Goal: Task Accomplishment & Management: Manage account settings

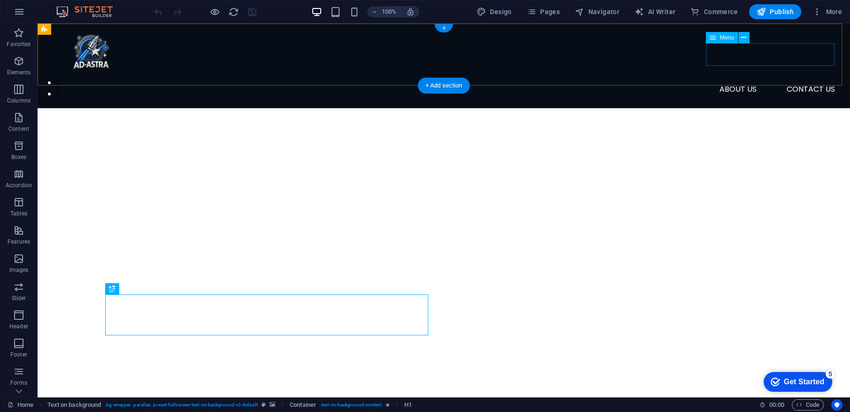
click at [757, 78] on nav "about us contact US" at bounding box center [444, 89] width 798 height 23
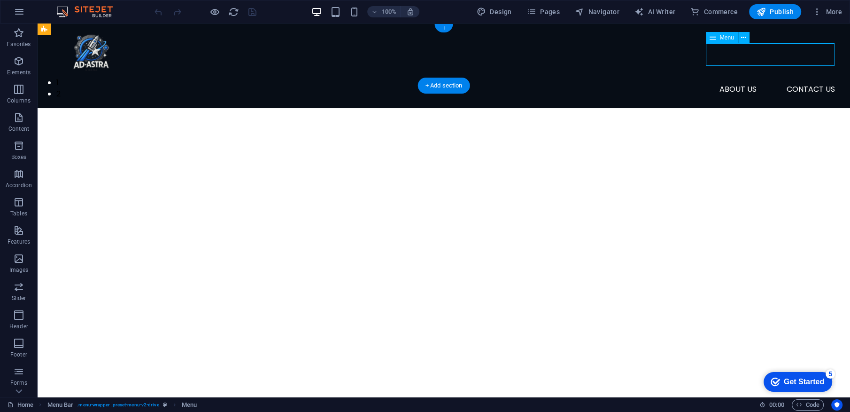
click at [757, 78] on nav "about us contact US" at bounding box center [444, 89] width 798 height 23
select select "1"
select select
select select "2"
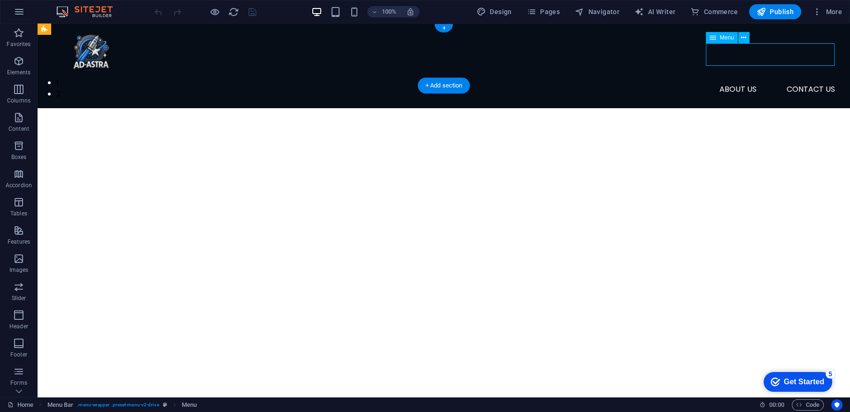
select select
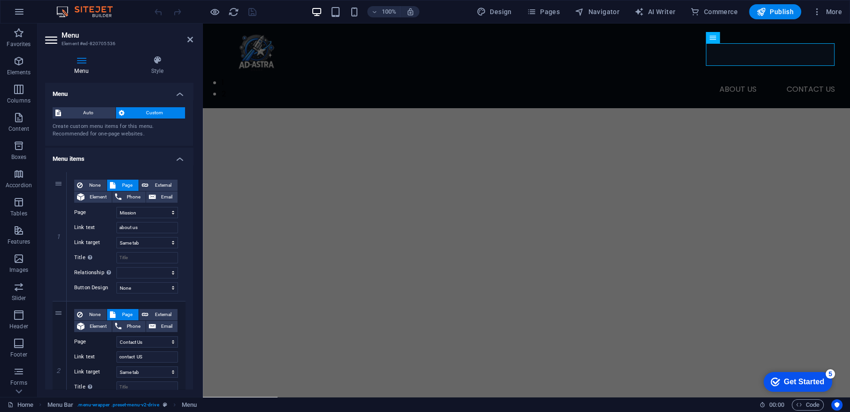
click at [59, 170] on div "1 None Page External Element Phone Email Page Home Mission Contact Us Element U…" at bounding box center [119, 300] width 148 height 273
click at [58, 176] on link at bounding box center [59, 171] width 11 height 11
select select
select select "1"
type input "about us"
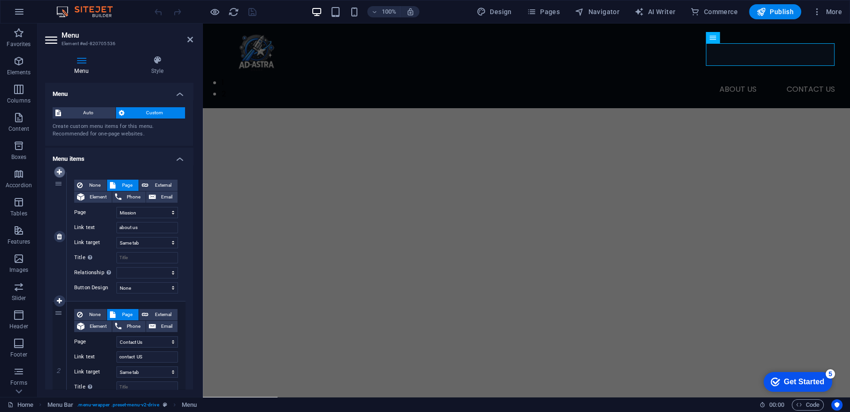
select select
select select "2"
select select
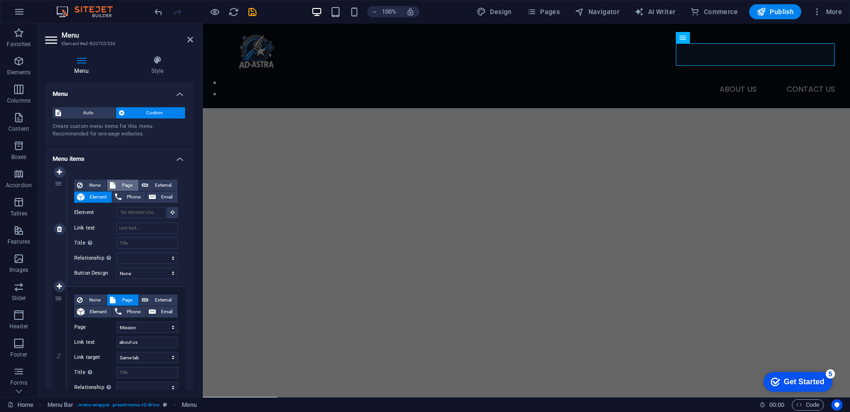
click at [119, 185] on span "Page" at bounding box center [126, 184] width 17 height 11
select select
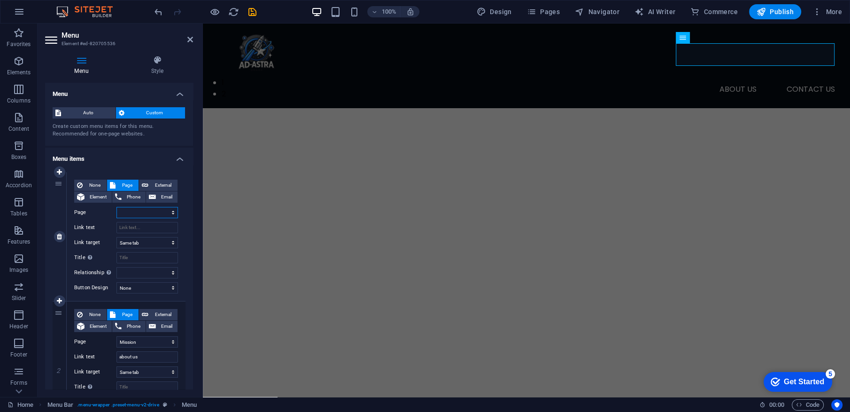
click at [150, 216] on select "Home Mission Contact Us" at bounding box center [148, 212] width 62 height 11
select select "0"
click at [117, 207] on select "Home Mission Contact Us" at bounding box center [148, 212] width 62 height 11
select select
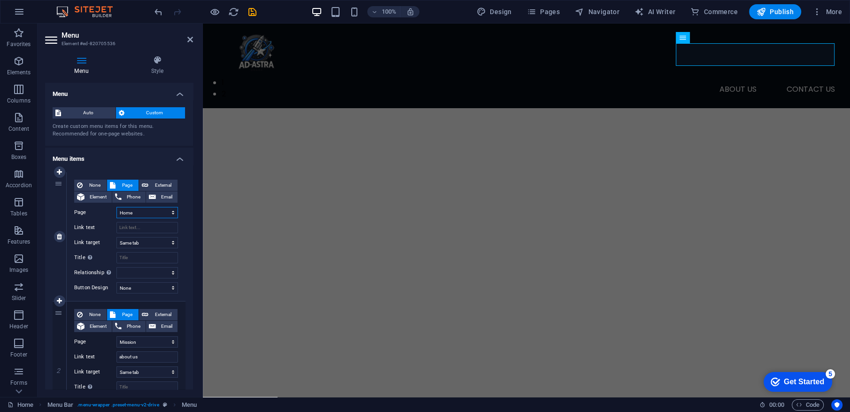
select select
click at [137, 254] on input "Title Additional link description, should not be the same as the link text. The…" at bounding box center [148, 257] width 62 height 11
type input "Home"
select select
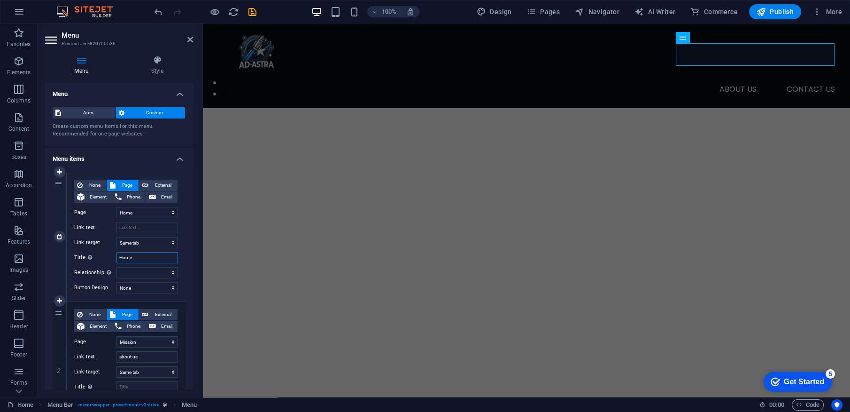
select select
click at [151, 223] on input "Link text" at bounding box center [148, 227] width 62 height 11
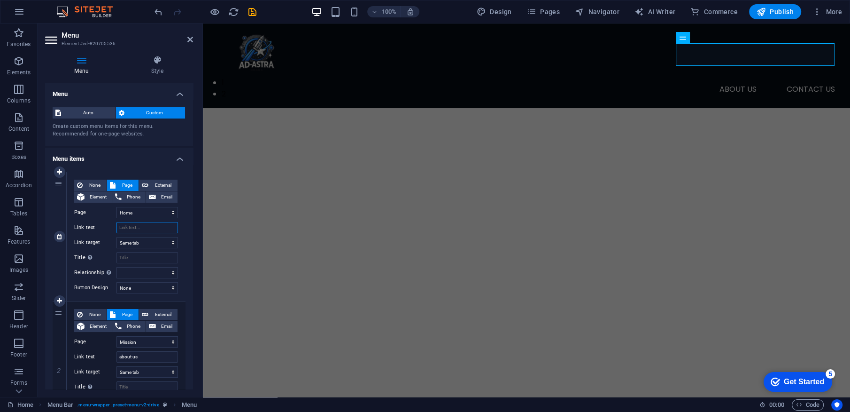
paste input "Home"
type input "Home"
select select
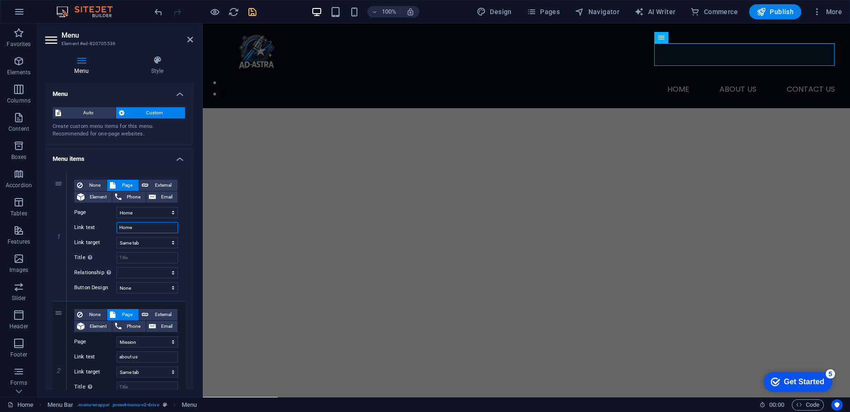
type input "Home"
click at [255, 16] on icon "save" at bounding box center [252, 12] width 11 height 11
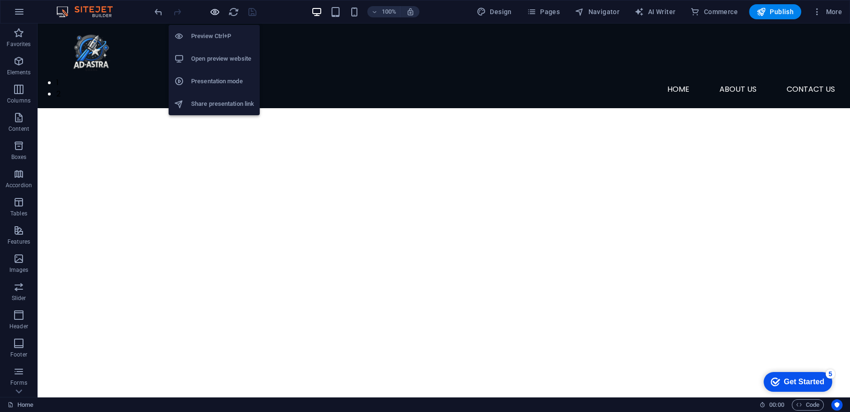
click at [218, 14] on icon "button" at bounding box center [215, 12] width 11 height 11
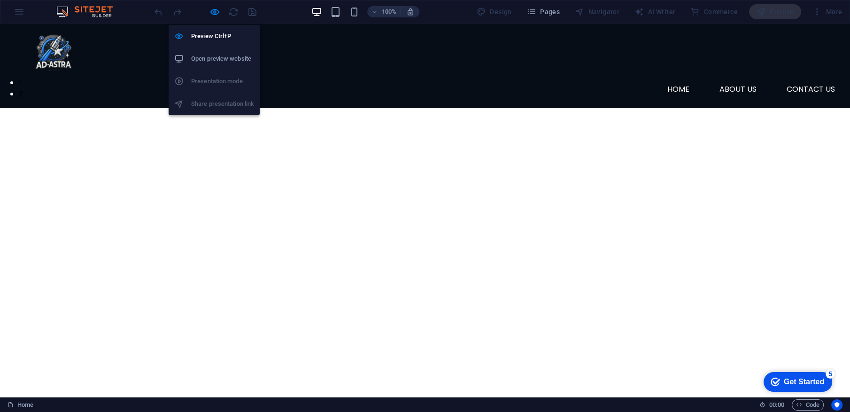
click at [220, 50] on li "Open preview website" at bounding box center [214, 58] width 91 height 23
click at [210, 9] on icon "button" at bounding box center [215, 12] width 11 height 11
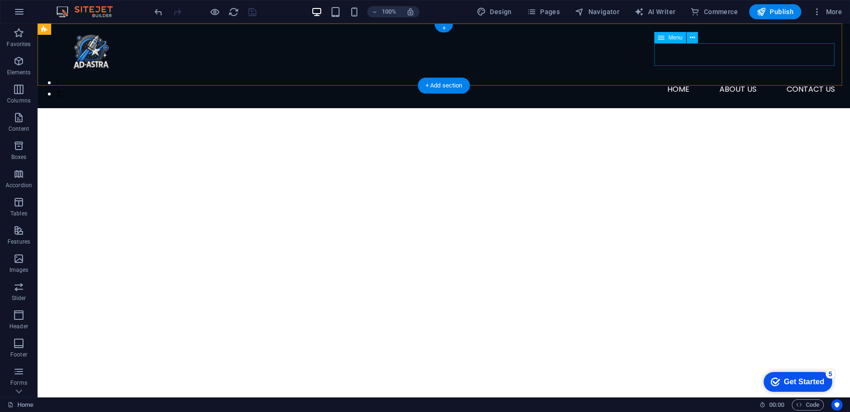
click at [712, 78] on nav "Home about us contact US" at bounding box center [444, 89] width 798 height 23
select select
select select "1"
select select
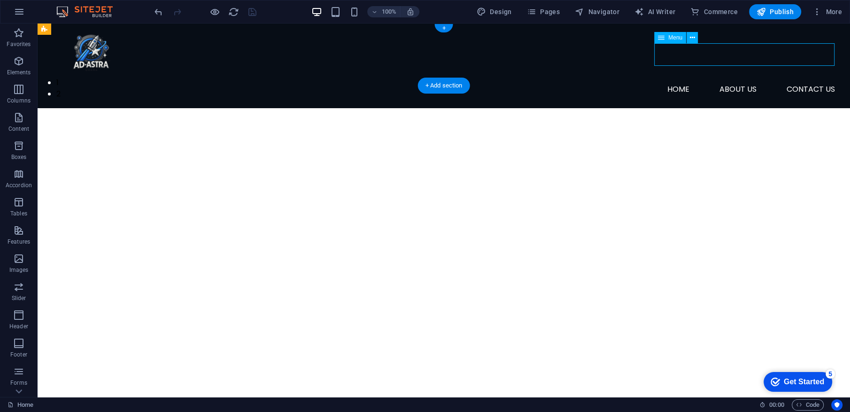
select select "2"
select select
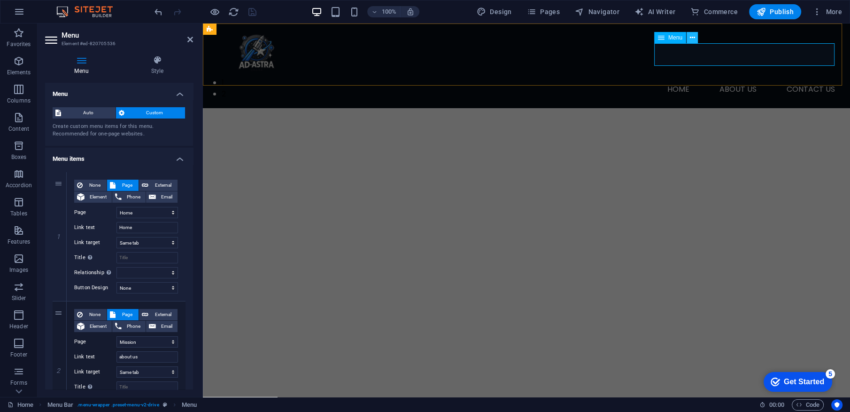
drag, startPoint x: 693, startPoint y: 43, endPoint x: 694, endPoint y: 36, distance: 7.3
click at [694, 36] on div "Menu" at bounding box center [679, 38] width 50 height 12
click at [694, 36] on icon at bounding box center [692, 38] width 5 height 10
click at [166, 59] on icon at bounding box center [157, 59] width 71 height 9
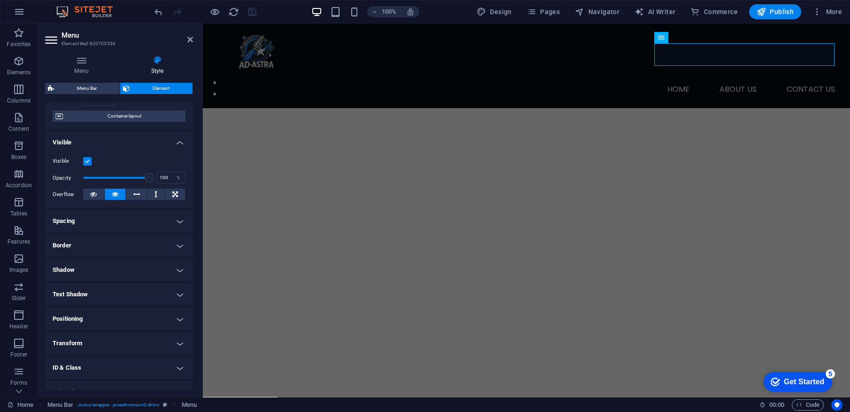
scroll to position [109, 0]
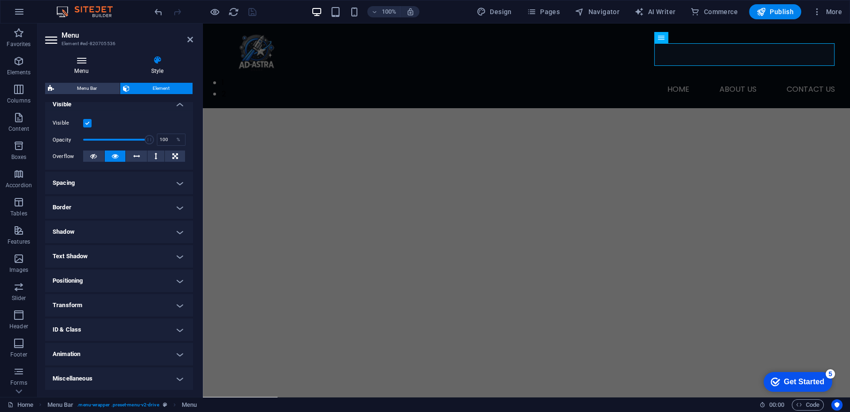
click at [88, 70] on h4 "Menu" at bounding box center [83, 65] width 77 height 20
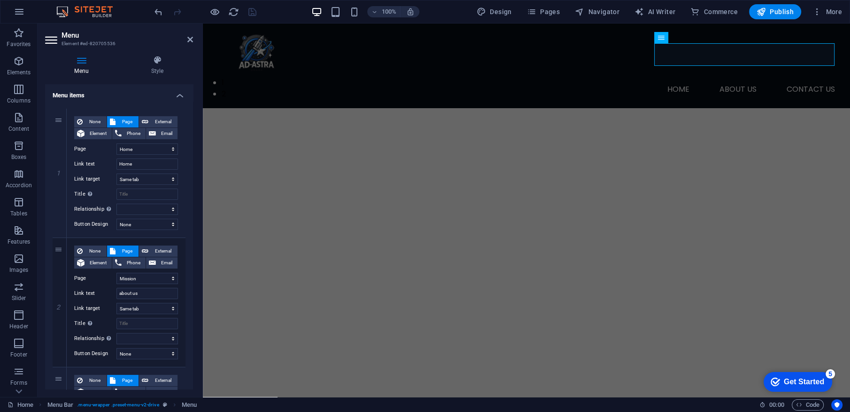
scroll to position [196, 0]
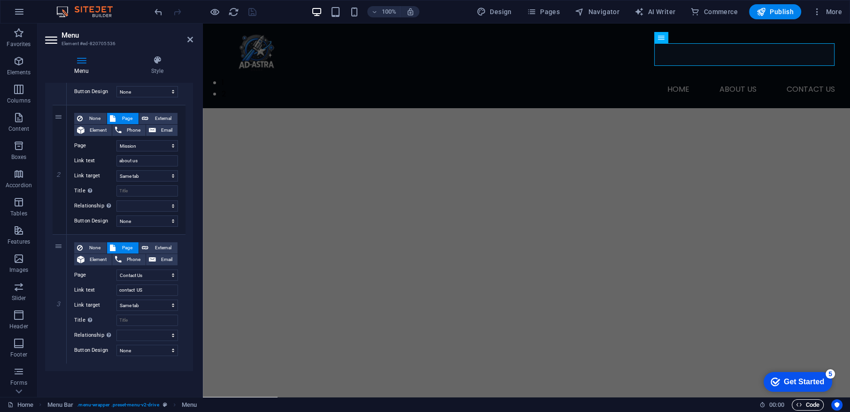
drag, startPoint x: 818, startPoint y: 410, endPoint x: 809, endPoint y: 406, distance: 9.9
click at [809, 406] on div "Home Menu Bar . menu-wrapper .preset-menu-v2-drive Menu 00 : 00 Code" at bounding box center [425, 404] width 850 height 15
click at [809, 406] on span "Code" at bounding box center [807, 404] width 23 height 11
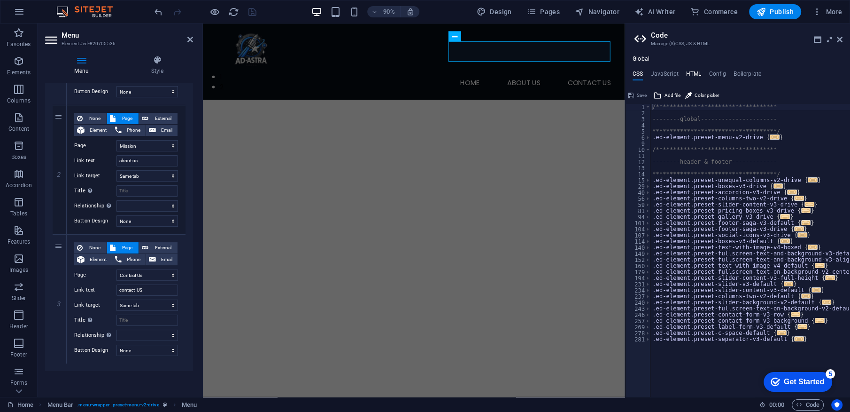
drag, startPoint x: 698, startPoint y: 68, endPoint x: 694, endPoint y: 71, distance: 5.0
click at [694, 71] on div "**********" at bounding box center [737, 225] width 225 height 341
click at [694, 71] on h4 "HTML" at bounding box center [694, 75] width 16 height 10
type textarea "<a href="#main-content" class="wv-link-content button">Skip to main content</a>"
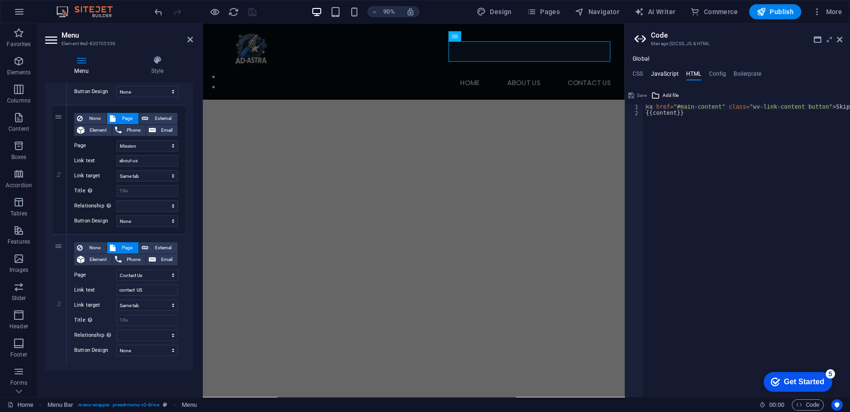
click at [669, 75] on h4 "JavaScript" at bounding box center [665, 75] width 28 height 10
type textarea "/* JS for preset "Menu V2" */"
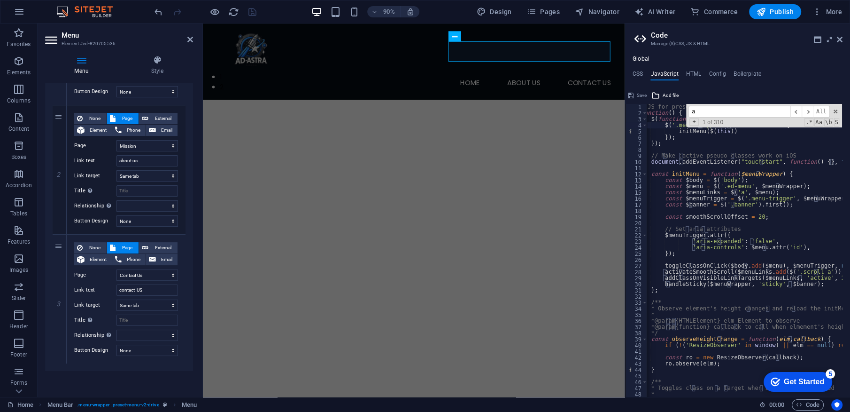
scroll to position [0, 0]
type input "active"
click at [808, 109] on span "​" at bounding box center [807, 112] width 11 height 12
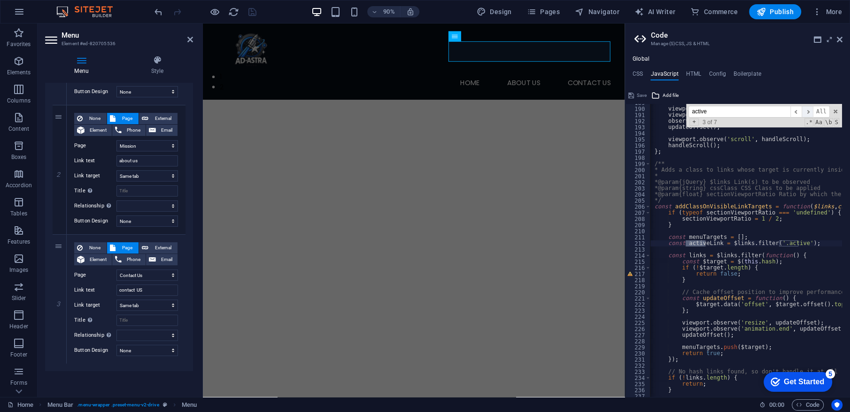
click at [808, 109] on span "​" at bounding box center [807, 112] width 11 height 12
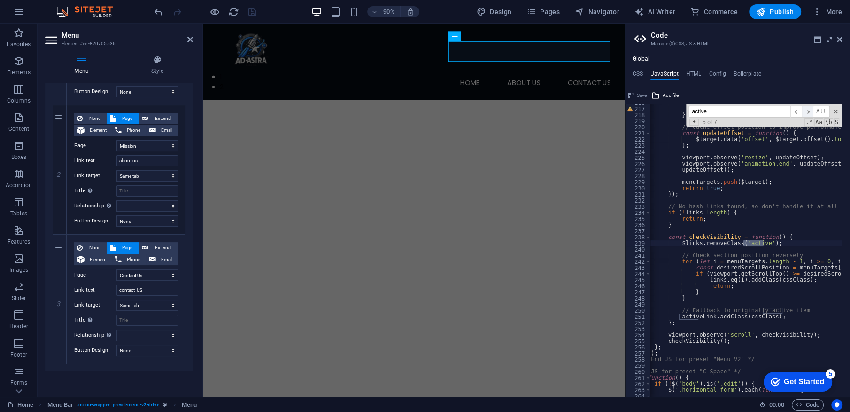
click at [808, 109] on span "​" at bounding box center [807, 112] width 11 height 12
click at [811, 110] on span "​" at bounding box center [807, 112] width 11 height 12
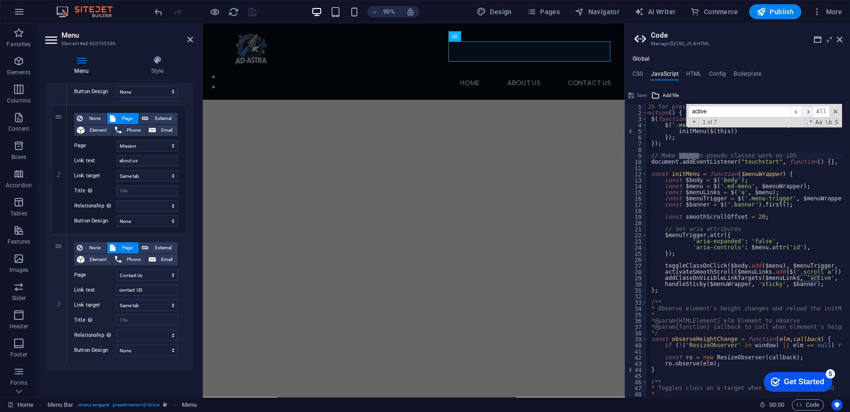
click at [811, 110] on span "​" at bounding box center [807, 112] width 11 height 12
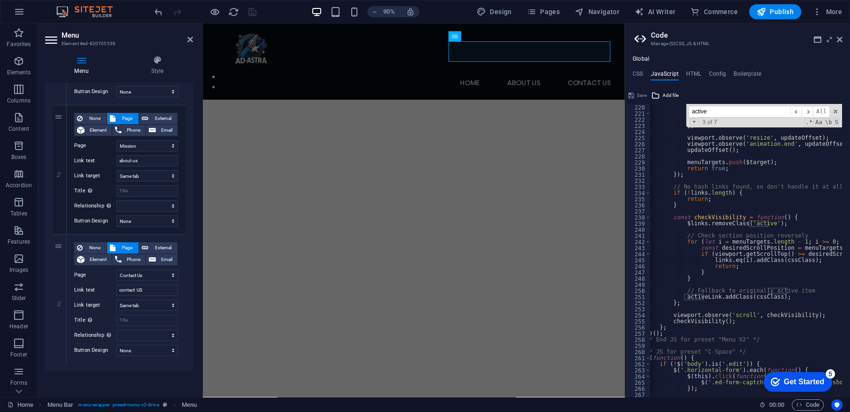
scroll to position [1364, 0]
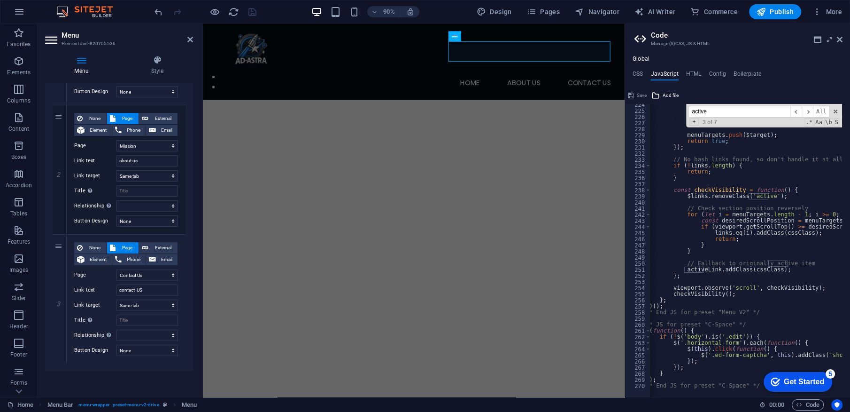
click at [844, 35] on aside "**********" at bounding box center [738, 209] width 226 height 373
click at [810, 164] on div "viewport . observe ( 'resize' , updateOffset ) ; viewport . observe ( 'animatio…" at bounding box center [863, 249] width 438 height 297
type textarea "}); /* End JS for preset "C-Space" */"
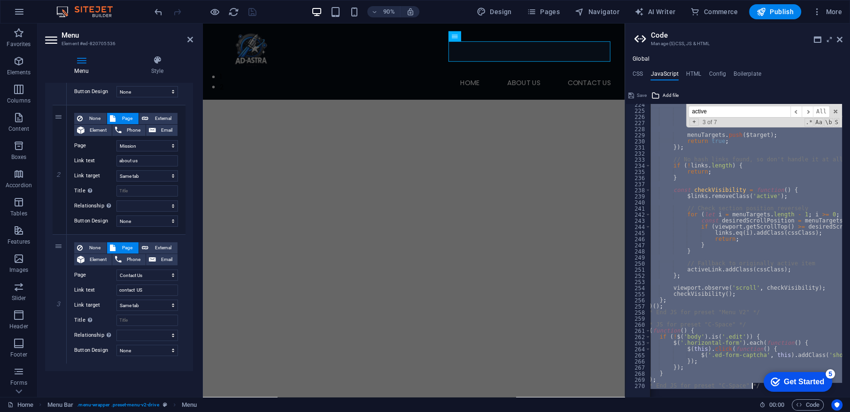
click at [739, 111] on input "active" at bounding box center [740, 112] width 102 height 12
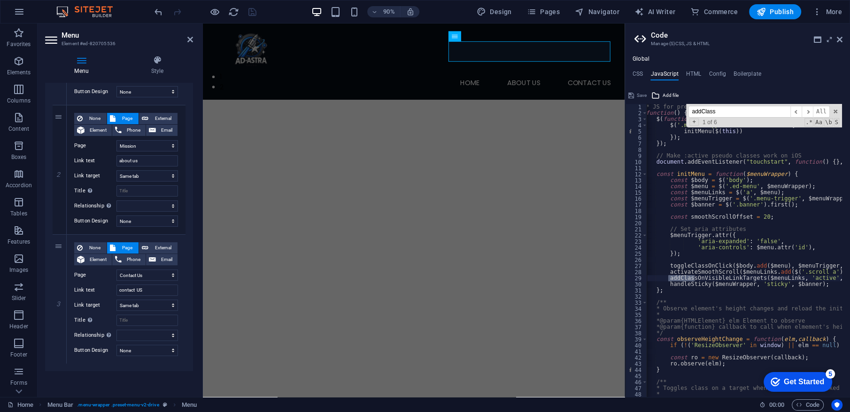
scroll to position [0, 0]
type input "addClass"
click at [796, 243] on div "/* JS for preset "Menu V2" */ ( function ( ) { $ ( function ( ) { $ ( '.menu-wr…" at bounding box center [860, 252] width 438 height 297
click at [665, 277] on div "/* JS for preset "Menu V2" */ ( function ( ) { $ ( function ( ) { $ ( '.menu-wr…" at bounding box center [860, 252] width 438 height 297
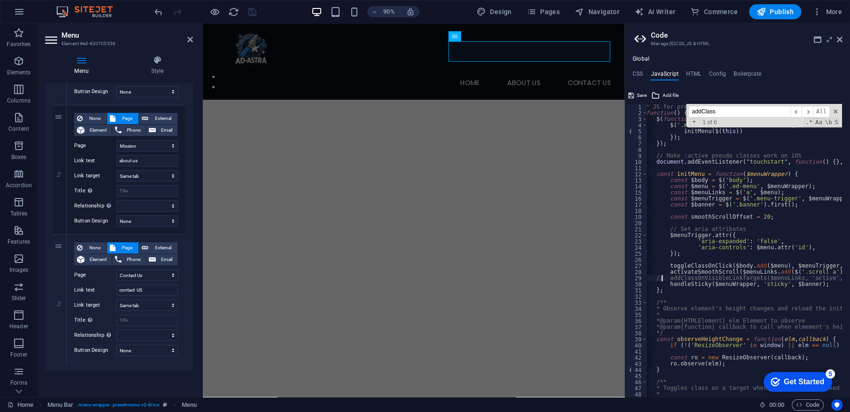
type textarea "// addClassOnVisibleLinkTargets($menuLinks, 'active', 2 / 3);"
click at [837, 108] on div "addClass ​ ​ All Replace All + 1 of 6 .* Aa \b S" at bounding box center [764, 115] width 156 height 23
click at [838, 110] on span at bounding box center [836, 111] width 7 height 7
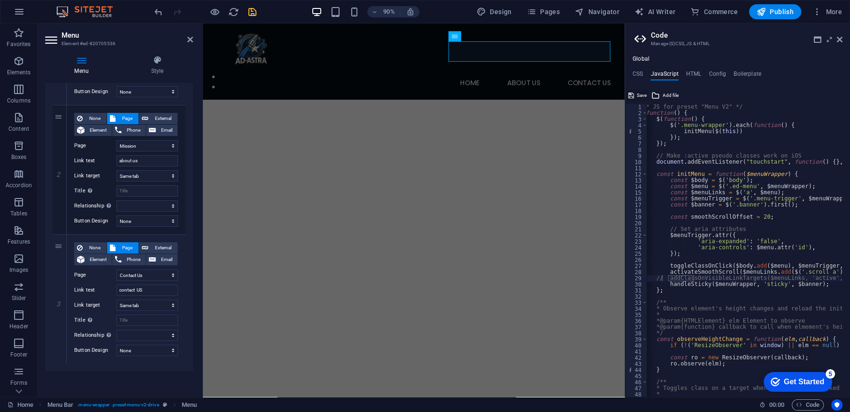
click at [627, 95] on button "Save" at bounding box center [637, 95] width 21 height 11
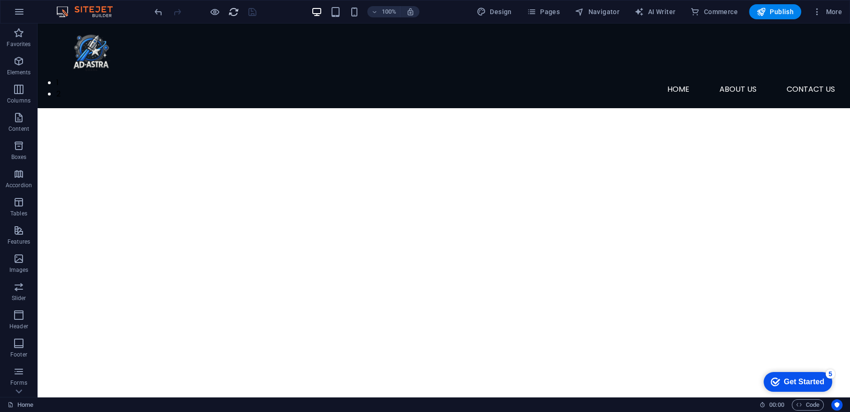
click at [239, 14] on span "reload" at bounding box center [233, 12] width 11 height 11
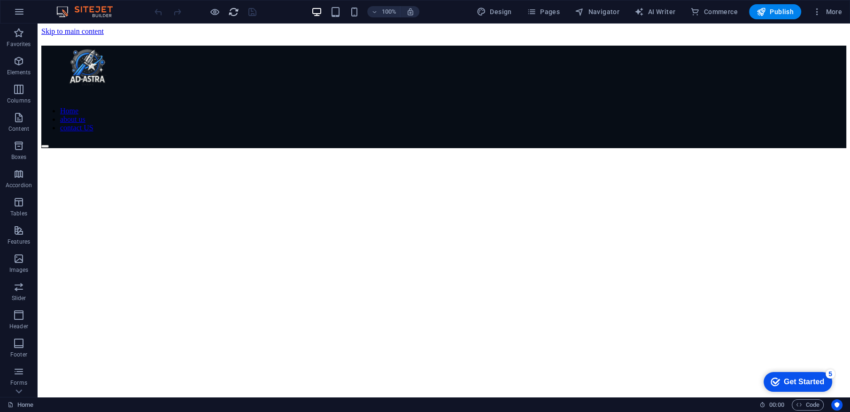
scroll to position [0, 0]
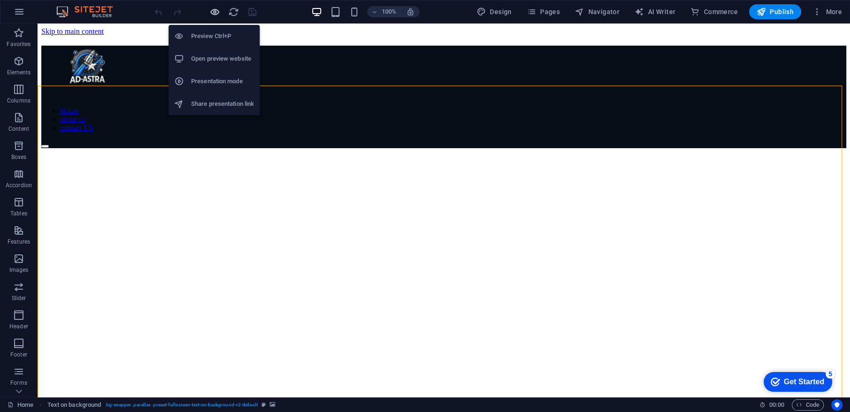
click at [218, 7] on icon "button" at bounding box center [215, 12] width 11 height 11
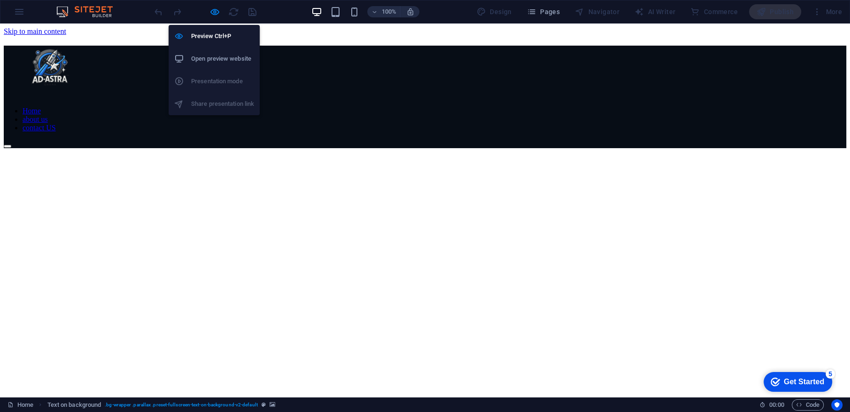
click at [220, 59] on h6 "Open preview website" at bounding box center [222, 58] width 63 height 11
click at [217, 8] on icon "button" at bounding box center [215, 12] width 11 height 11
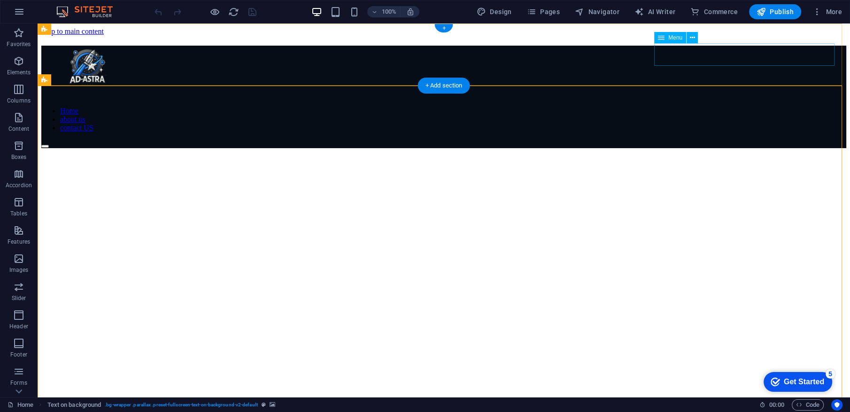
click at [705, 107] on nav "Home about us contact US" at bounding box center [443, 119] width 805 height 25
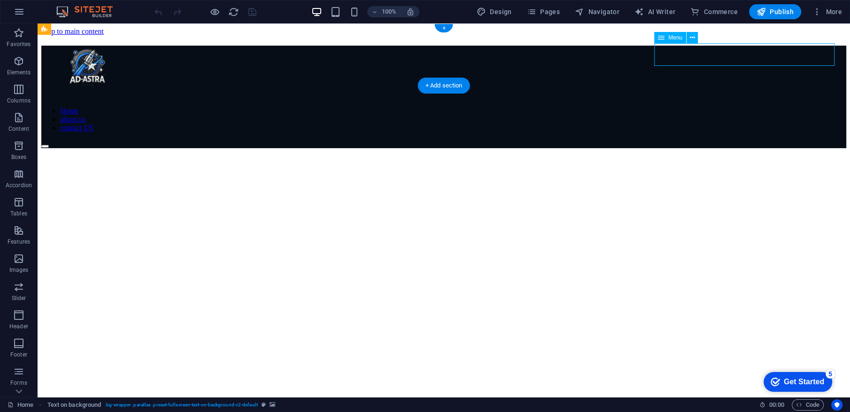
click at [705, 107] on nav "Home about us contact US" at bounding box center [443, 119] width 805 height 25
select select
select select "1"
select select
select select "2"
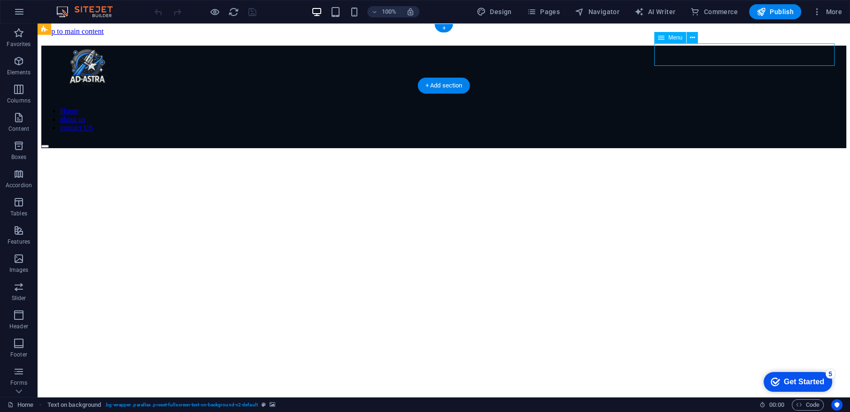
select select
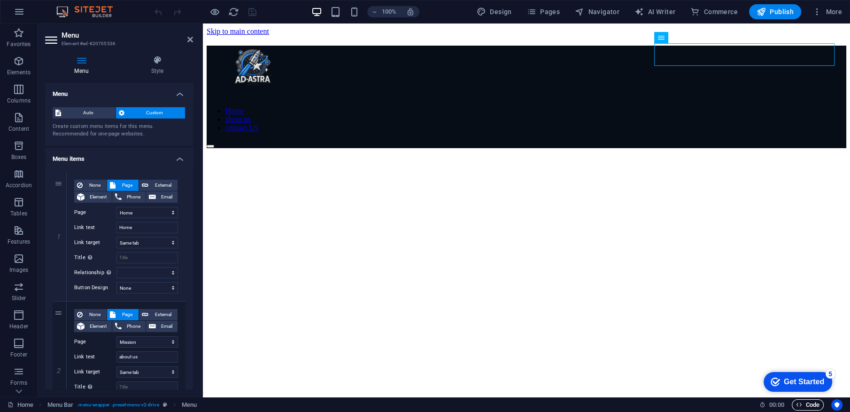
click at [809, 400] on span "Code" at bounding box center [807, 404] width 23 height 11
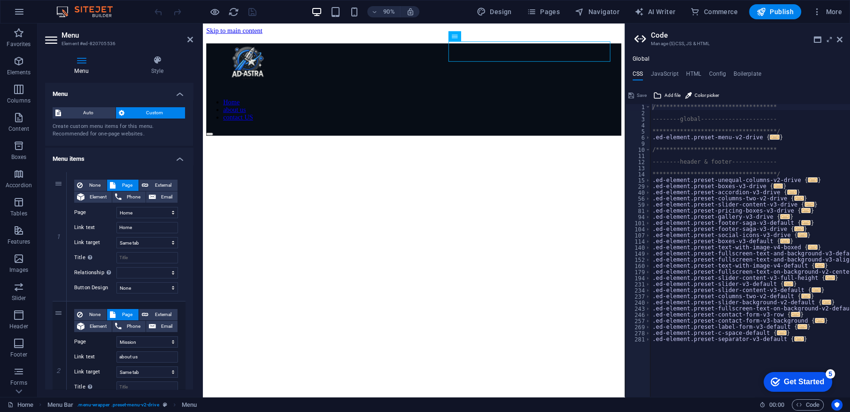
click at [690, 70] on div "**********" at bounding box center [737, 225] width 225 height 341
click at [691, 72] on h4 "HTML" at bounding box center [694, 75] width 16 height 10
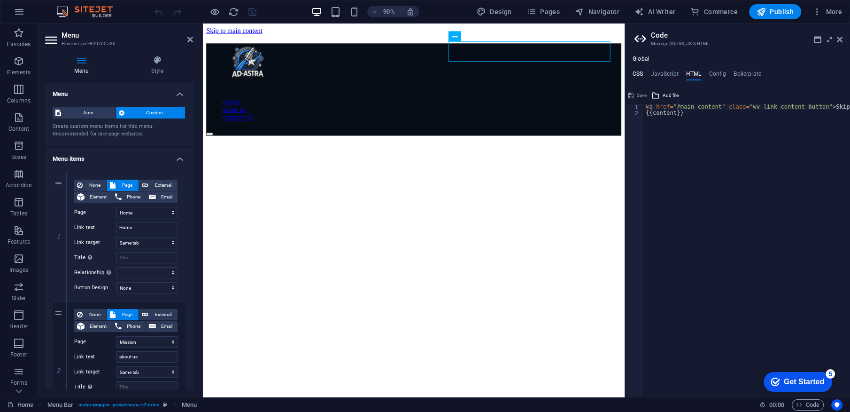
click at [638, 72] on h4 "CSS" at bounding box center [638, 75] width 10 height 10
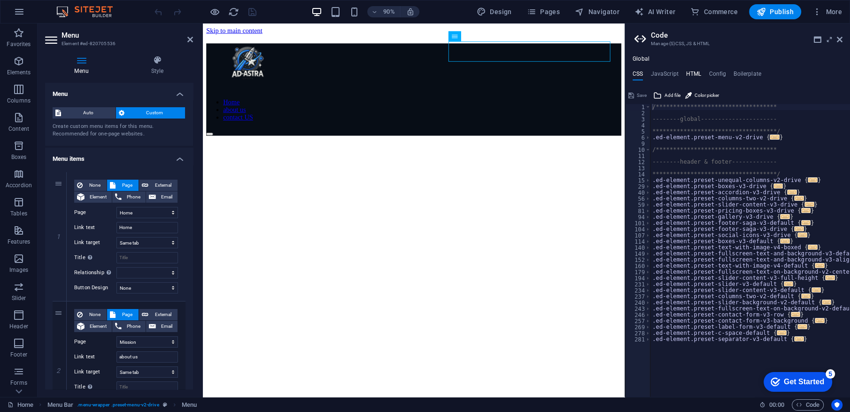
click at [692, 73] on h4 "HTML" at bounding box center [694, 75] width 16 height 10
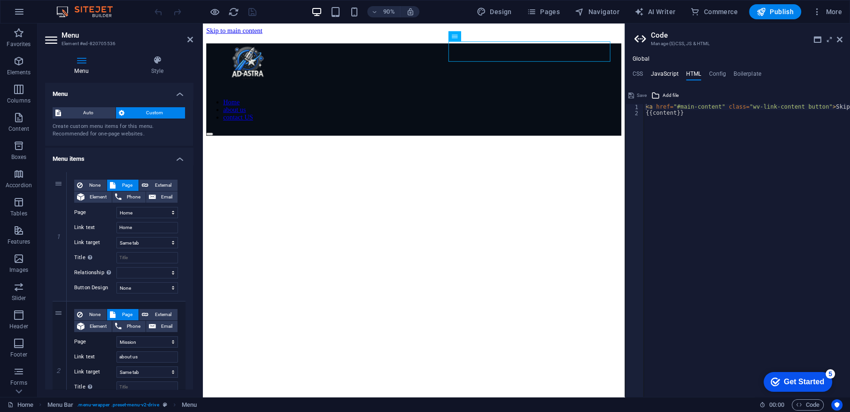
click at [667, 73] on h4 "JavaScript" at bounding box center [665, 75] width 28 height 10
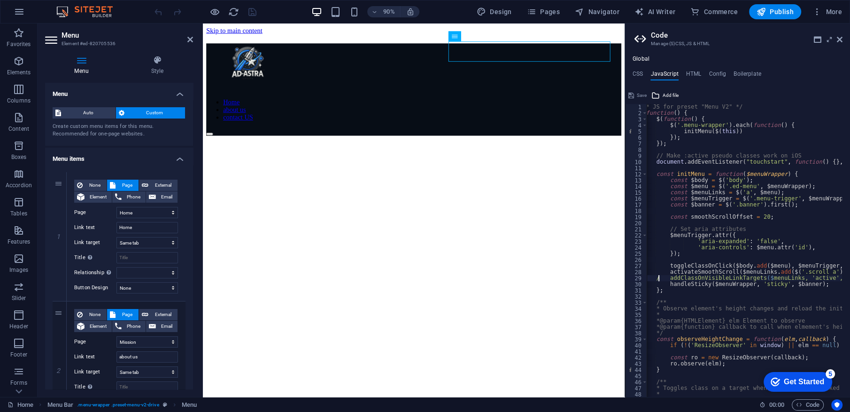
type textarea "addClassOnVisibleLinkTargets($menuLinks, 'active', 2 / 3);"
click at [637, 93] on span "Save" at bounding box center [642, 95] width 10 height 11
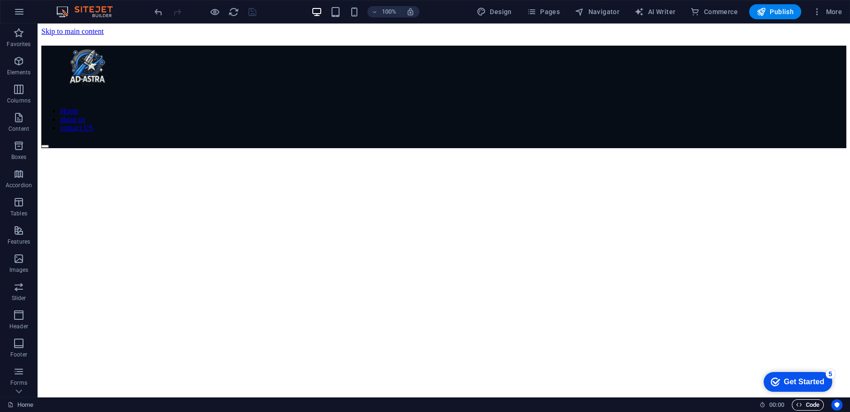
click at [796, 401] on icon "button" at bounding box center [799, 404] width 6 height 6
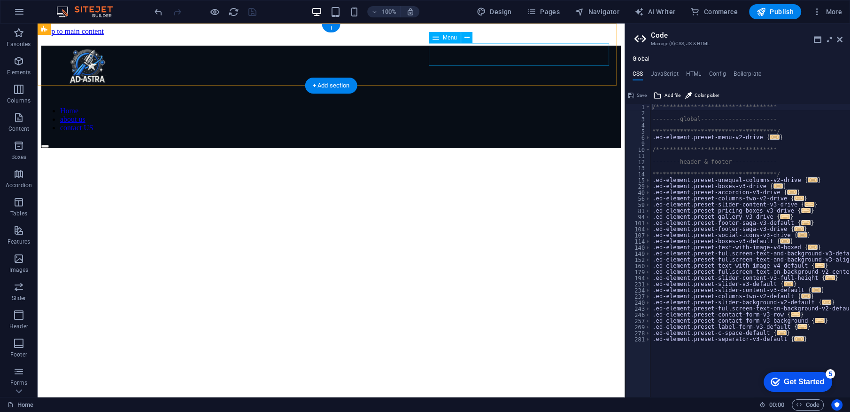
click at [571, 107] on nav "Home about us contact US" at bounding box center [331, 119] width 580 height 25
select select
select select "1"
select select
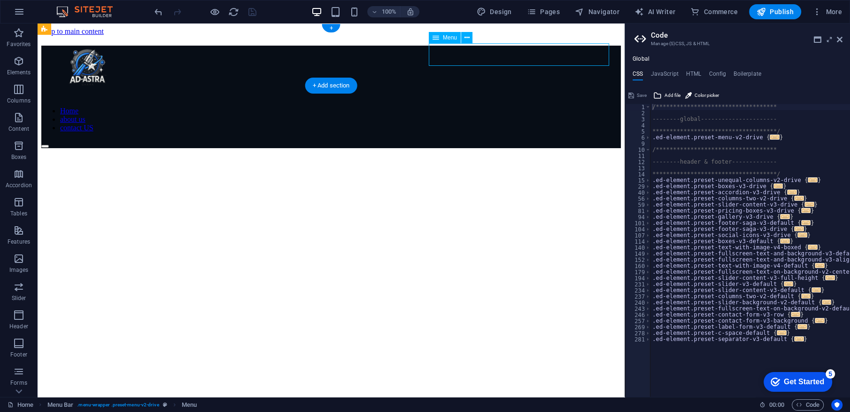
select select "2"
select select
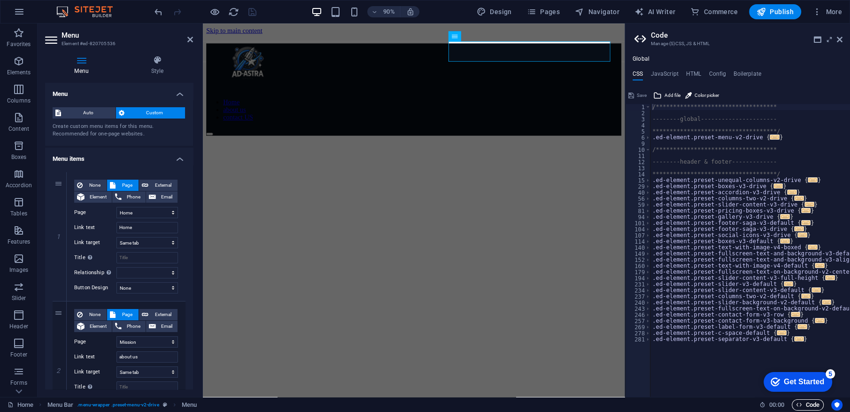
click at [806, 402] on span "Code" at bounding box center [807, 404] width 23 height 11
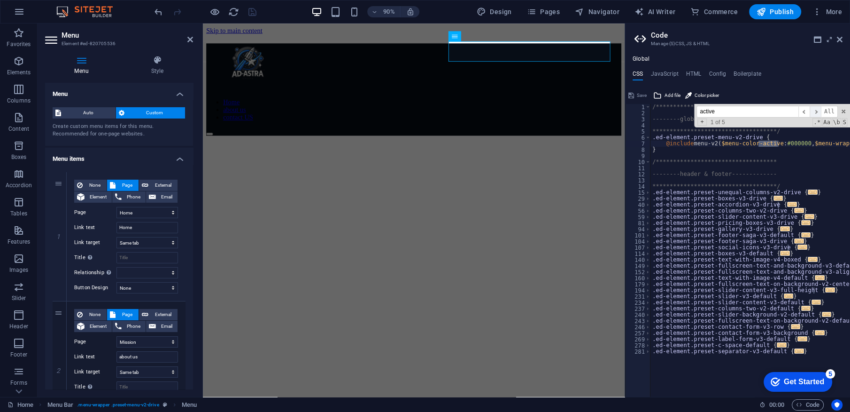
type input "active"
click at [817, 109] on span "​" at bounding box center [815, 112] width 11 height 12
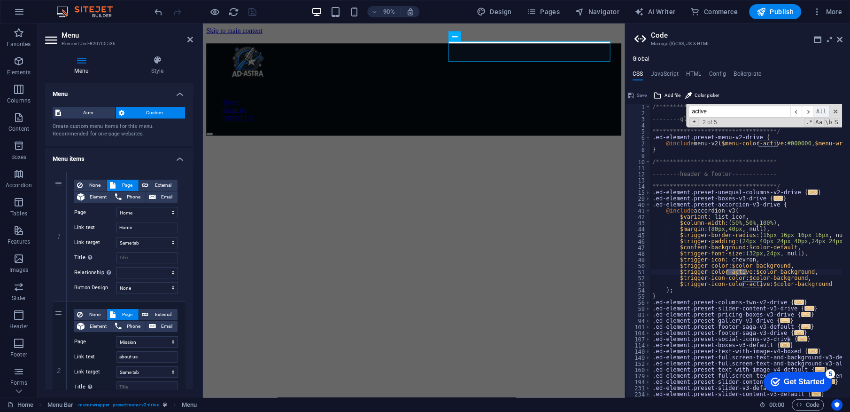
click at [817, 109] on span "All" at bounding box center [821, 112] width 17 height 12
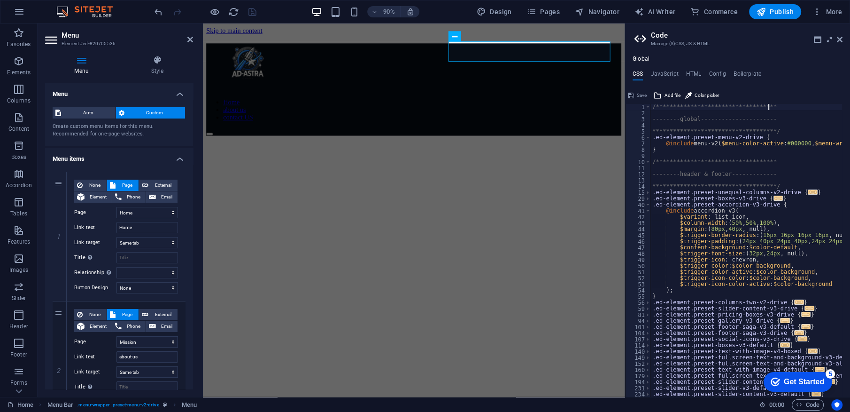
click at [817, 109] on div "**********" at bounding box center [801, 252] width 300 height 297
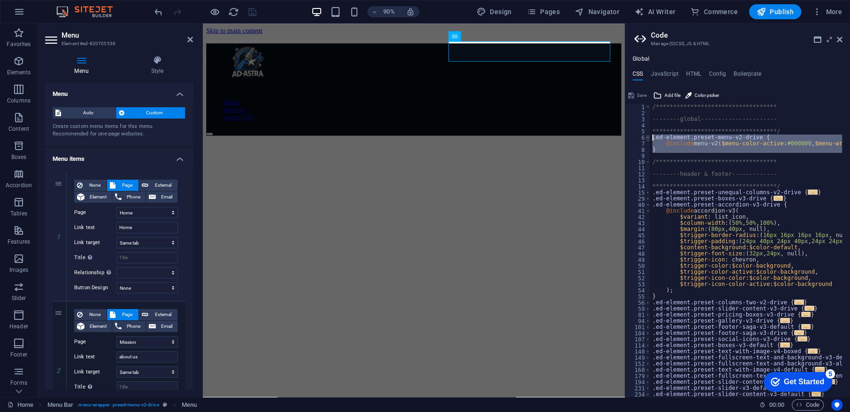
drag, startPoint x: 663, startPoint y: 154, endPoint x: 649, endPoint y: 139, distance: 21.0
click at [649, 139] on div "**********" at bounding box center [737, 250] width 225 height 293
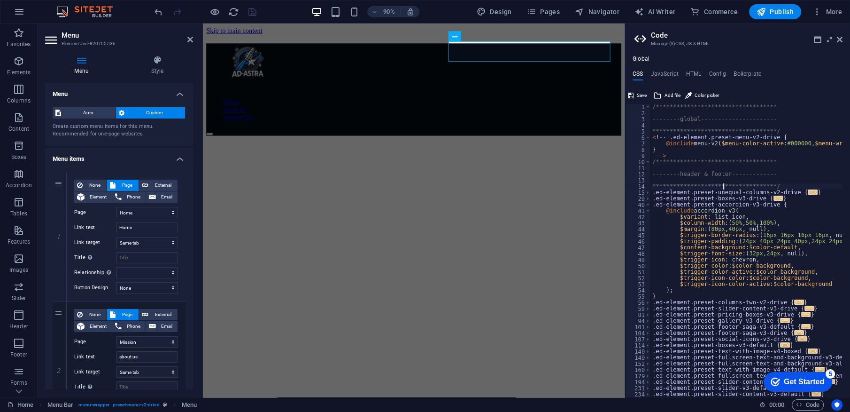
click at [723, 187] on div "**********" at bounding box center [801, 252] width 300 height 297
type textarea "}"
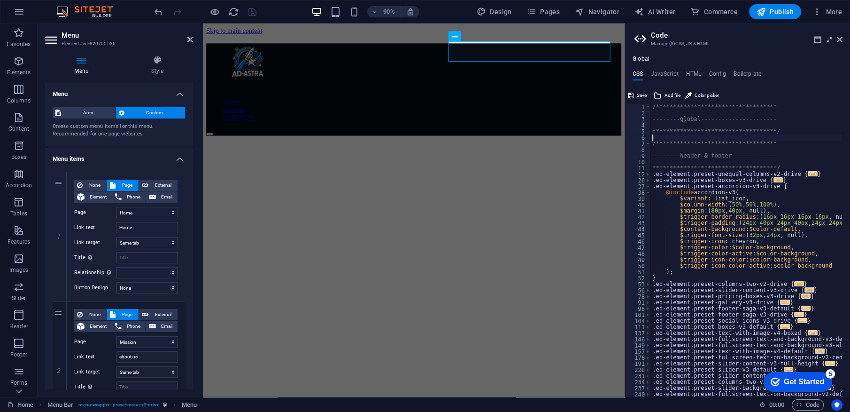
type textarea "}"
click at [644, 95] on span "Save" at bounding box center [642, 95] width 10 height 11
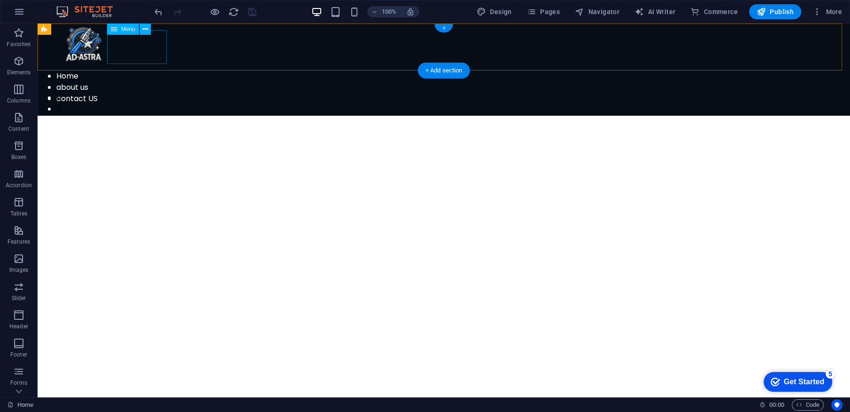
click at [164, 70] on nav "Home about us contact US" at bounding box center [444, 87] width 813 height 34
select select
select select "1"
select select
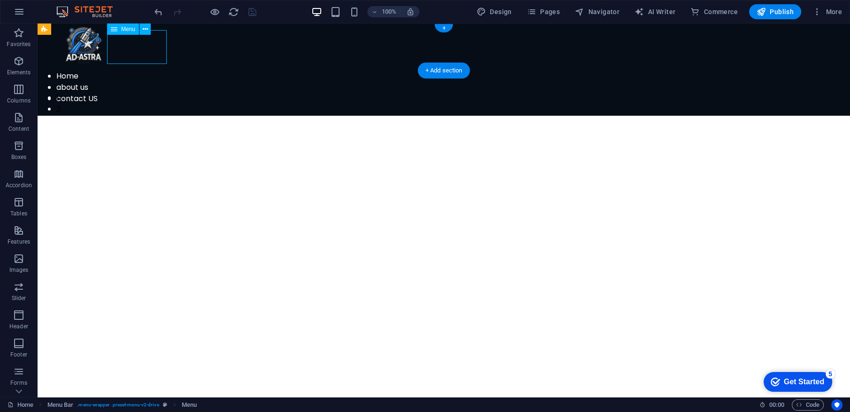
select select "2"
select select
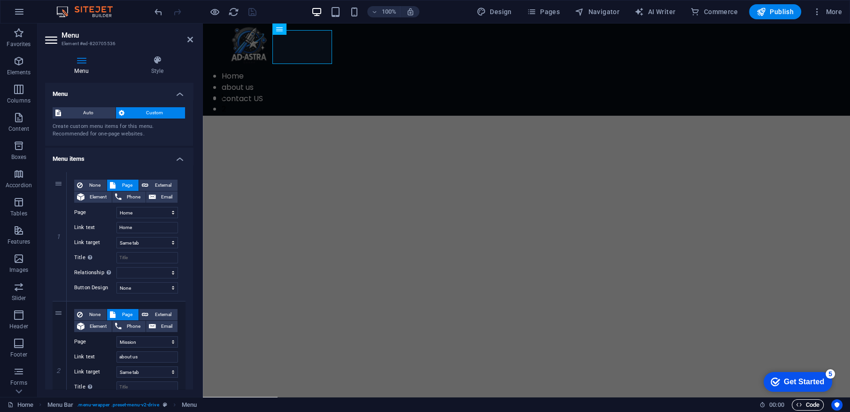
click at [798, 404] on icon "button" at bounding box center [799, 404] width 6 height 6
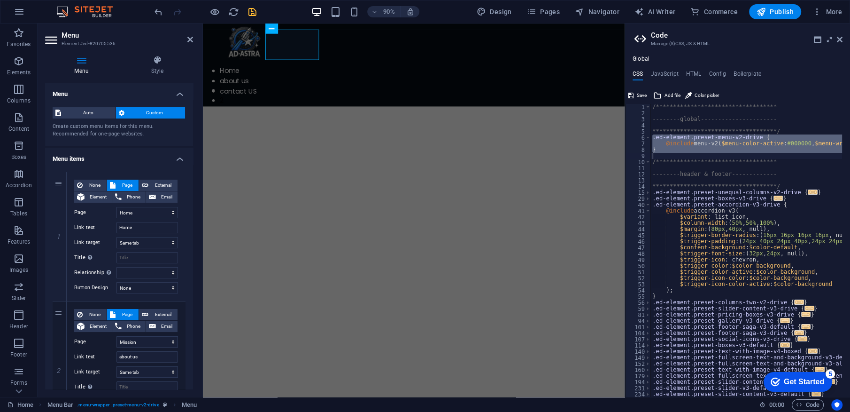
click at [682, 81] on div "**********" at bounding box center [737, 233] width 225 height 326
click at [721, 145] on div "**********" at bounding box center [747, 250] width 192 height 293
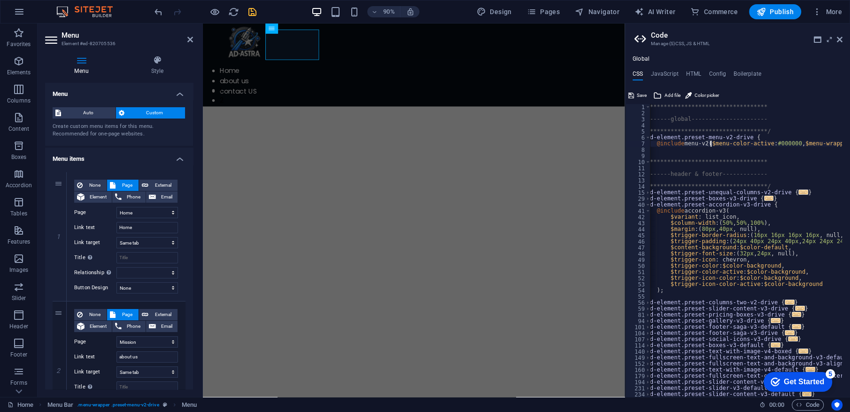
scroll to position [0, 9]
drag, startPoint x: 799, startPoint y: 146, endPoint x: 710, endPoint y: 146, distance: 88.8
click at [710, 146] on div "**********" at bounding box center [791, 252] width 300 height 297
click at [710, 146] on div "**********" at bounding box center [747, 250] width 192 height 293
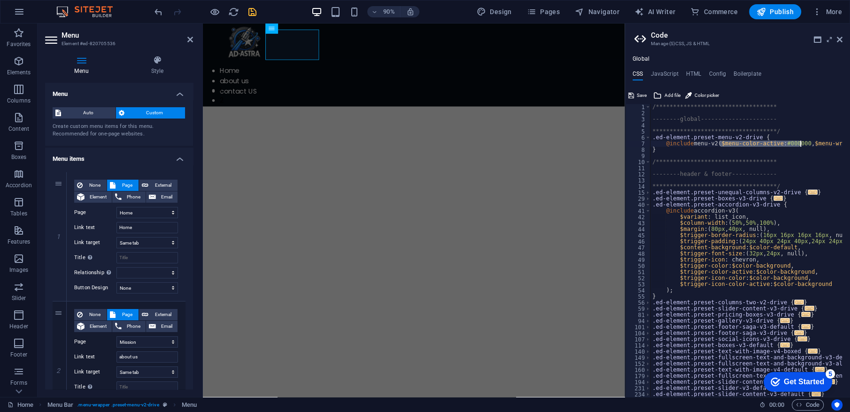
drag, startPoint x: 710, startPoint y: 146, endPoint x: 802, endPoint y: 146, distance: 91.6
click at [802, 146] on div "**********" at bounding box center [801, 252] width 300 height 297
click at [802, 146] on div "**********" at bounding box center [747, 250] width 192 height 293
click at [802, 146] on div "**********" at bounding box center [801, 252] width 300 height 297
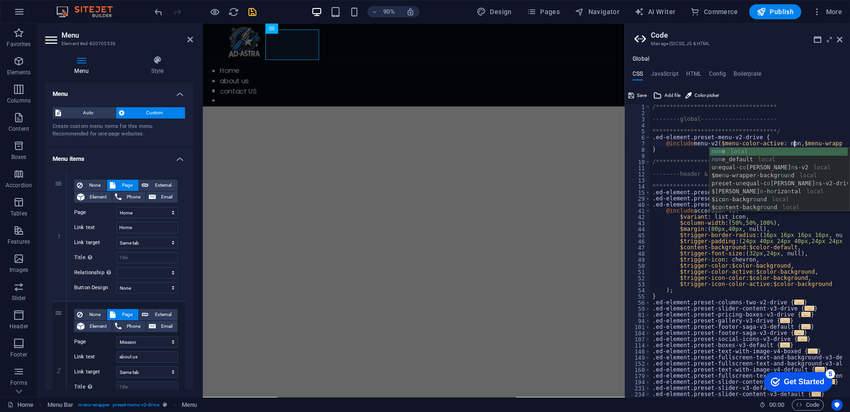
scroll to position [0, 13]
click at [793, 154] on div "none local none _default local preset-u n equal-[PERSON_NAME] n s-v2-driv e loc…" at bounding box center [779, 188] width 138 height 80
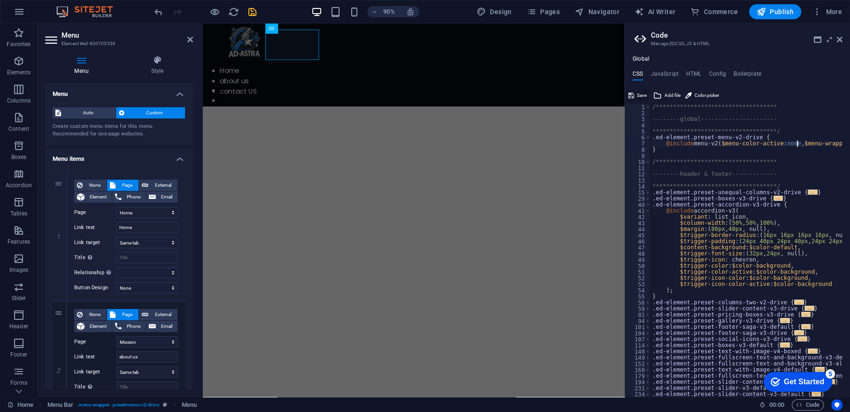
type textarea "@include menu-v2($menu-color-active: none, $menu-wrapper-background: $color-pri…"
click at [639, 99] on span "Save" at bounding box center [642, 95] width 10 height 11
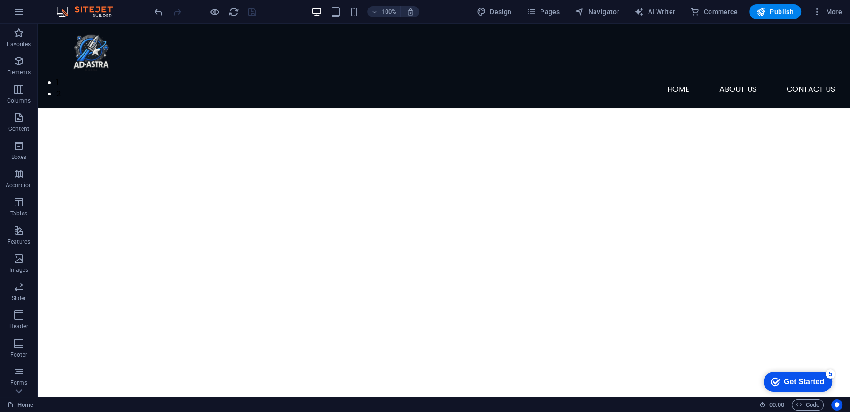
click at [226, 12] on div at bounding box center [205, 11] width 105 height 15
click at [229, 12] on icon "reload" at bounding box center [233, 12] width 11 height 11
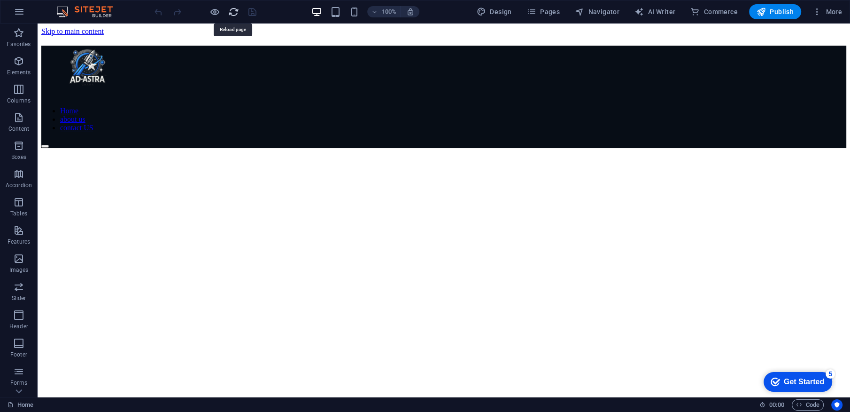
scroll to position [0, 0]
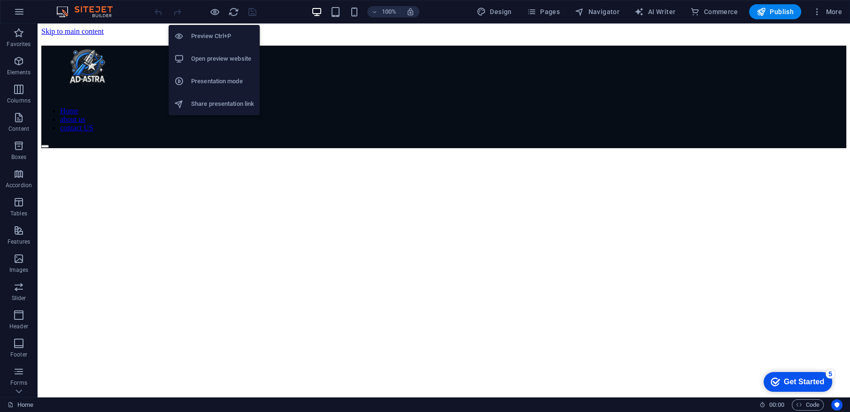
click at [218, 52] on li "Open preview website" at bounding box center [214, 58] width 91 height 23
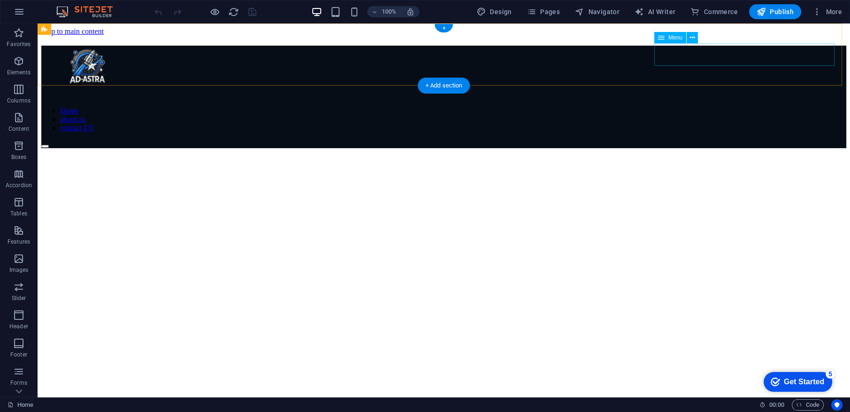
click at [685, 107] on nav "Home about us contact US" at bounding box center [443, 119] width 805 height 25
select select
select select "1"
select select
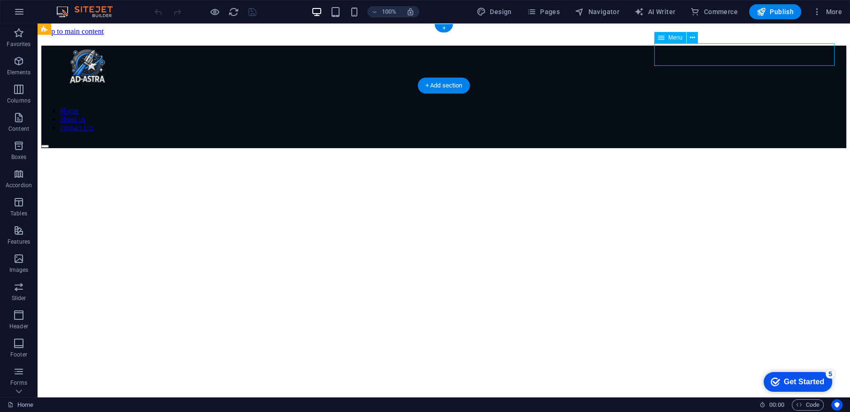
select select "2"
select select
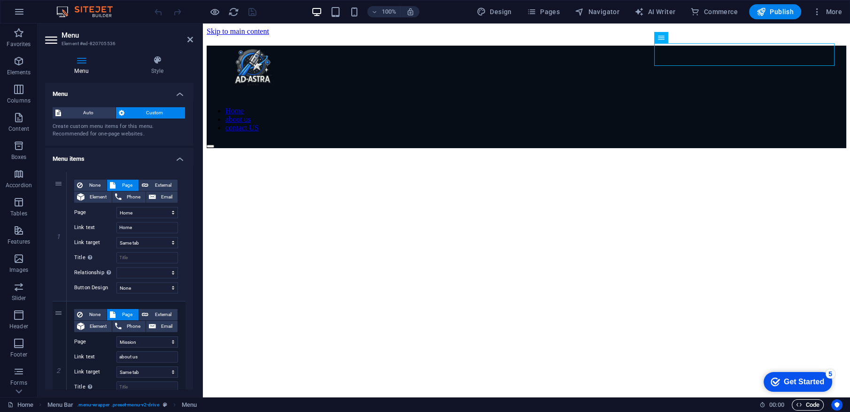
click at [800, 399] on span "Code" at bounding box center [807, 404] width 23 height 11
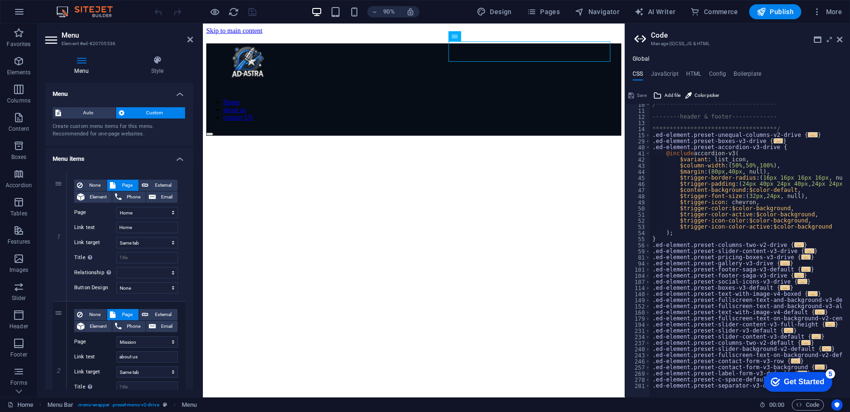
scroll to position [57, 0]
click at [667, 70] on div "**********" at bounding box center [737, 225] width 225 height 341
click at [667, 73] on h4 "JavaScript" at bounding box center [665, 75] width 28 height 10
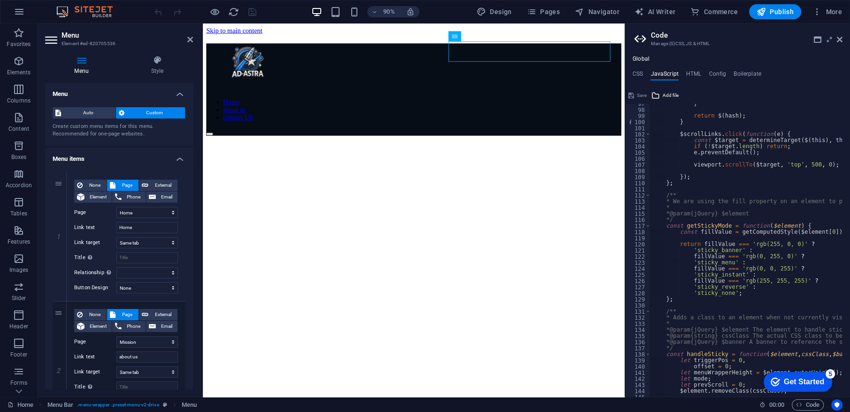
scroll to position [590, 0]
drag, startPoint x: 645, startPoint y: 78, endPoint x: 640, endPoint y: 75, distance: 5.5
click at [640, 75] on ul "CSS JavaScript HTML Config Boilerplate" at bounding box center [737, 75] width 225 height 10
click at [640, 75] on h4 "CSS" at bounding box center [638, 75] width 10 height 10
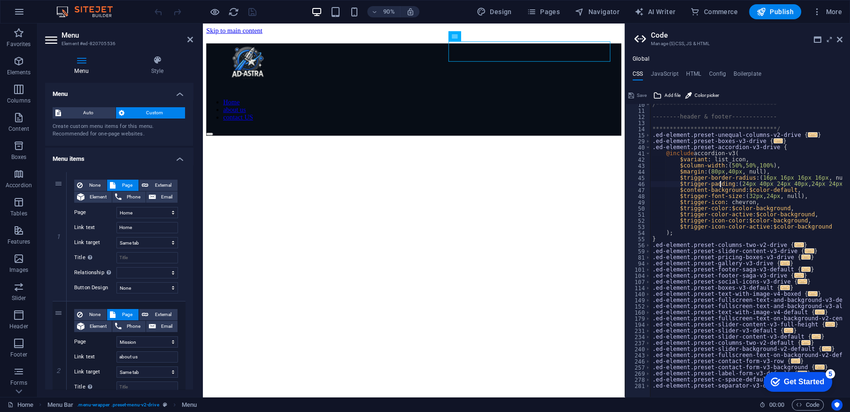
click at [719, 185] on div "**********" at bounding box center [799, 249] width 297 height 297
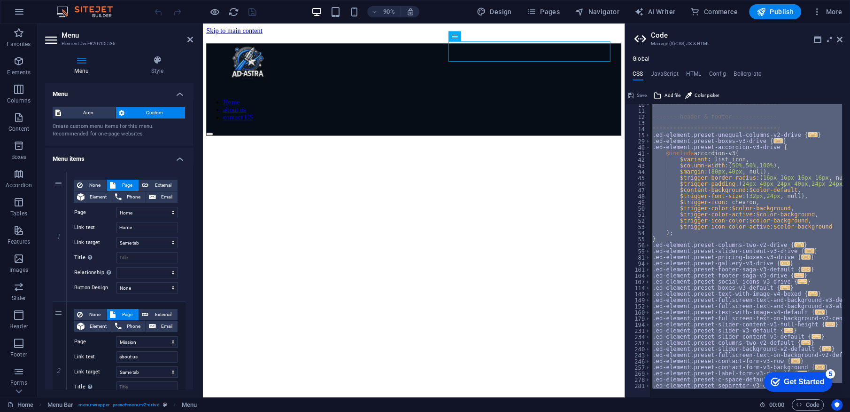
click at [711, 240] on div "**********" at bounding box center [747, 250] width 192 height 293
type textarea "}"
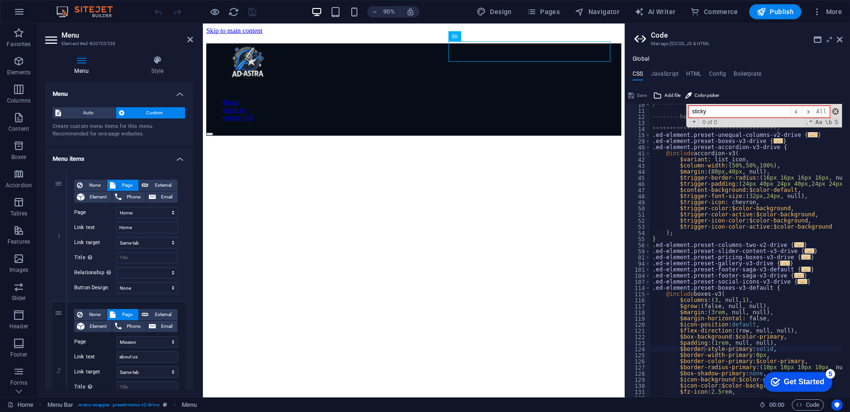
type input "sticky"
click at [836, 109] on span at bounding box center [836, 111] width 7 height 7
type textarea "$border-style-primary: solid,"
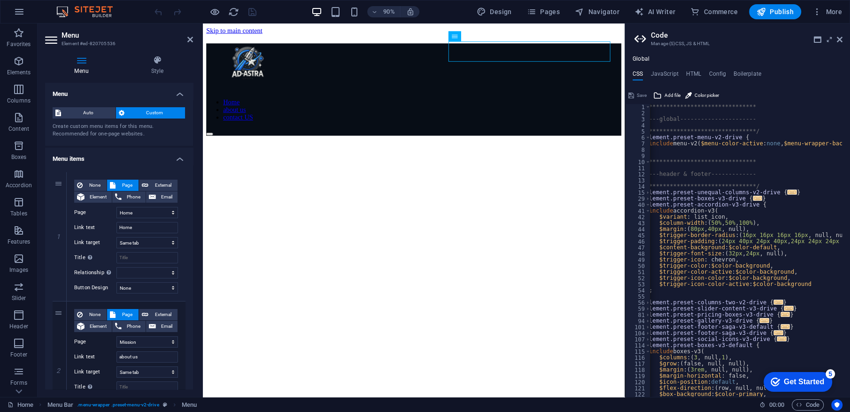
scroll to position [0, 0]
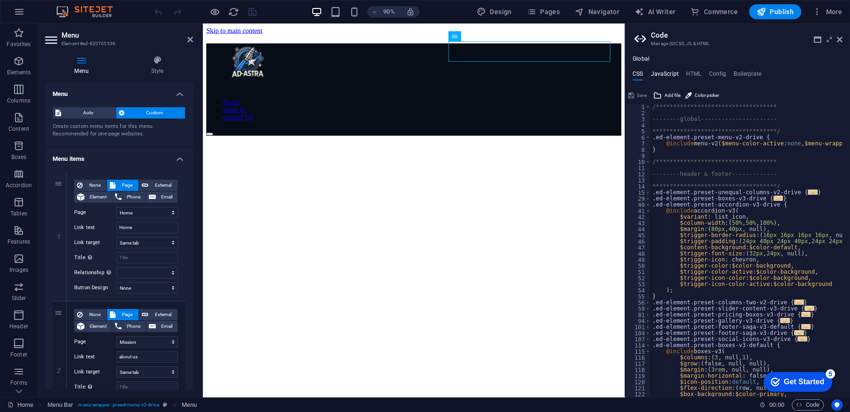
click at [669, 74] on h4 "JavaScript" at bounding box center [665, 75] width 28 height 10
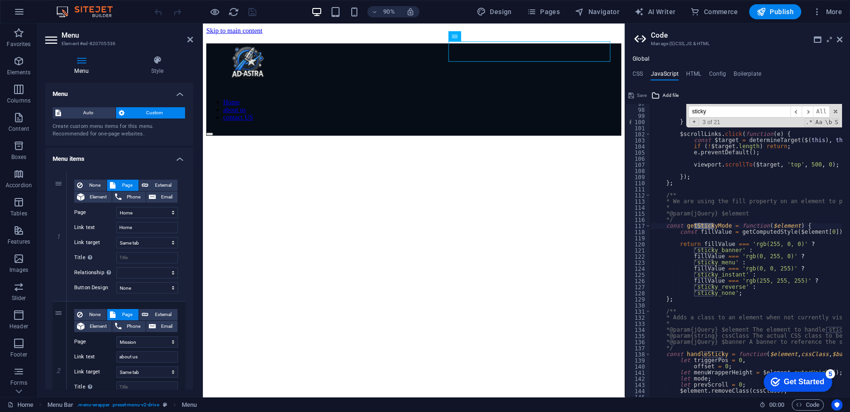
type input "sticky"
type textarea "fillValue === 'rgb(0, 0, 255)' ?"
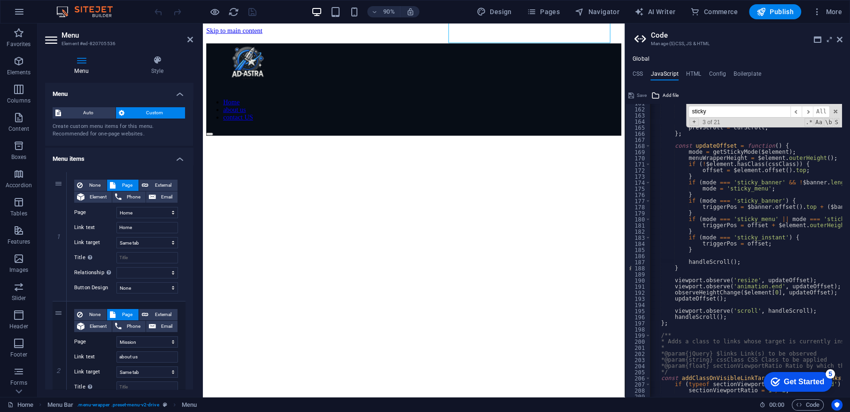
scroll to position [21, 0]
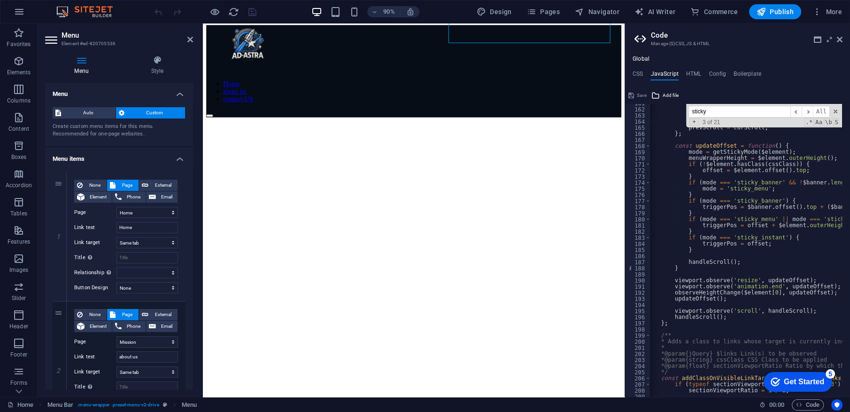
click at [630, 72] on ul "CSS JavaScript HTML Config Boilerplate" at bounding box center [737, 75] width 225 height 10
click at [634, 72] on h4 "CSS" at bounding box center [638, 75] width 10 height 10
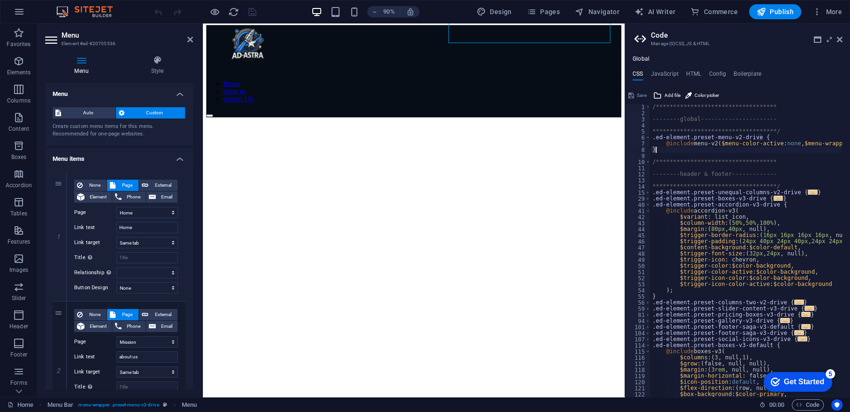
click at [665, 149] on div "**********" at bounding box center [799, 252] width 297 height 297
type textarea "}"
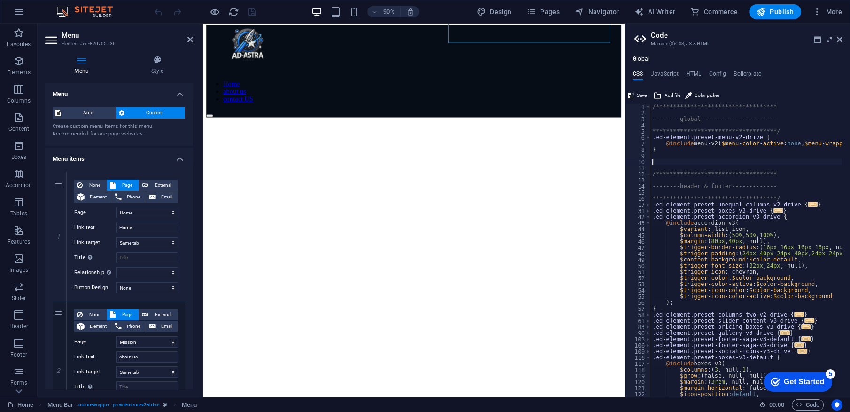
paste textarea "**********"
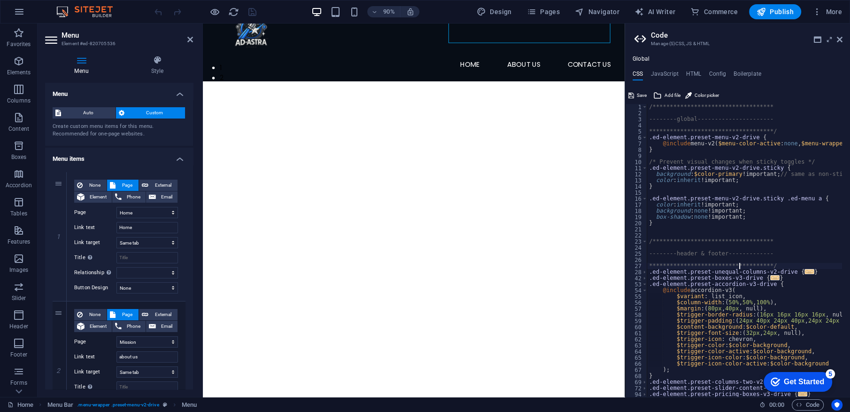
click at [738, 268] on div "**********" at bounding box center [795, 252] width 297 height 297
type textarea "**********"
click at [638, 94] on span "Save" at bounding box center [642, 95] width 10 height 11
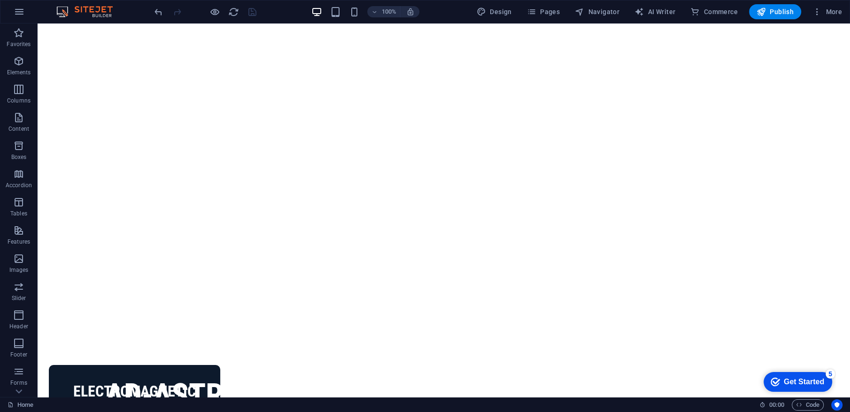
scroll to position [0, 0]
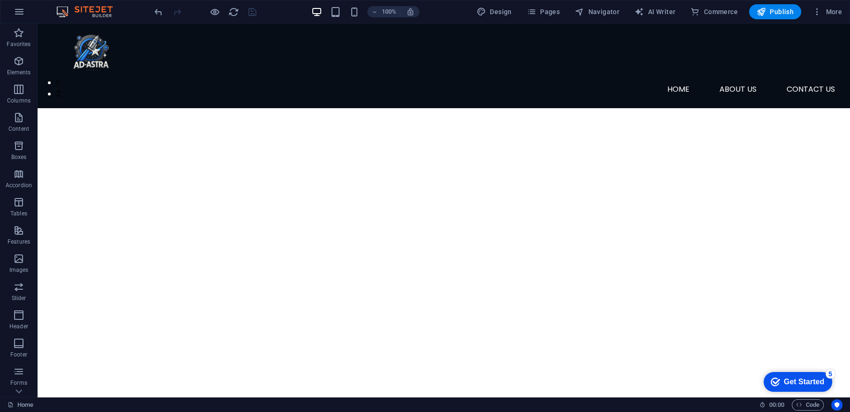
click at [503, 68] on div "Home about us contact US" at bounding box center [444, 65] width 813 height 85
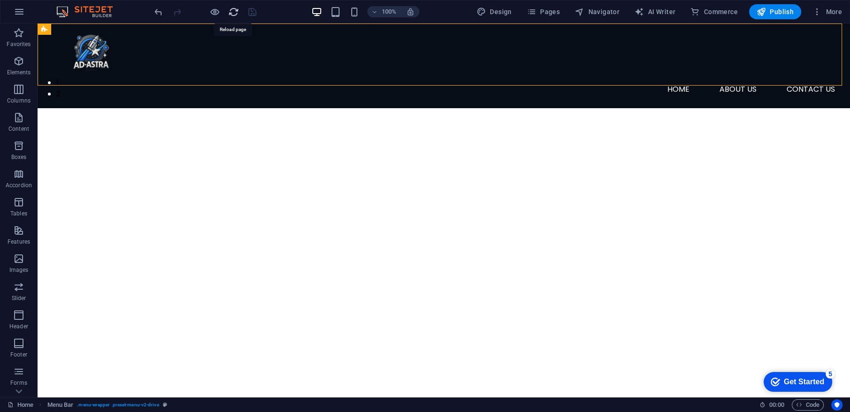
click at [232, 14] on icon "reload" at bounding box center [233, 12] width 11 height 11
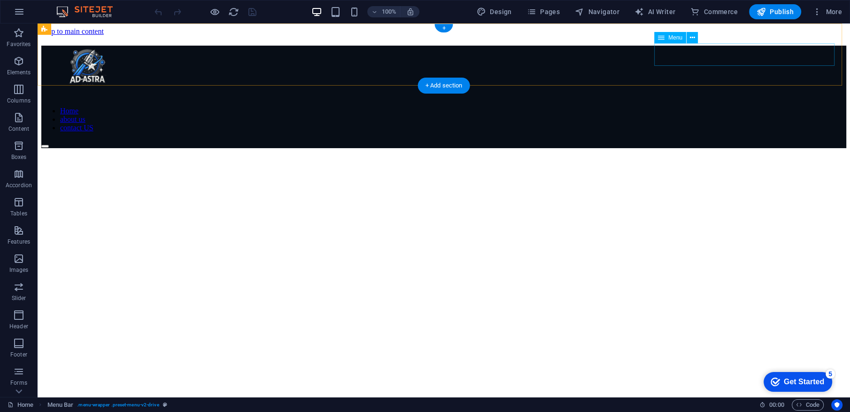
click at [703, 107] on nav "Home about us contact US" at bounding box center [443, 119] width 805 height 25
select select
select select "1"
select select
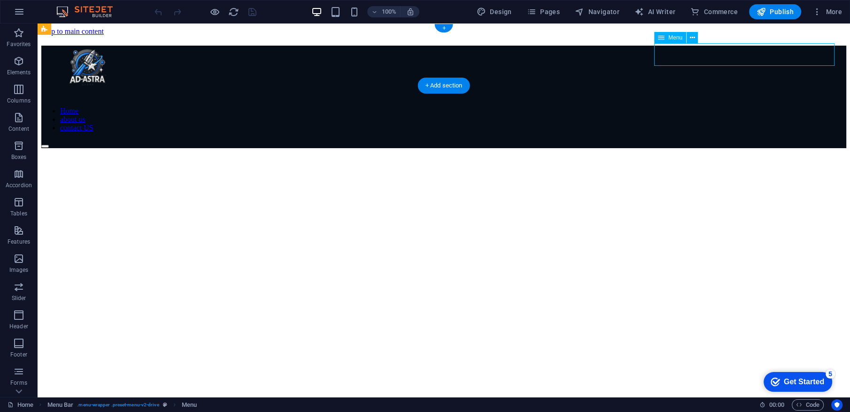
select select "2"
select select
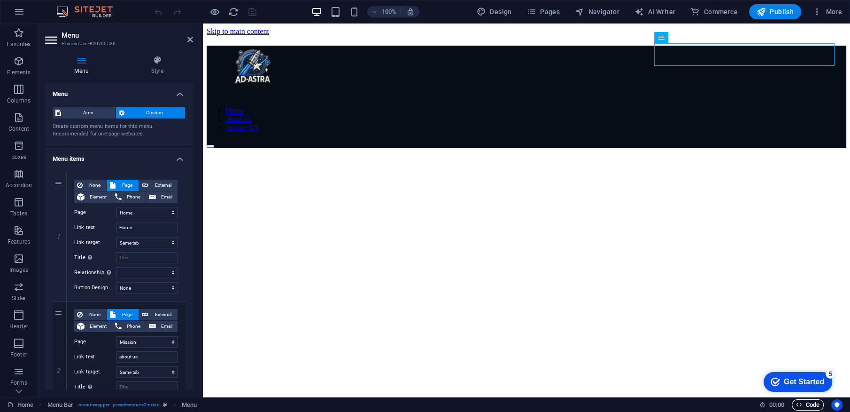
click at [801, 400] on span "Code" at bounding box center [807, 404] width 23 height 11
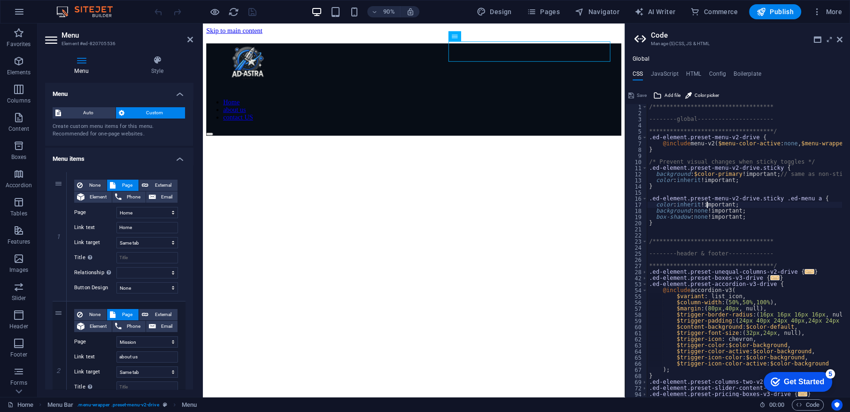
click at [708, 205] on div "**********" at bounding box center [795, 252] width 297 height 297
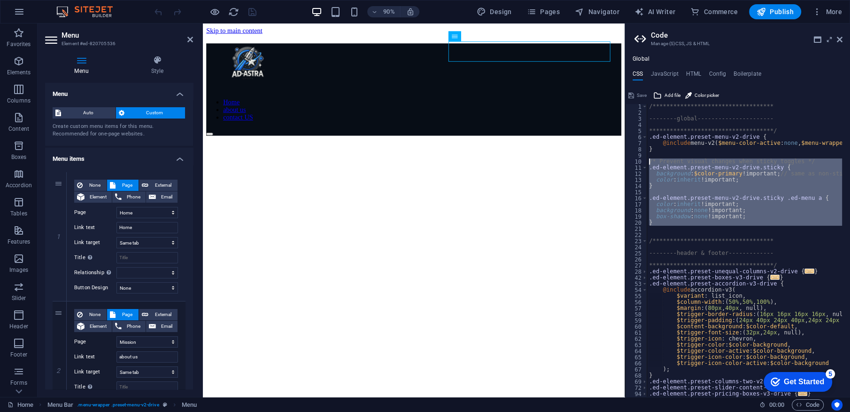
drag, startPoint x: 662, startPoint y: 226, endPoint x: 650, endPoint y: 163, distance: 64.1
click at [650, 163] on div "**********" at bounding box center [795, 251] width 297 height 297
type textarea "/* Prevent visual changes when sticky toggles */ .ed-element.preset-menu-v2-dri…"
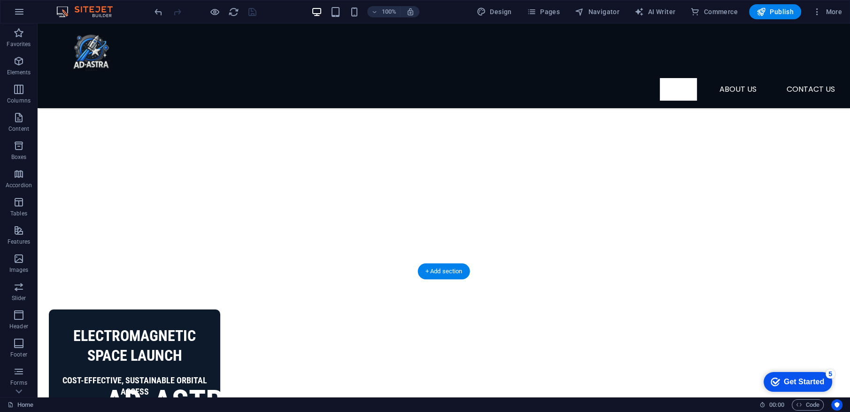
scroll to position [91, 0]
click at [811, 407] on span "Code" at bounding box center [807, 404] width 23 height 11
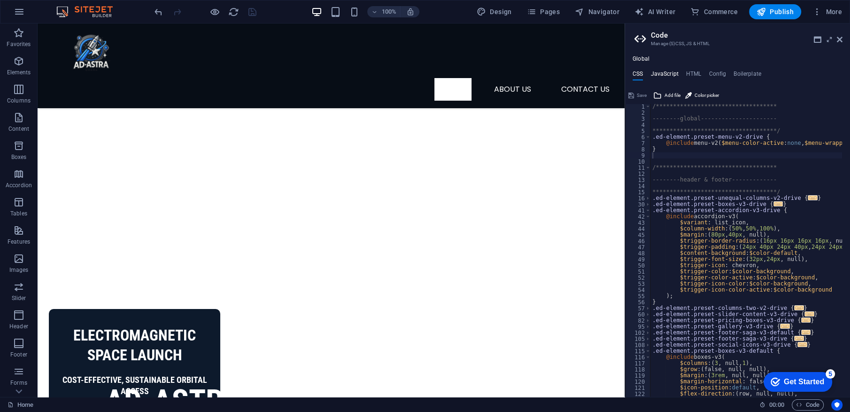
click at [674, 74] on h4 "JavaScript" at bounding box center [665, 75] width 28 height 10
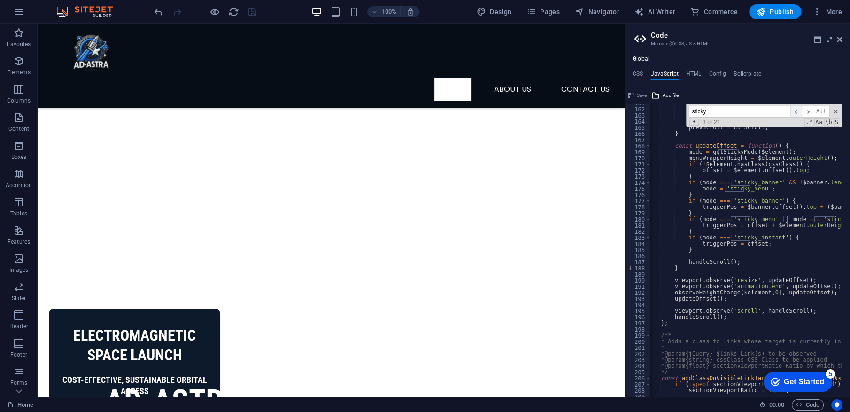
click at [797, 111] on span "​" at bounding box center [796, 112] width 11 height 12
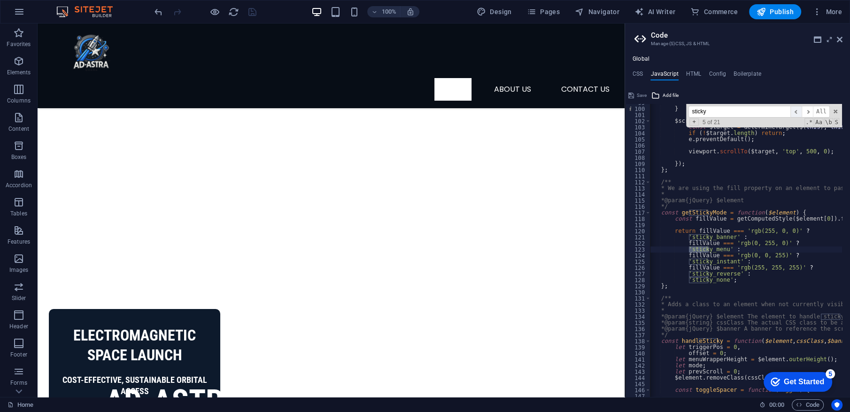
click at [797, 111] on span "​" at bounding box center [796, 112] width 11 height 12
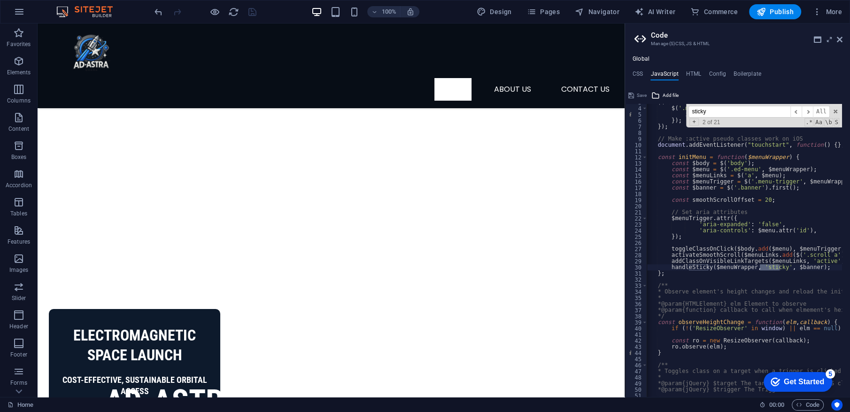
scroll to position [16, 0]
click at [795, 110] on span "​" at bounding box center [796, 112] width 11 height 12
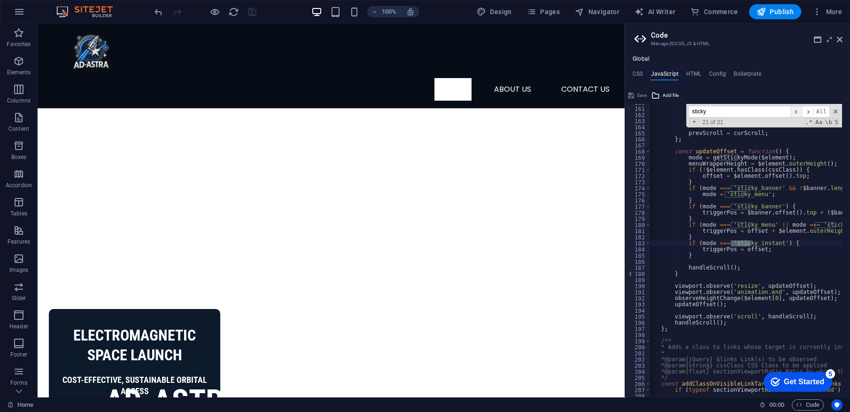
click at [795, 110] on span "​" at bounding box center [796, 112] width 11 height 12
click at [783, 166] on div "} else { $element . removeClass ( cssClass ) ; toggleSpacer ( false ) ; } prevS…" at bounding box center [865, 248] width 438 height 297
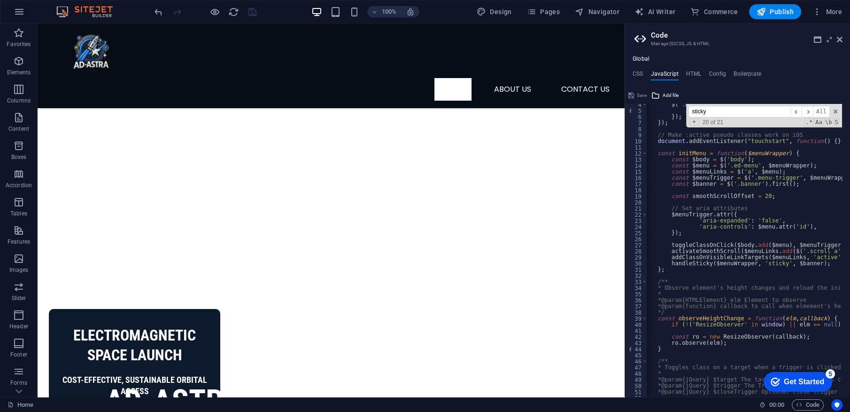
scroll to position [0, 0]
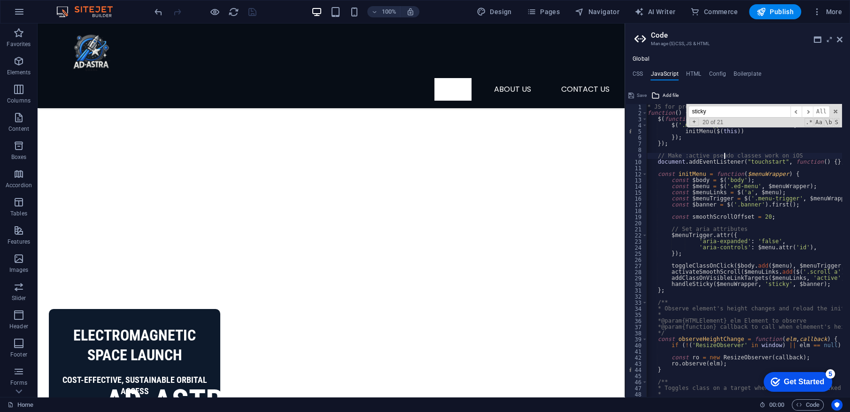
click at [724, 155] on div "/* JS for preset "Menu V2" */ ( function ( ) { $ ( function ( ) { $ ( '.menu-wr…" at bounding box center [861, 252] width 438 height 297
click at [724, 155] on div "/* JS for preset "Menu V2" */ ( function ( ) { $ ( function ( ) { $ ( '.menu-wr…" at bounding box center [866, 252] width 438 height 297
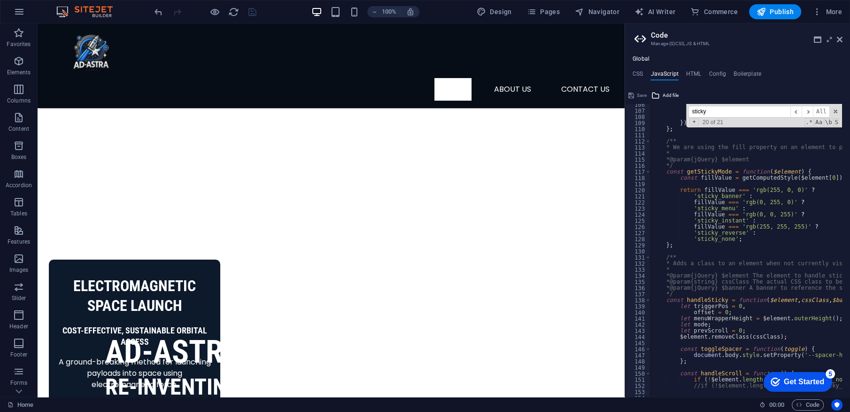
scroll to position [644, 0]
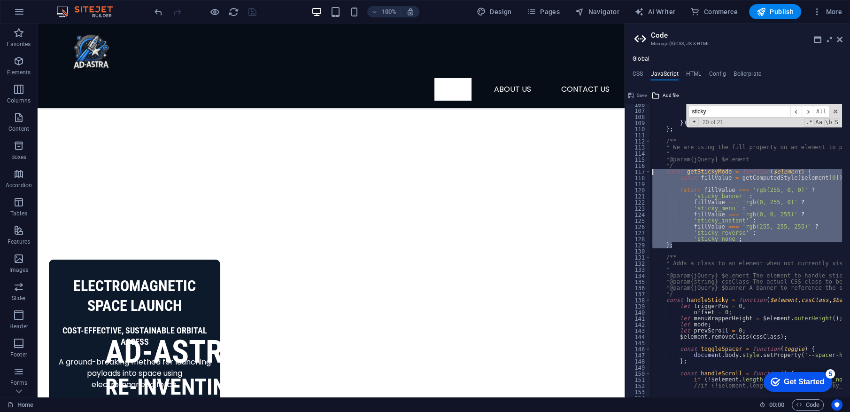
drag, startPoint x: 681, startPoint y: 247, endPoint x: 661, endPoint y: 170, distance: 79.4
click at [748, 222] on div "viewport . scrollTo ( $target , 'top' , 500 , 0 ) ; }) ; } ; /** * We are using…" at bounding box center [747, 250] width 192 height 293
type textarea "'sticky_instant' :"
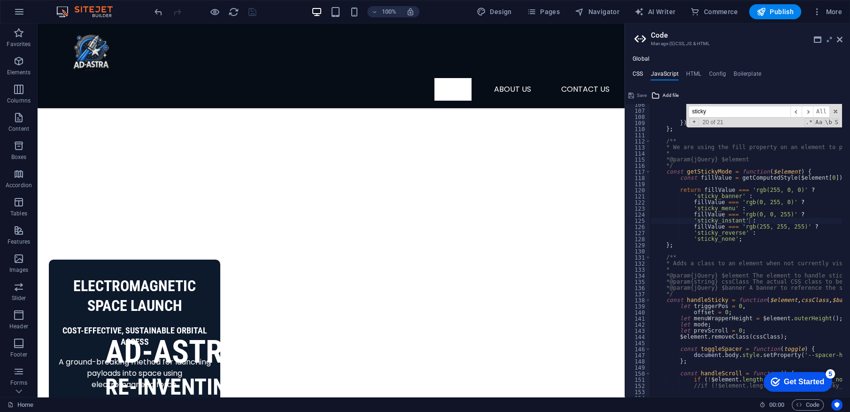
click at [637, 70] on h4 "CSS" at bounding box center [638, 75] width 10 height 10
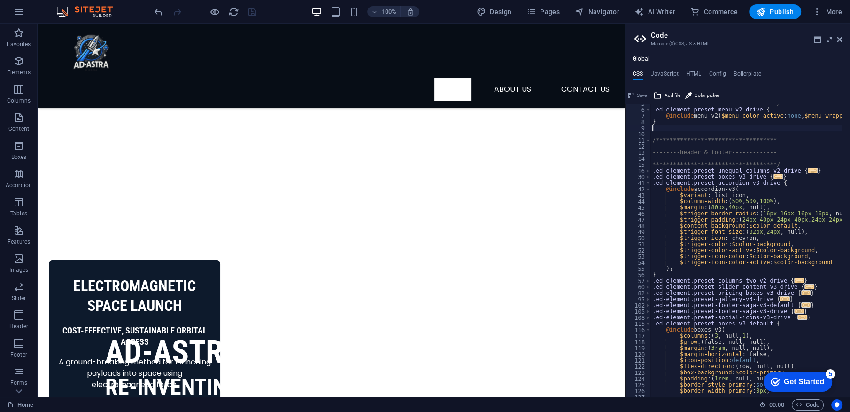
scroll to position [33, 0]
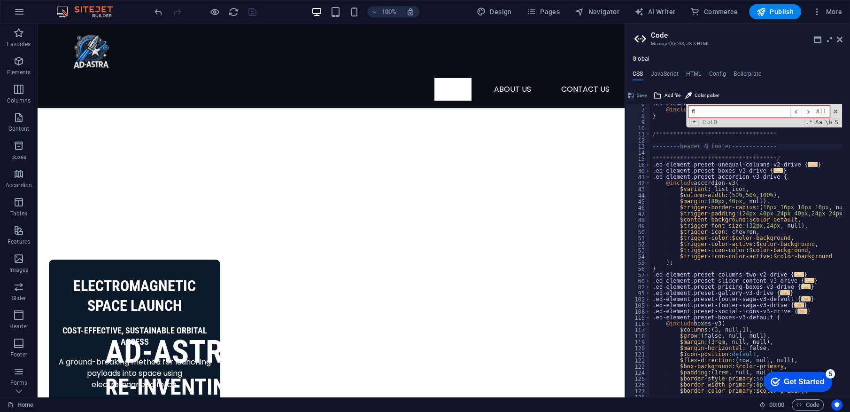
type input "f"
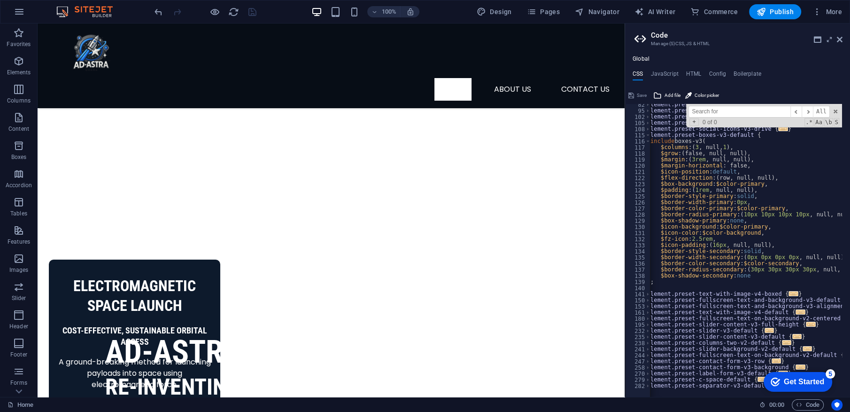
scroll to position [0, 0]
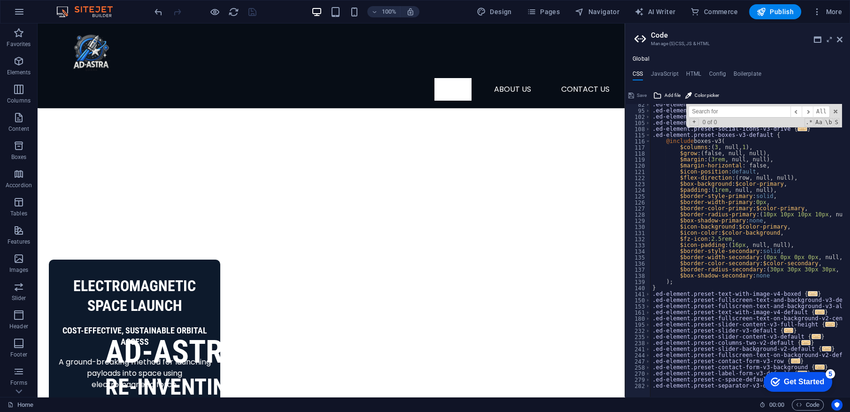
type textarea ".ed-element.preset-text-with-image-v4-boxed {"
click at [808, 296] on span "..." at bounding box center [813, 293] width 10 height 5
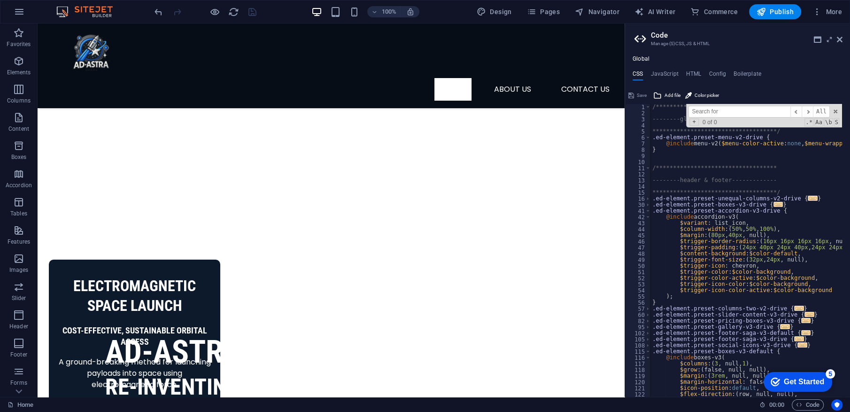
click at [837, 115] on div "​ ​ All Replace All + 0 of 0 .* Aa \b S" at bounding box center [764, 115] width 156 height 23
click at [837, 111] on span at bounding box center [836, 111] width 7 height 7
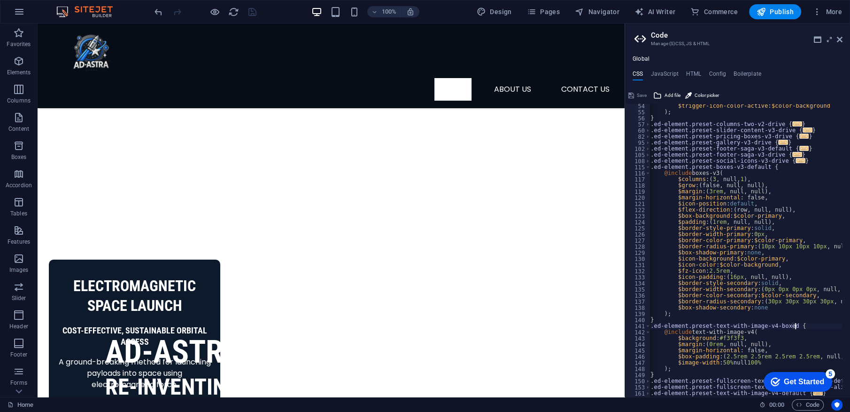
scroll to position [183, 0]
click at [669, 70] on h4 "JavaScript" at bounding box center [665, 75] width 28 height 10
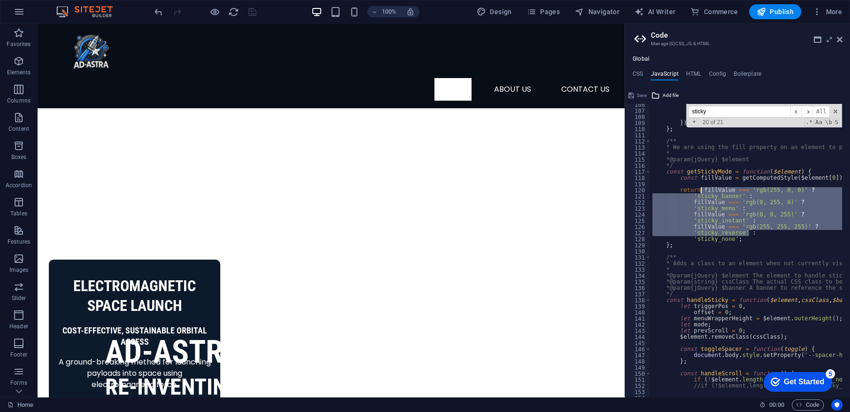
drag, startPoint x: 750, startPoint y: 232, endPoint x: 701, endPoint y: 191, distance: 63.6
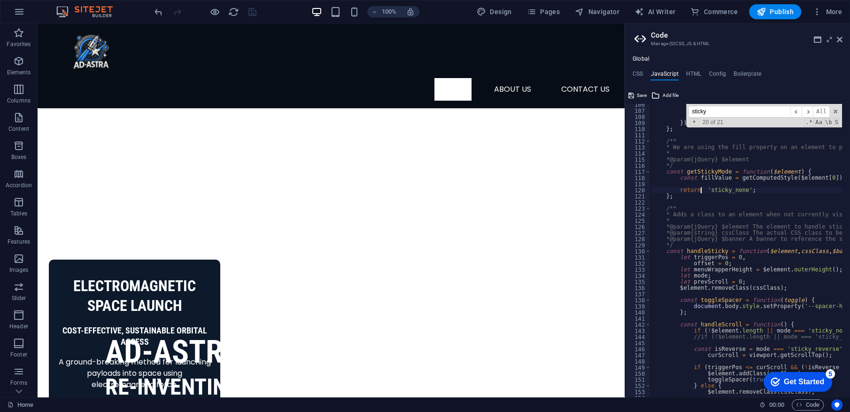
type textarea "return 'sticky_none';"
click at [633, 90] on icon at bounding box center [632, 95] width 6 height 11
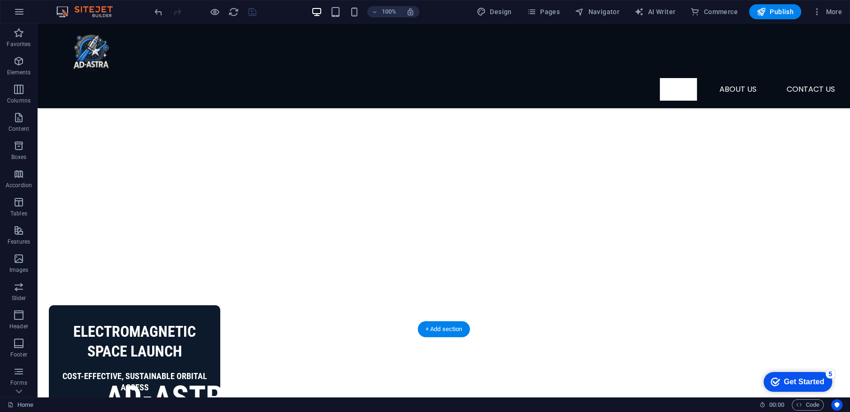
scroll to position [95, 0]
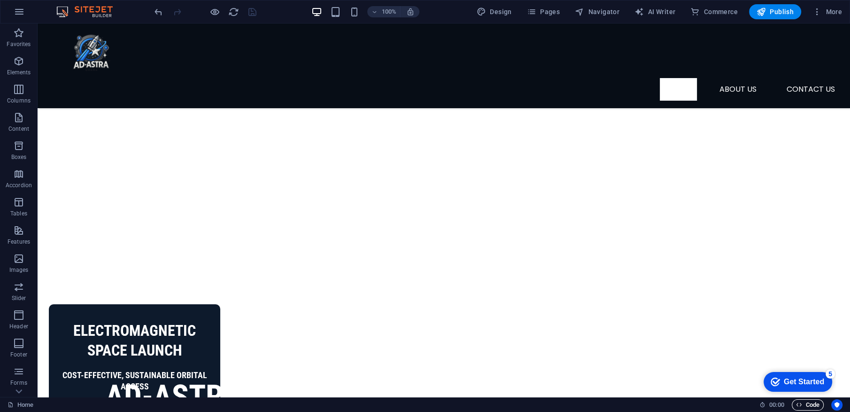
click at [800, 405] on icon "button" at bounding box center [799, 404] width 6 height 6
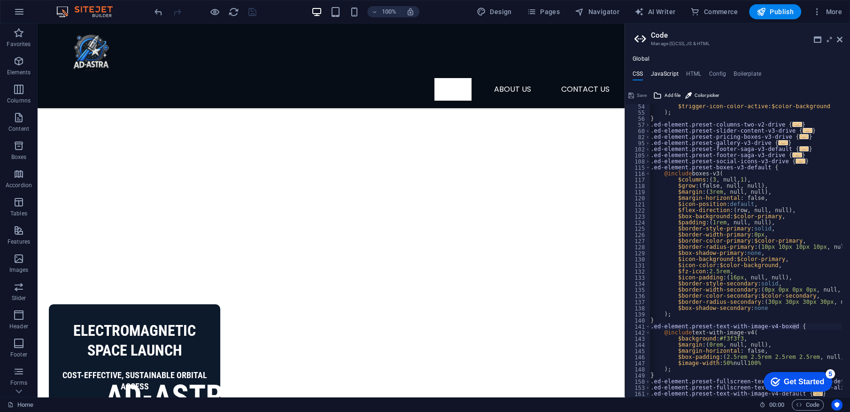
click at [676, 76] on h4 "JavaScript" at bounding box center [665, 75] width 28 height 10
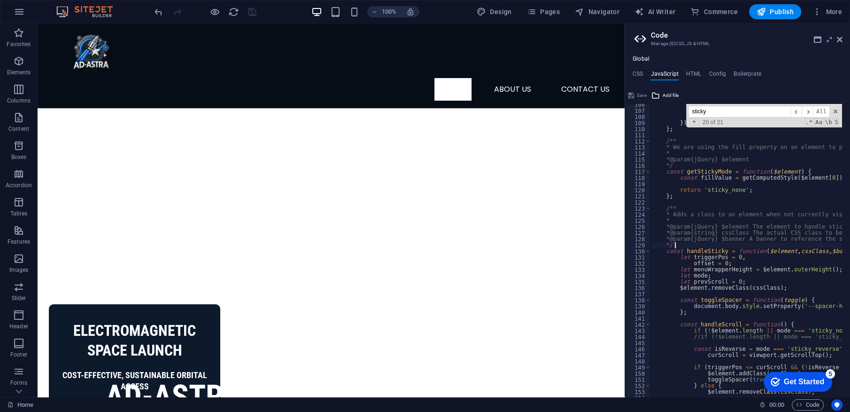
type textarea "*/"
click at [836, 112] on span at bounding box center [836, 111] width 7 height 7
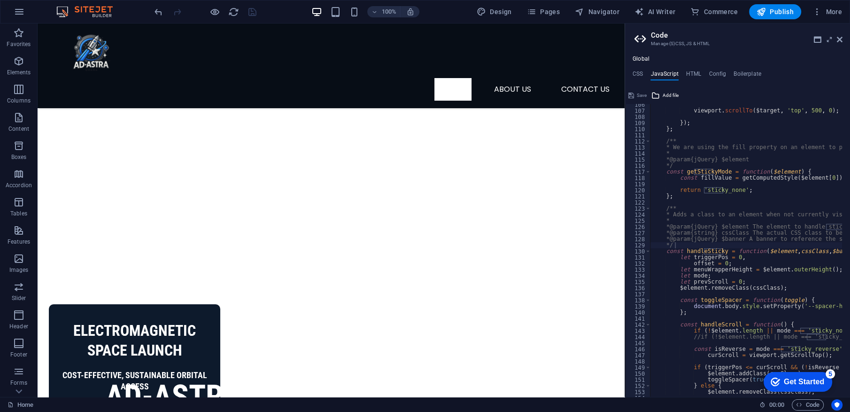
click at [638, 94] on div "Save" at bounding box center [637, 95] width 21 height 11
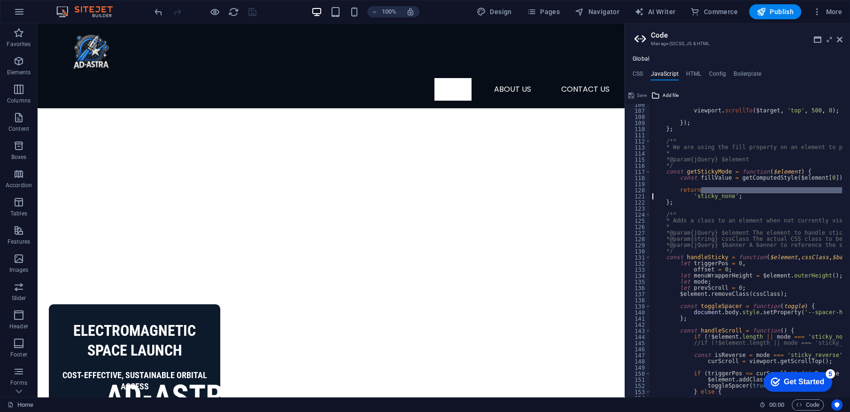
scroll to position [644, 0]
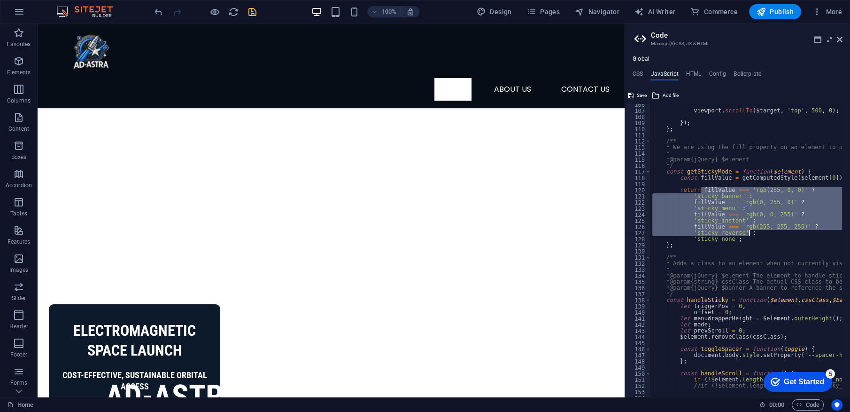
click at [737, 200] on div "viewport . scrollTo ( $target , 'top' , 500 , 0 ) ; }) ; } ; /** * We are using…" at bounding box center [747, 250] width 192 height 293
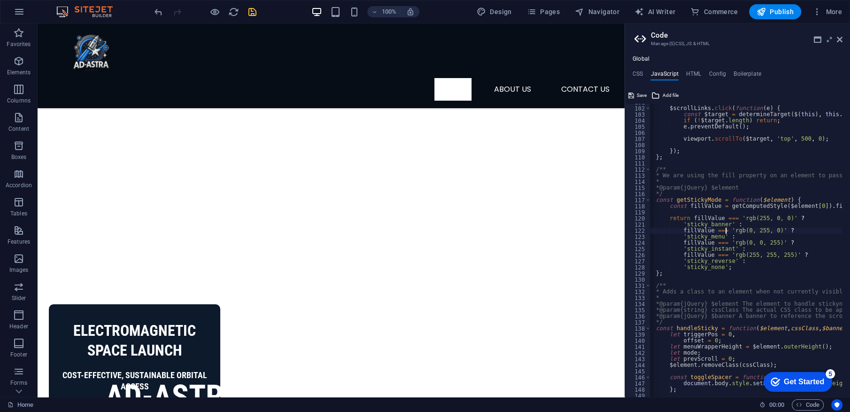
scroll to position [0, 10]
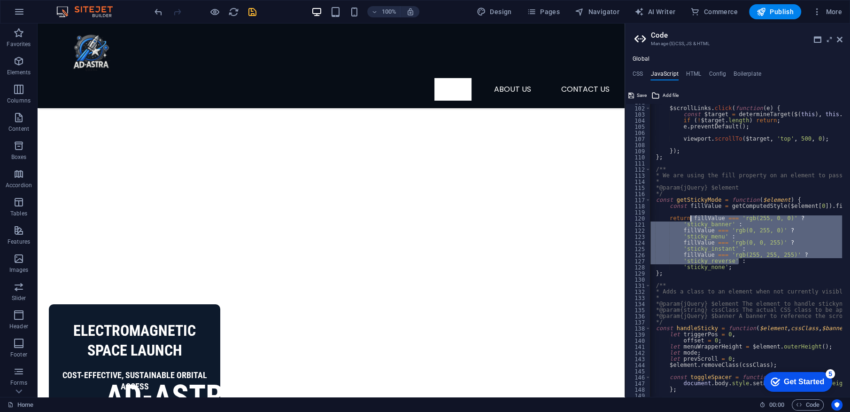
drag, startPoint x: 745, startPoint y: 264, endPoint x: 691, endPoint y: 218, distance: 71.0
click at [691, 218] on div "$scrollLinks . click ( function ( e ) { const $target = determineTarget ( $ ( t…" at bounding box center [859, 247] width 438 height 297
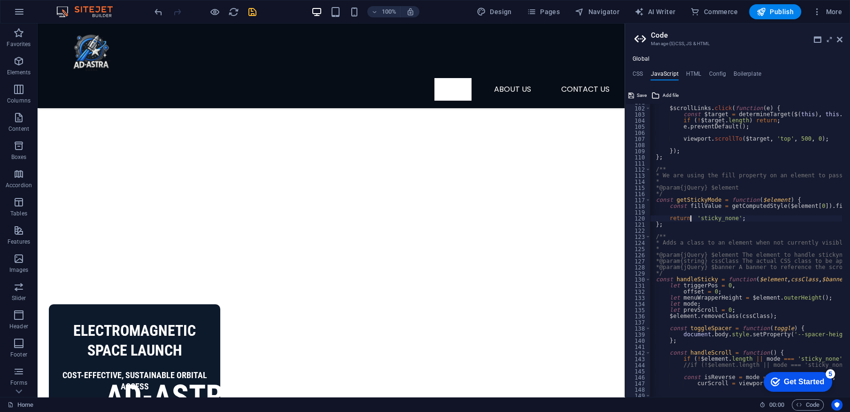
type textarea "return 'sticky_none';"
drag, startPoint x: 638, startPoint y: 88, endPoint x: 630, endPoint y: 99, distance: 12.9
click at [630, 99] on div "Save Add file" at bounding box center [737, 94] width 225 height 14
click at [630, 99] on icon at bounding box center [632, 95] width 6 height 11
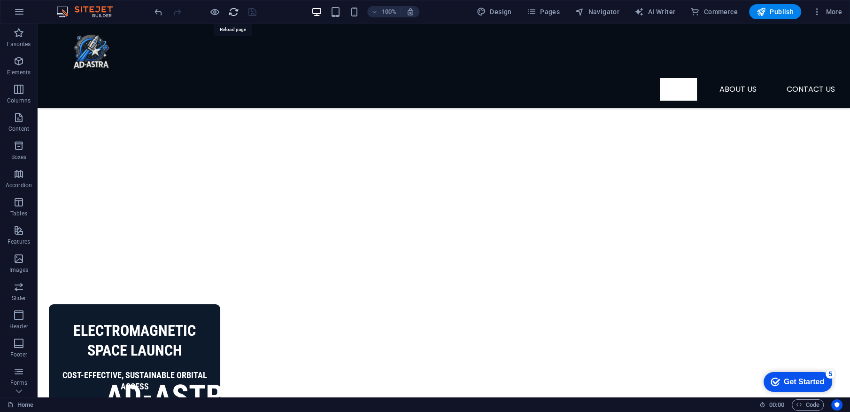
click at [237, 12] on icon "reload" at bounding box center [233, 12] width 11 height 11
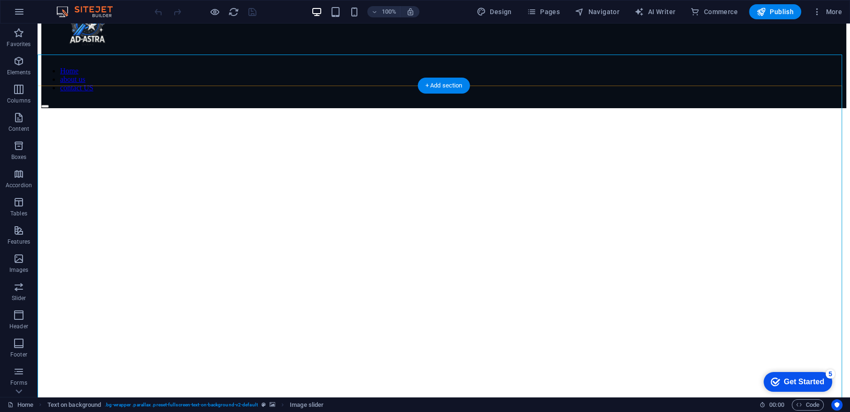
scroll to position [0, 0]
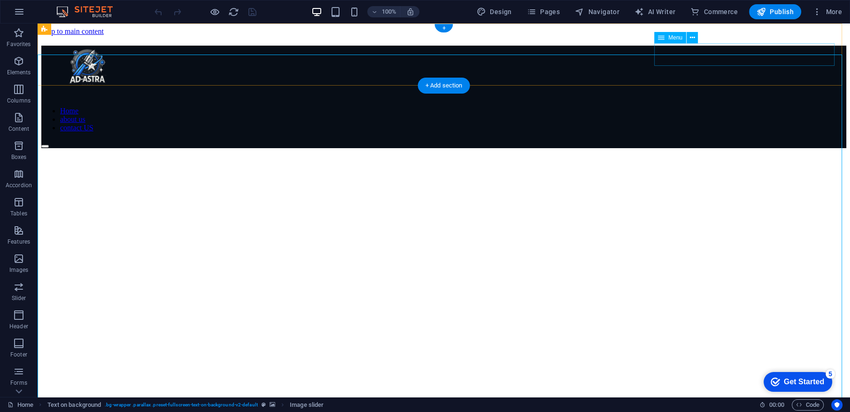
click at [708, 107] on nav "Home about us contact US" at bounding box center [443, 119] width 805 height 25
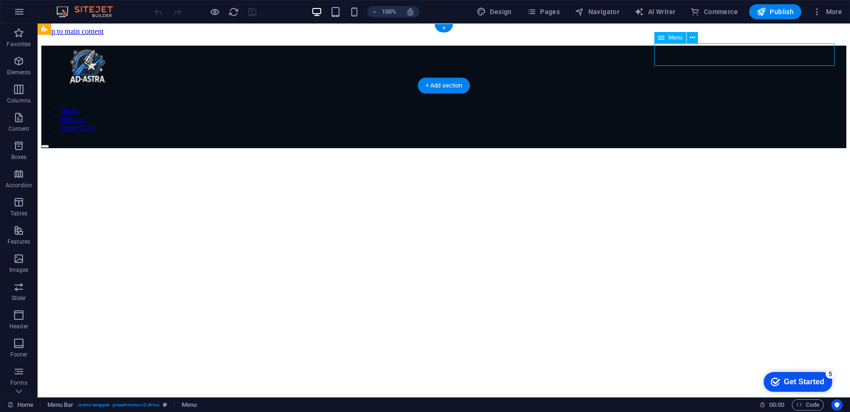
click at [708, 107] on nav "Home about us contact US" at bounding box center [443, 119] width 805 height 25
select select
select select "1"
select select
select select "2"
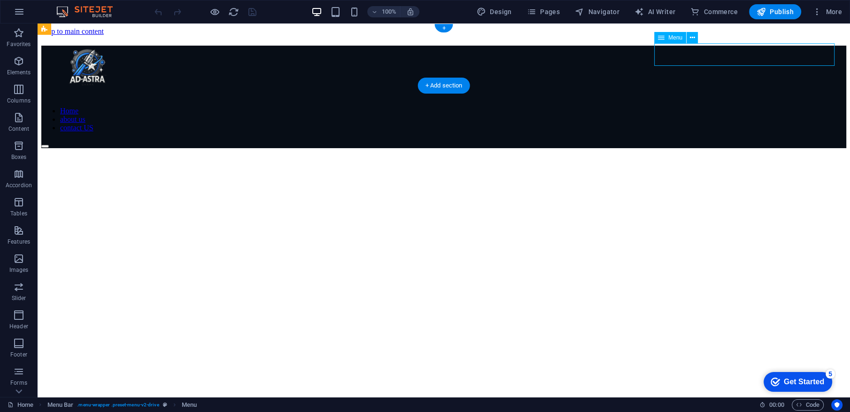
select select
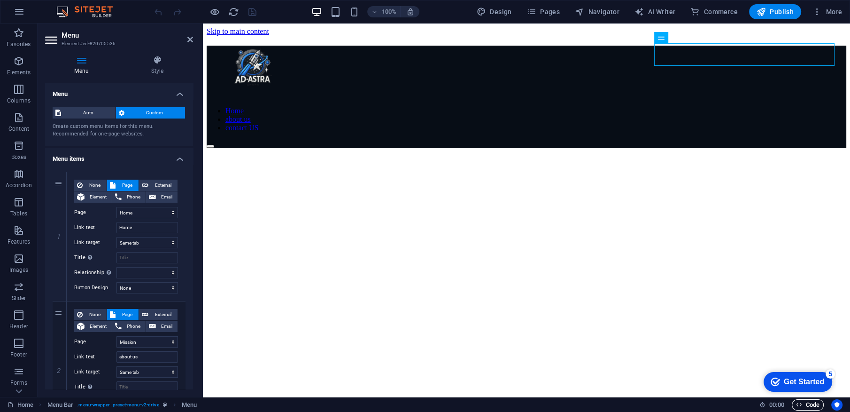
click at [805, 402] on span "Code" at bounding box center [807, 404] width 23 height 11
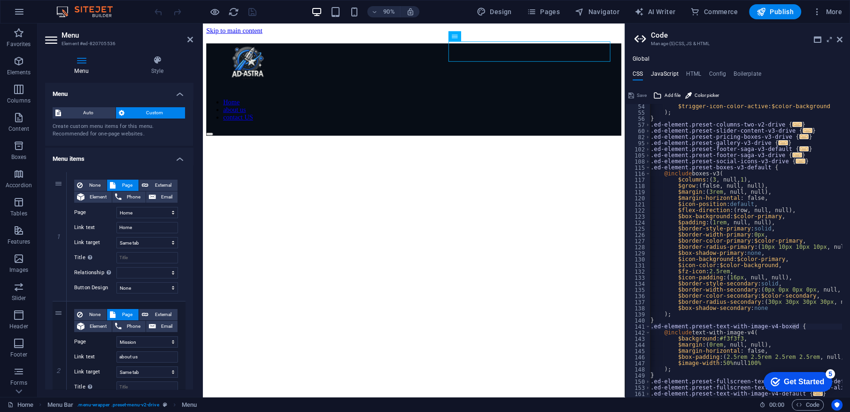
click at [676, 80] on h4 "JavaScript" at bounding box center [665, 75] width 28 height 10
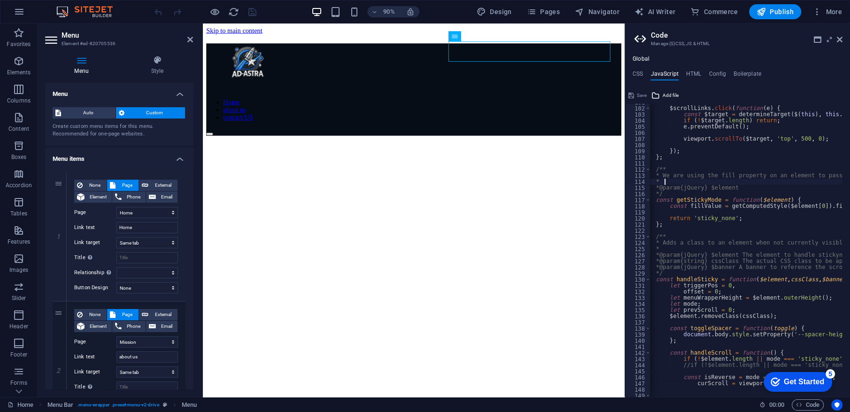
click at [739, 183] on div "$scrollLinks . click ( function ( e ) { const $target = determineTarget ( $ ( t…" at bounding box center [859, 247] width 438 height 297
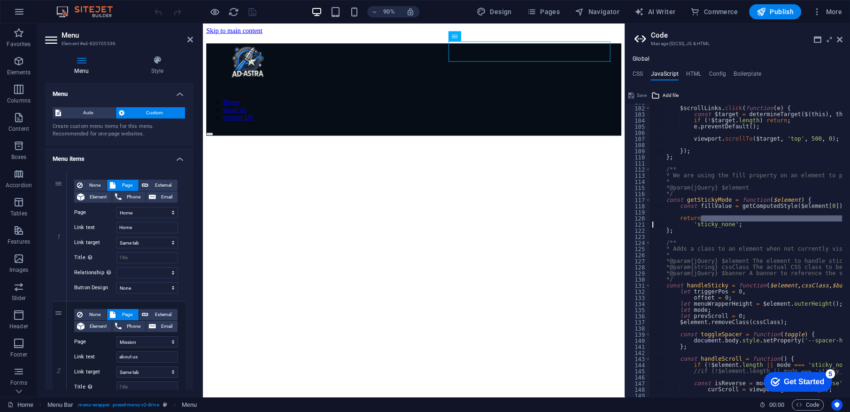
scroll to position [615, 0]
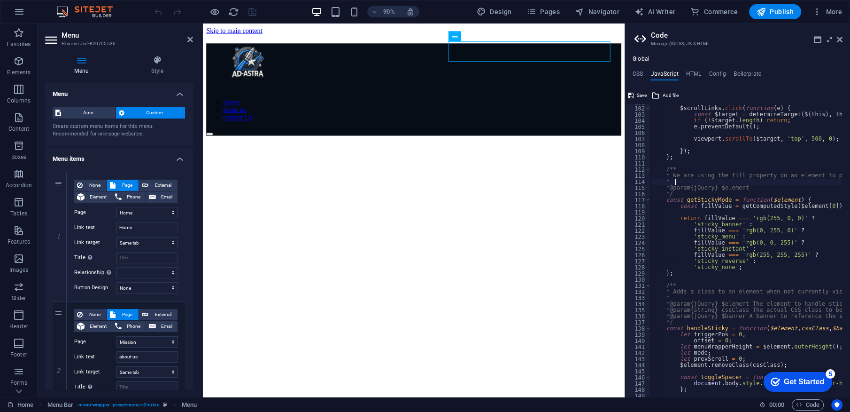
type textarea "*"
click at [144, 269] on select "alternate author bookmark external help license next nofollow noreferrer noopen…" at bounding box center [148, 272] width 62 height 11
click at [150, 72] on h4 "Style" at bounding box center [157, 65] width 71 height 20
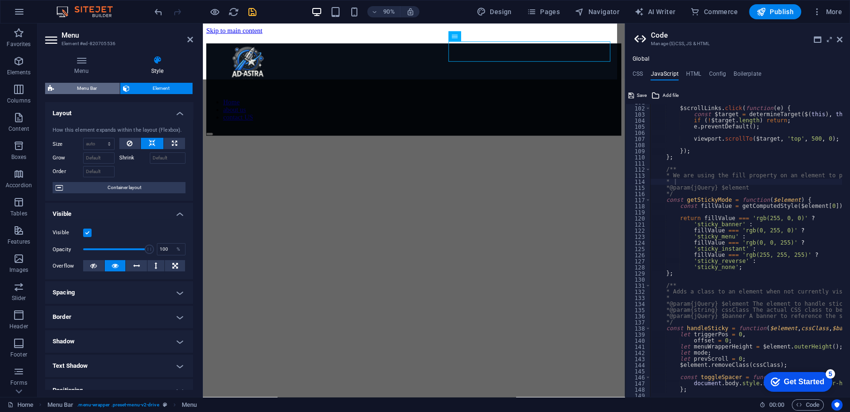
click at [97, 93] on span "Menu Bar" at bounding box center [87, 88] width 60 height 11
select select "rem"
select select "sticky_menu"
select select "px"
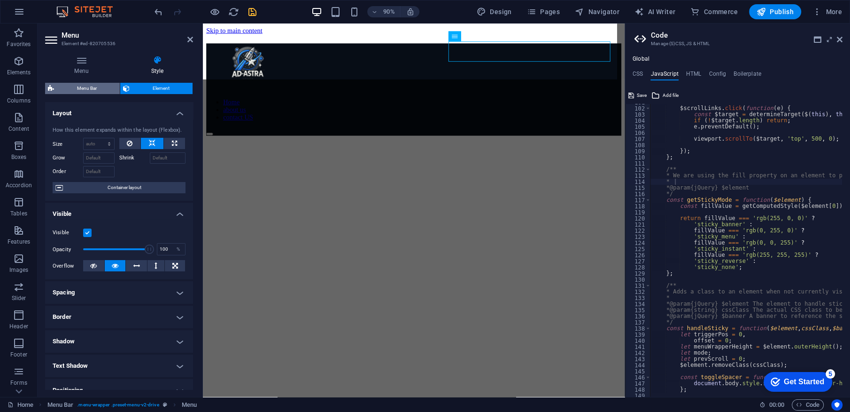
select select "px"
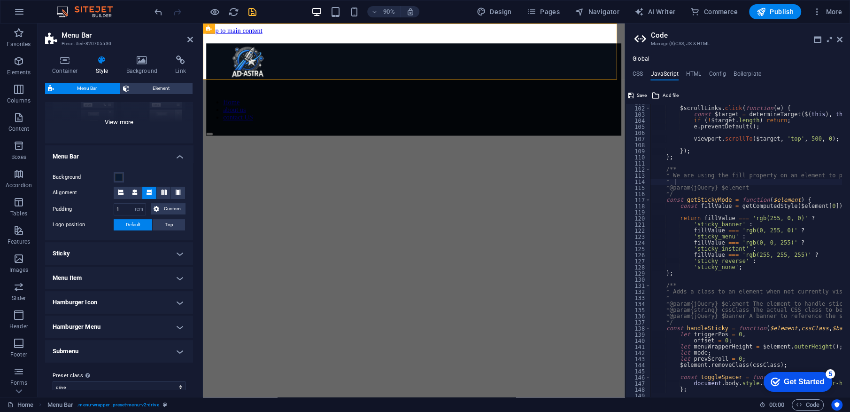
scroll to position [127, 0]
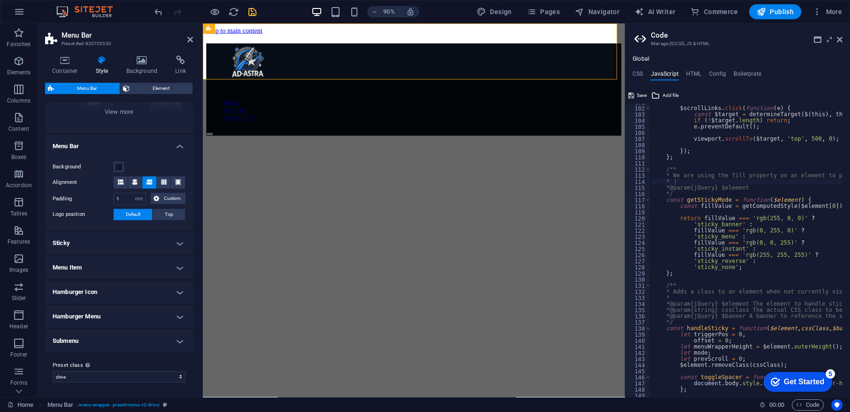
click at [128, 245] on h4 "Sticky" at bounding box center [119, 243] width 148 height 23
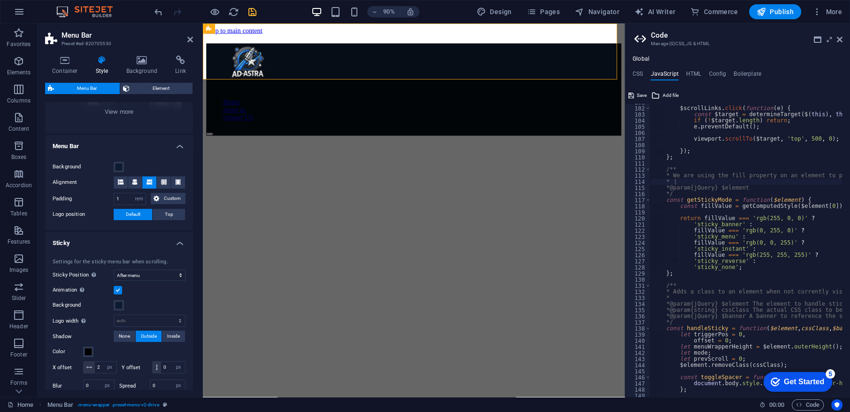
type textarea "fillValue === 'rgb(0, 255, 0)' ?"
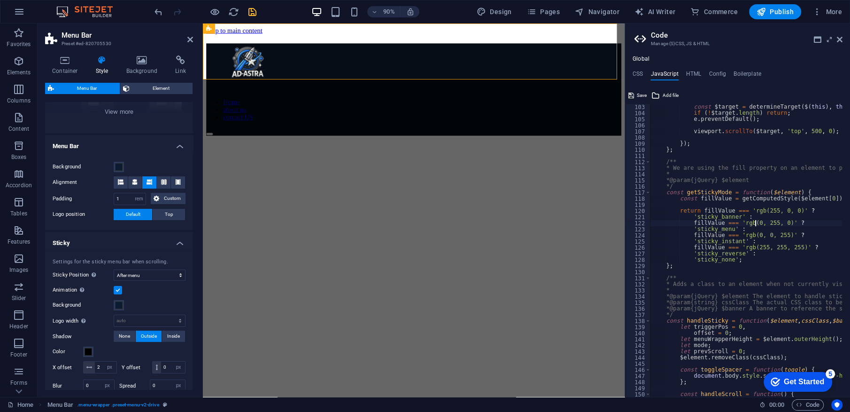
scroll to position [619, 0]
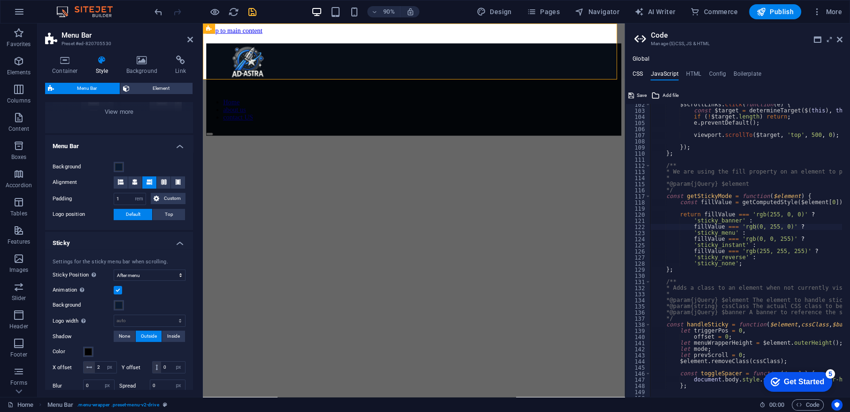
click at [640, 79] on h4 "CSS" at bounding box center [638, 75] width 10 height 10
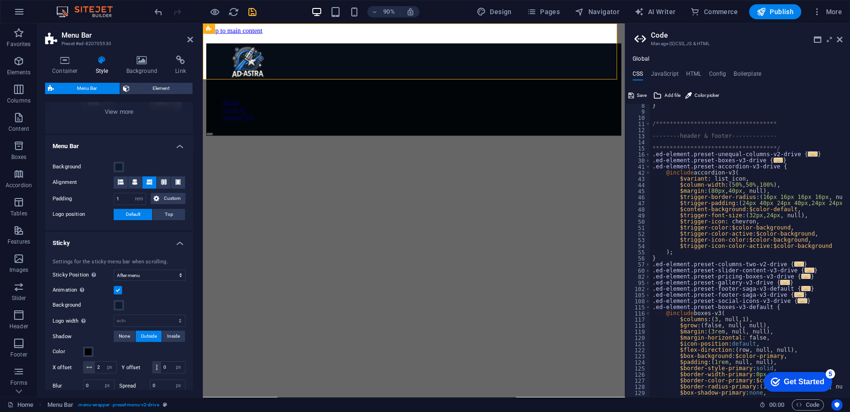
scroll to position [0, 0]
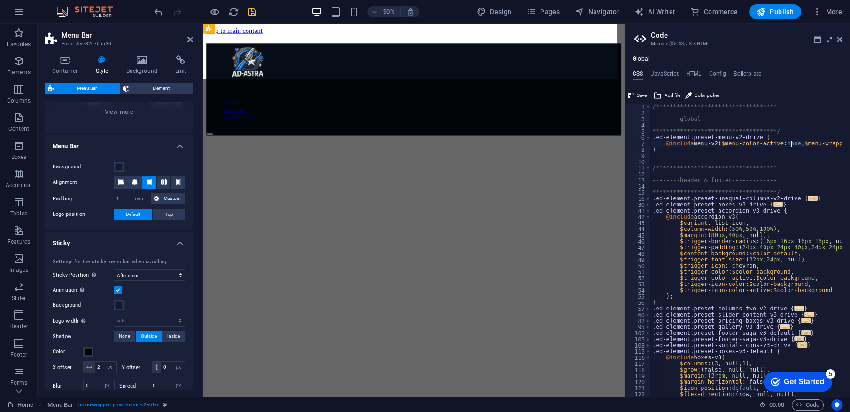
click at [790, 142] on div "**********" at bounding box center [799, 252] width 297 height 297
type textarea "}"
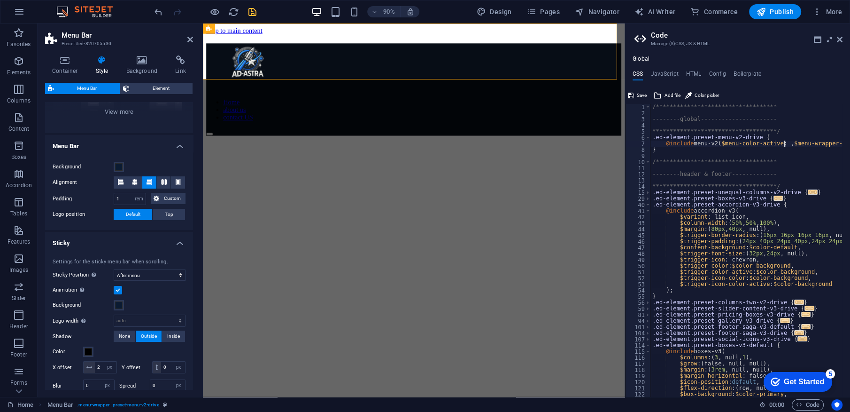
type textarea "@include menu-v2($menu-color-active: #000000, $menu-wrapper-background: $color-…"
click at [789, 169] on div "**********" at bounding box center [801, 252] width 300 height 297
click at [124, 275] on select "Off Instant After menu After banner When scrolling up" at bounding box center [150, 274] width 72 height 11
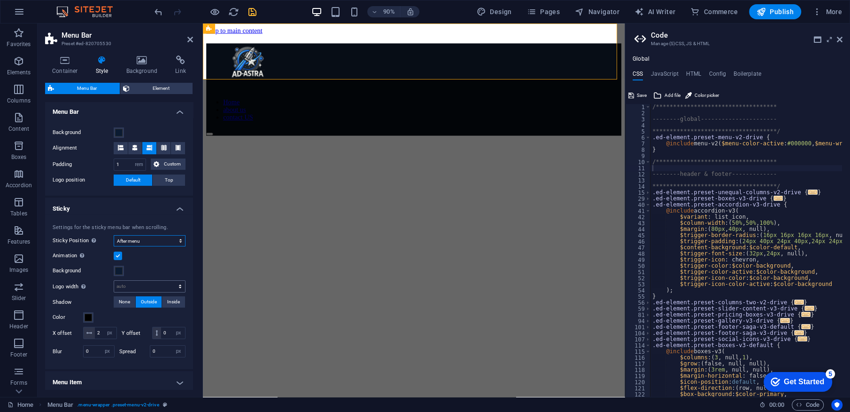
scroll to position [176, 0]
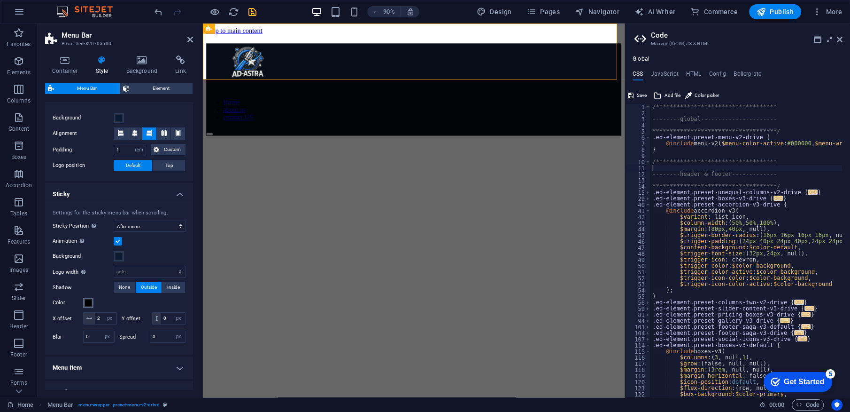
click at [93, 302] on button "Color" at bounding box center [88, 302] width 10 height 10
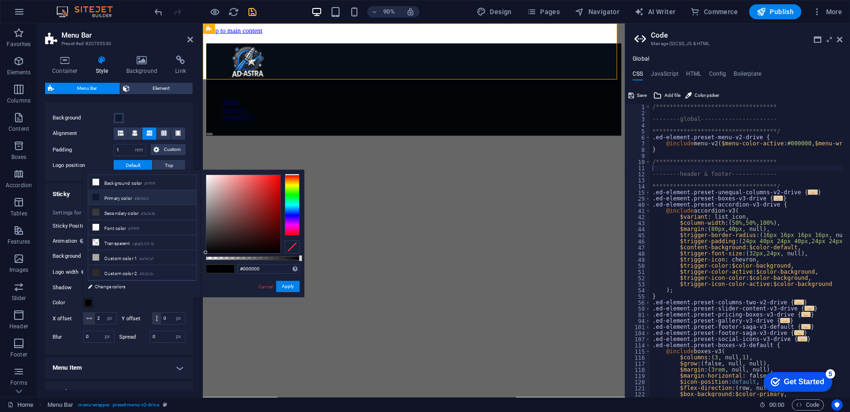
click at [104, 196] on li "Primary color #0b1b32" at bounding box center [142, 197] width 108 height 15
type input "#0b1b32"
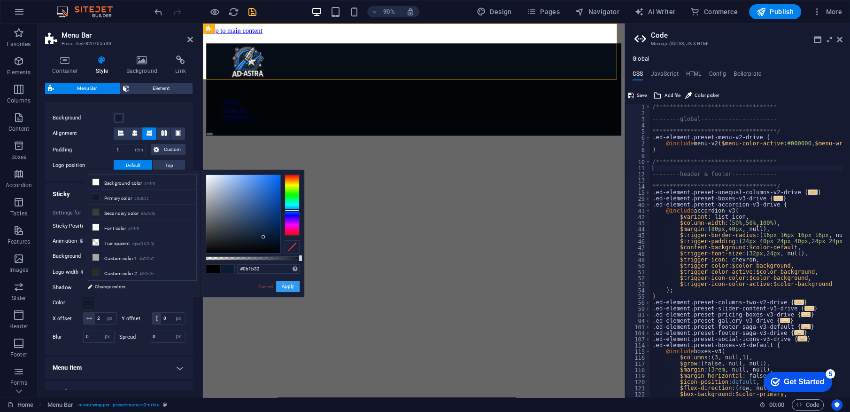
click at [278, 290] on button "Apply" at bounding box center [287, 285] width 23 height 11
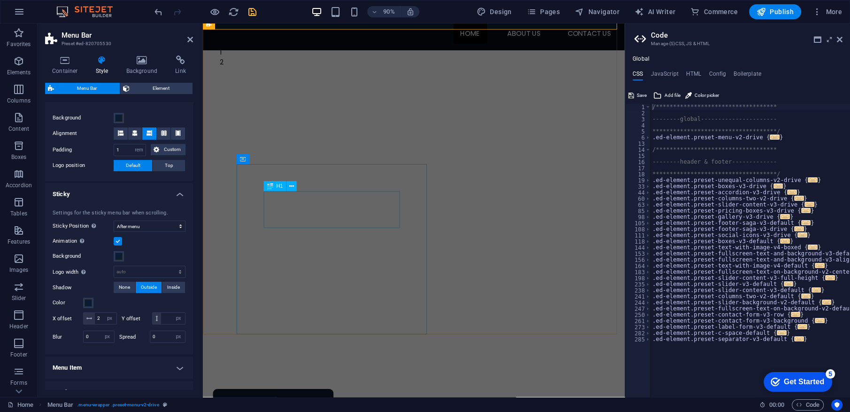
scroll to position [0, 0]
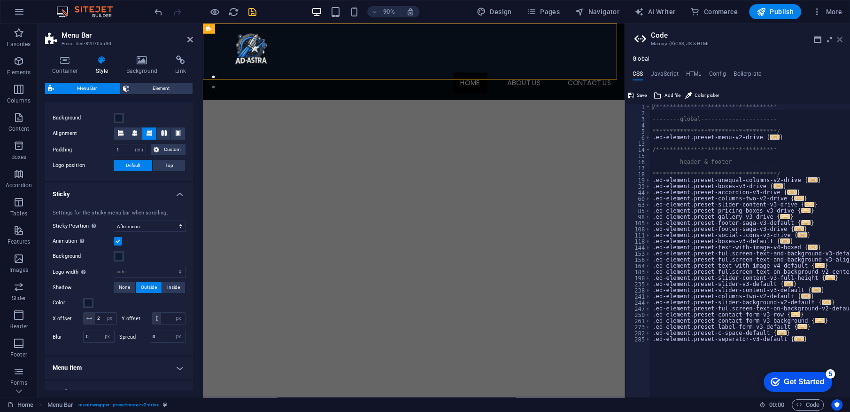
click at [840, 36] on icon at bounding box center [840, 40] width 6 height 8
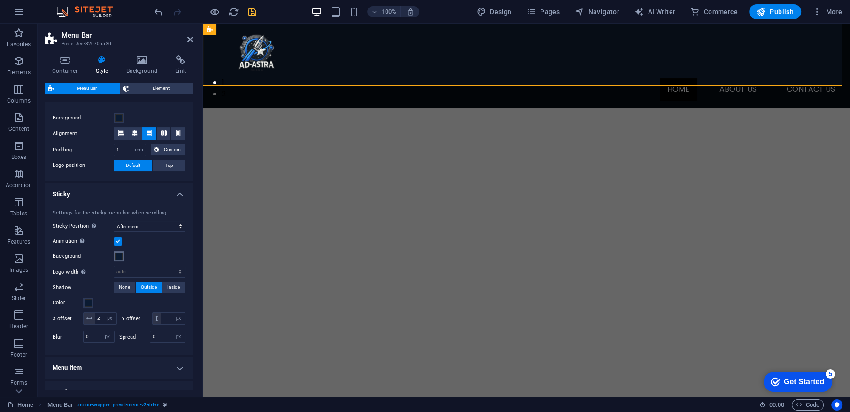
click at [121, 257] on span at bounding box center [119, 256] width 8 height 8
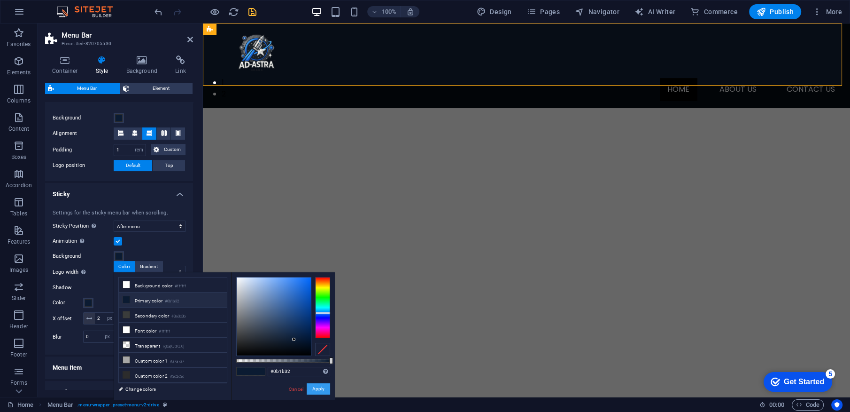
click at [311, 387] on button "Apply" at bounding box center [318, 388] width 23 height 11
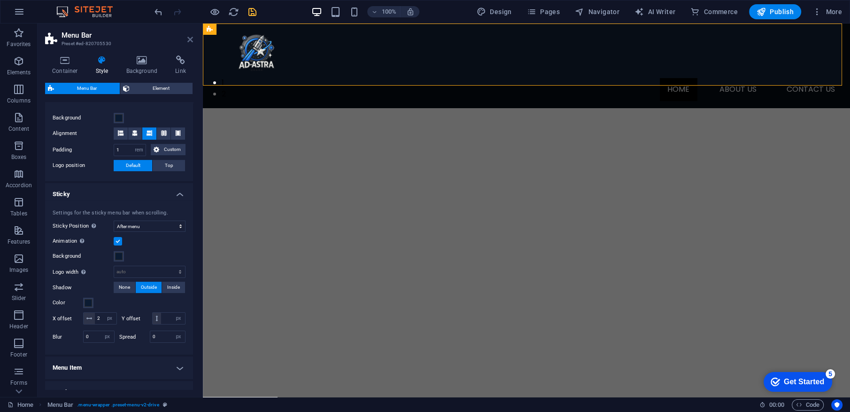
click at [188, 42] on icon at bounding box center [190, 40] width 6 height 8
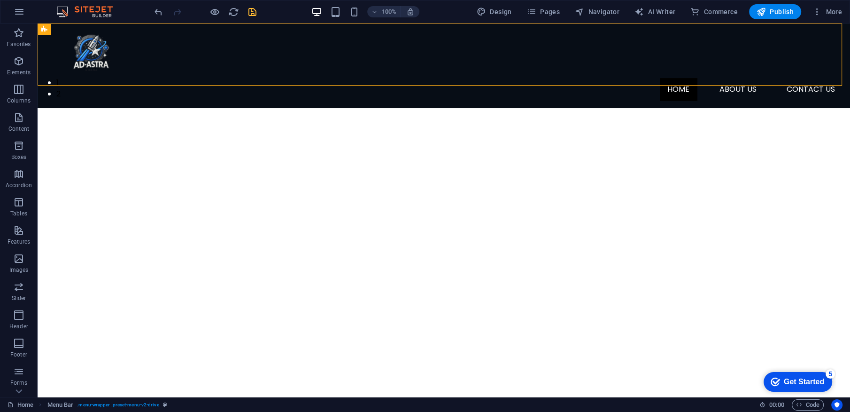
click at [241, 9] on div at bounding box center [205, 11] width 105 height 15
click at [239, 9] on span "reload" at bounding box center [233, 12] width 11 height 11
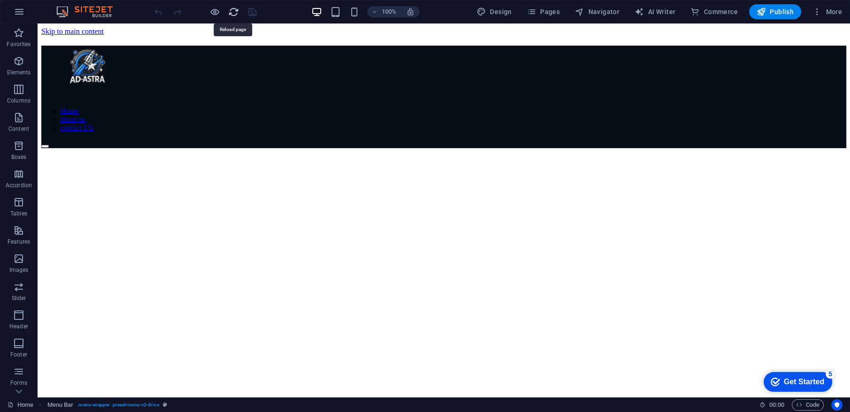
click at [230, 11] on icon "reload" at bounding box center [233, 12] width 11 height 11
click at [237, 54] on div "Home about us contact US" at bounding box center [443, 97] width 805 height 102
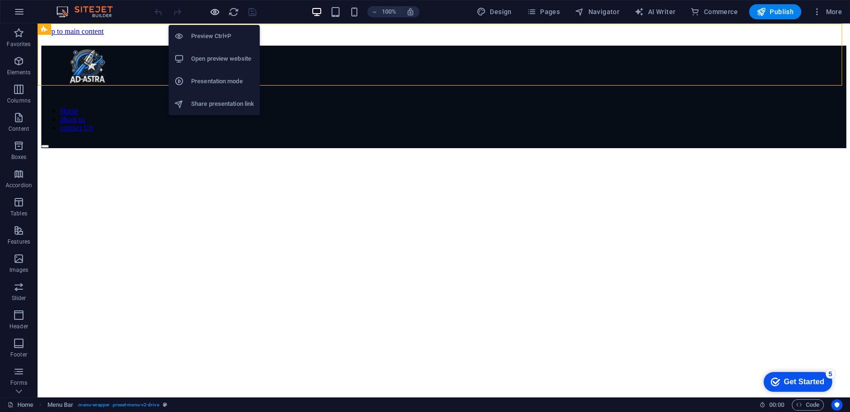
click at [215, 9] on icon "button" at bounding box center [215, 12] width 11 height 11
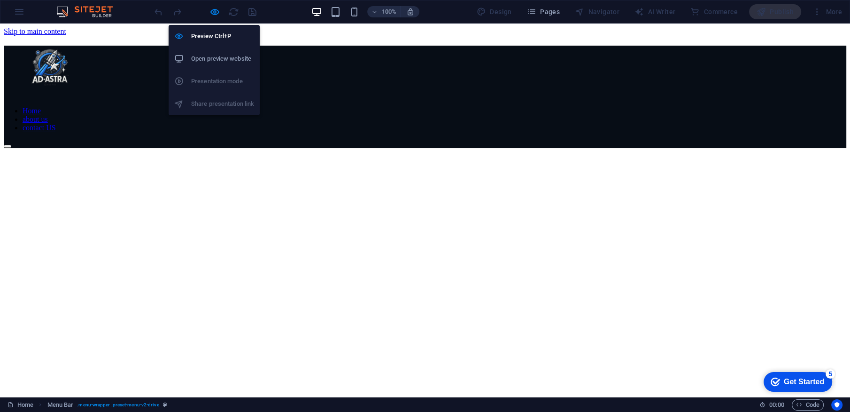
click at [210, 52] on li "Open preview website" at bounding box center [214, 58] width 91 height 23
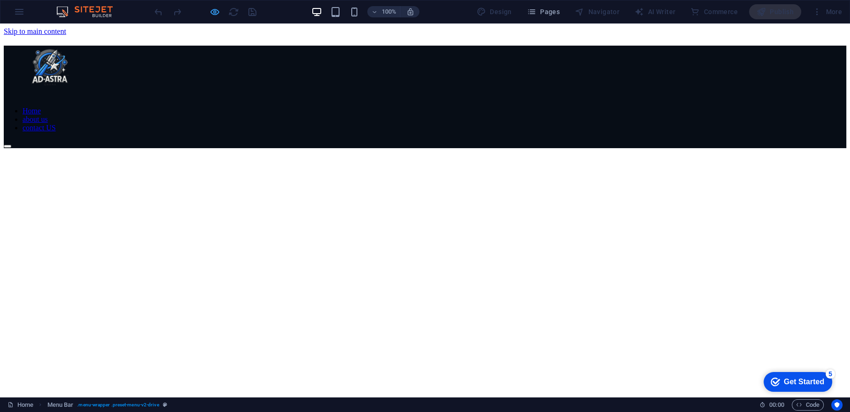
drag, startPoint x: 213, startPoint y: 18, endPoint x: 217, endPoint y: 10, distance: 8.6
click at [217, 10] on div at bounding box center [205, 11] width 105 height 15
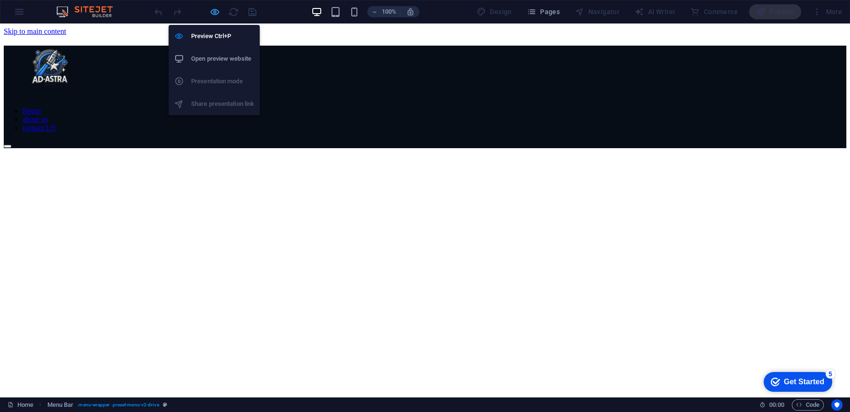
click at [217, 10] on icon "button" at bounding box center [215, 12] width 11 height 11
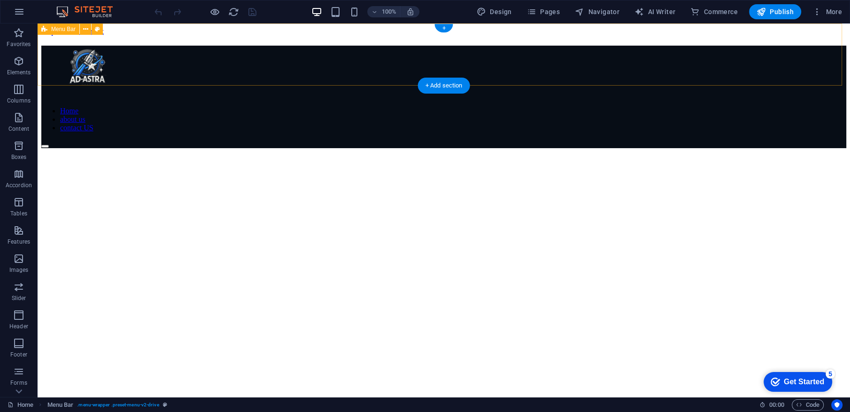
click at [147, 47] on div "Home about us contact US" at bounding box center [443, 97] width 805 height 102
select select "header"
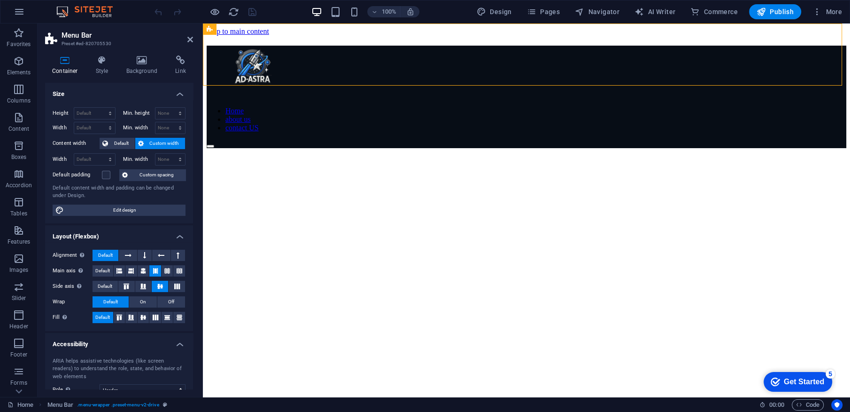
scroll to position [73, 0]
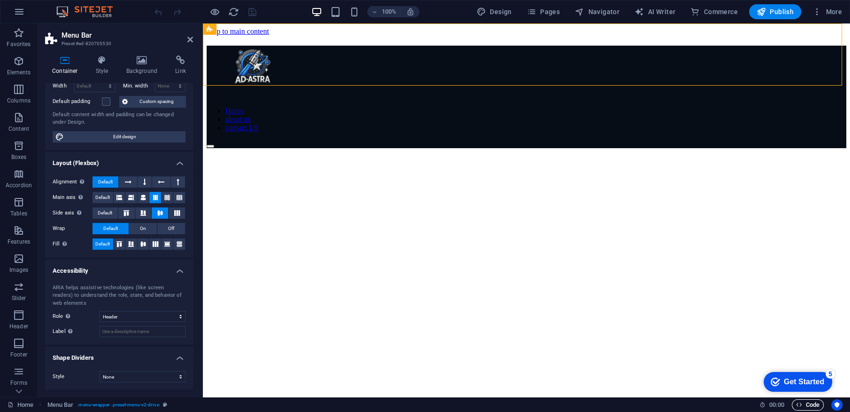
click at [794, 405] on button "Code" at bounding box center [808, 404] width 32 height 11
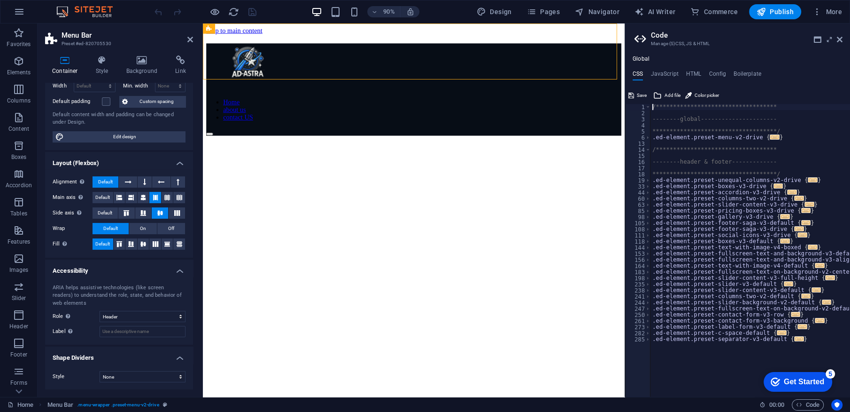
click at [765, 338] on div "**********" at bounding box center [757, 252] width 213 height 297
type textarea ".ed-element.preset-separator-v3-default {"
drag, startPoint x: 669, startPoint y: 69, endPoint x: 667, endPoint y: 74, distance: 5.9
click at [667, 74] on div "**********" at bounding box center [737, 225] width 225 height 341
click at [667, 74] on h4 "JavaScript" at bounding box center [665, 75] width 28 height 10
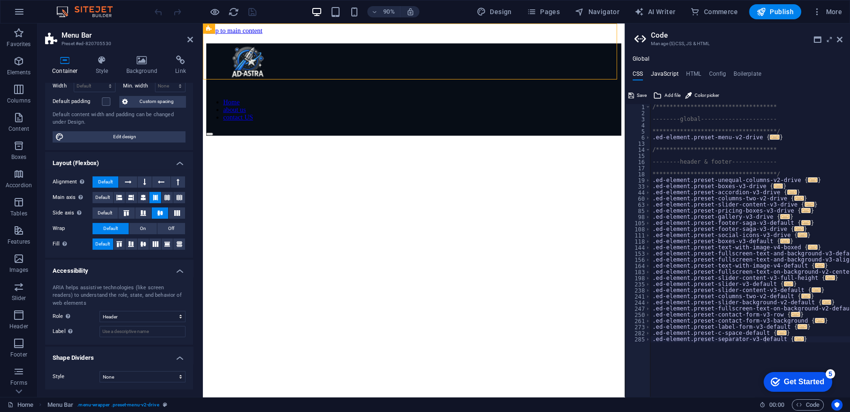
type textarea "/* JS for preset "Menu V2" */"
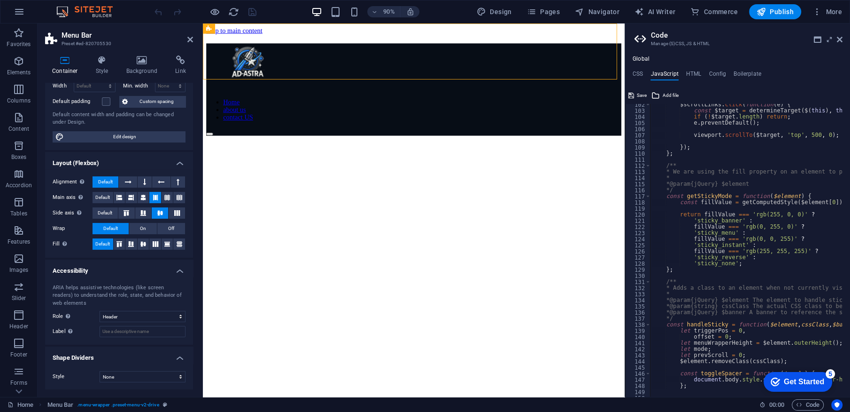
scroll to position [619, 0]
click at [638, 93] on span "Save" at bounding box center [642, 95] width 10 height 11
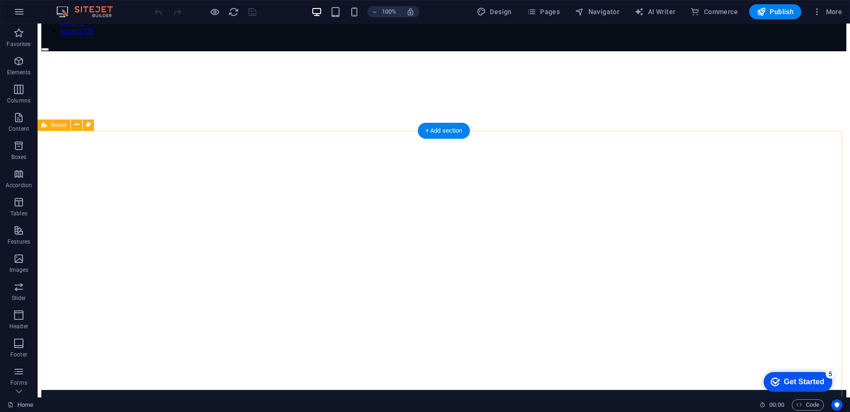
scroll to position [0, 0]
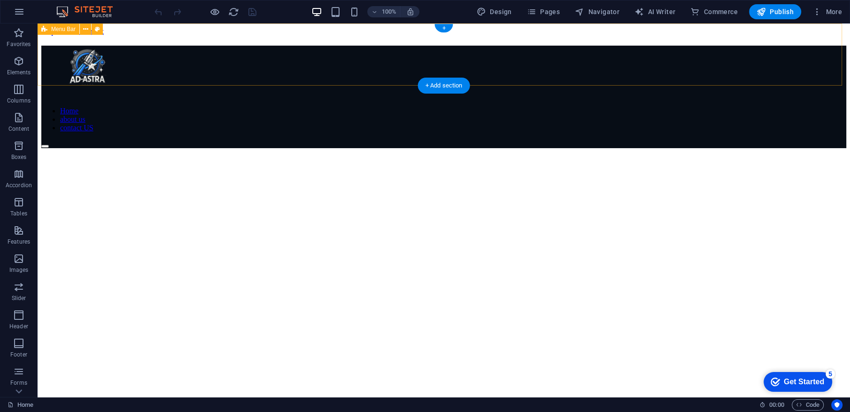
click at [548, 76] on div "Home about us contact US" at bounding box center [443, 97] width 805 height 102
select select "header"
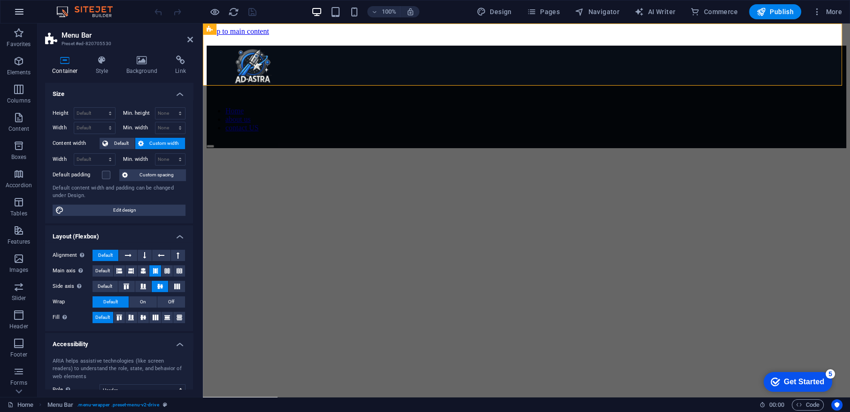
click at [21, 9] on icon "button" at bounding box center [19, 11] width 11 height 11
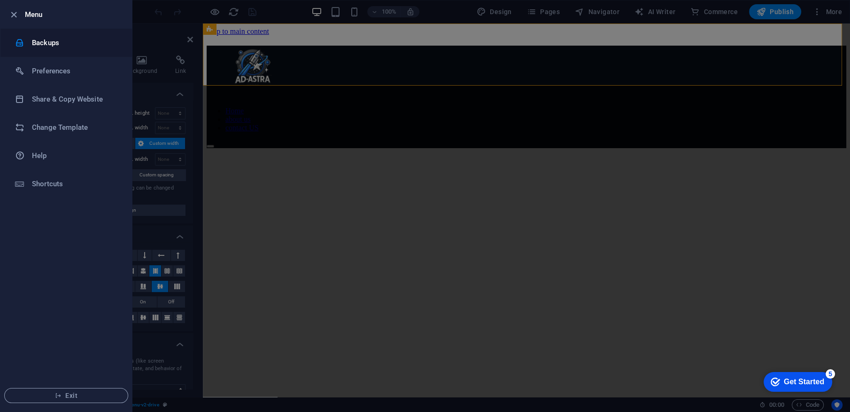
click at [59, 53] on li "Backups" at bounding box center [66, 43] width 132 height 28
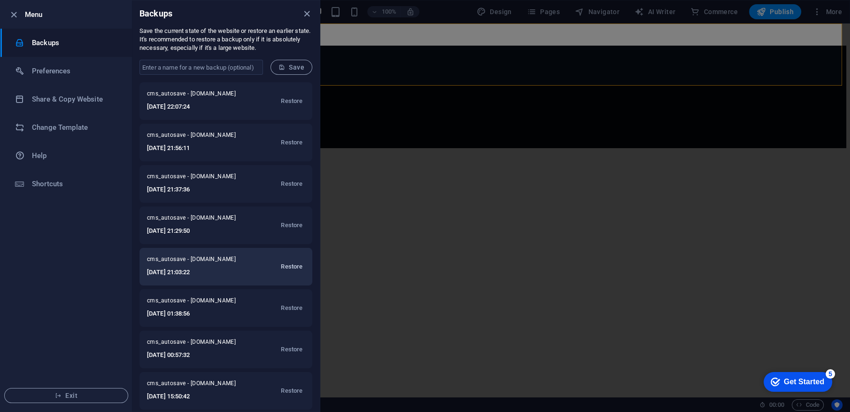
click at [288, 264] on span "Restore" at bounding box center [292, 266] width 22 height 11
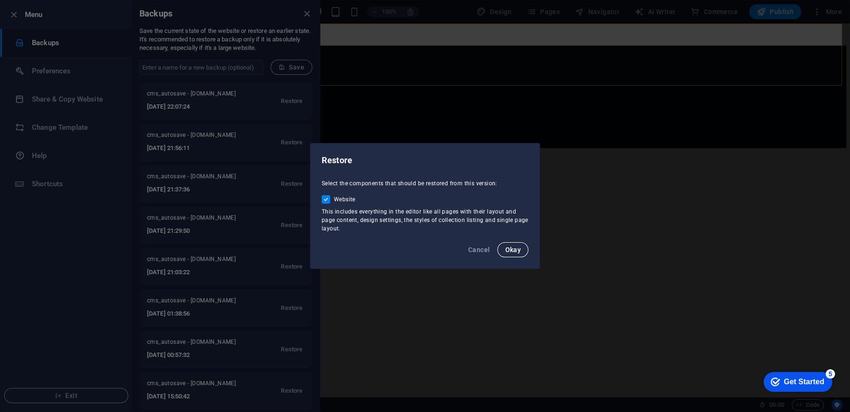
click at [506, 243] on button "Okay" at bounding box center [513, 249] width 31 height 15
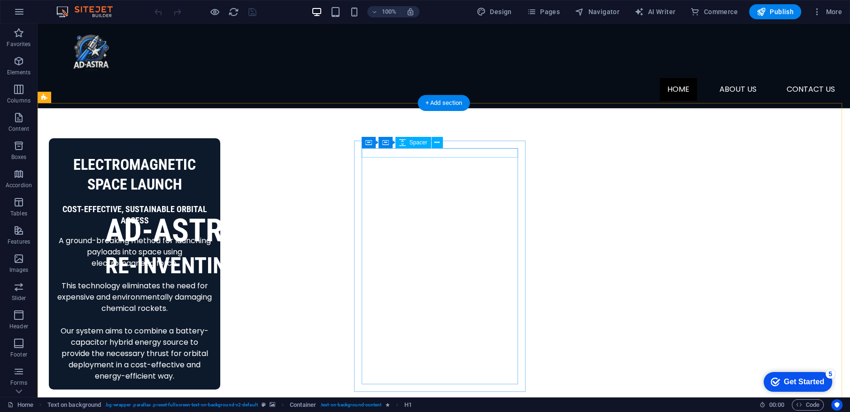
scroll to position [263, 0]
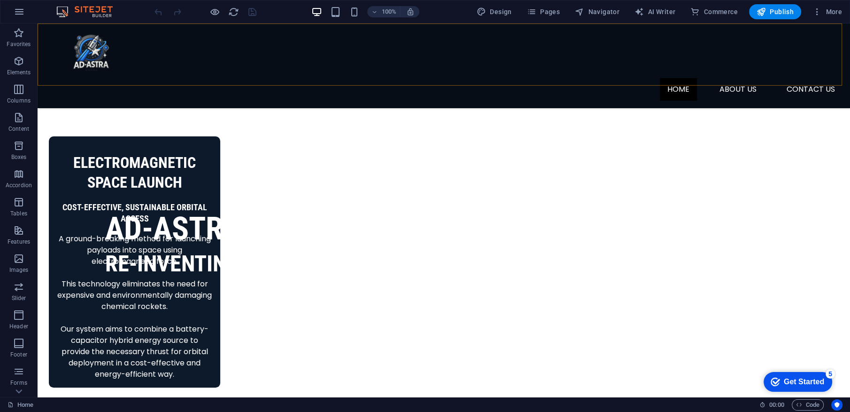
click at [416, 35] on div "Home about us contact US" at bounding box center [444, 65] width 813 height 85
select select "header"
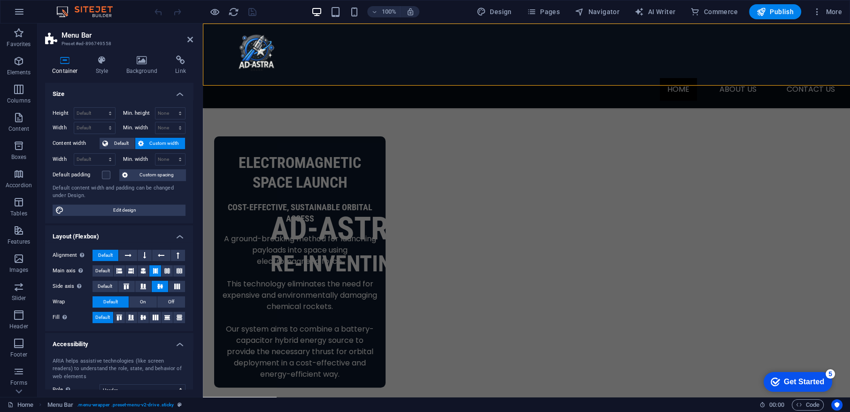
select select "rem"
click at [104, 69] on h4 "Style" at bounding box center [104, 65] width 31 height 20
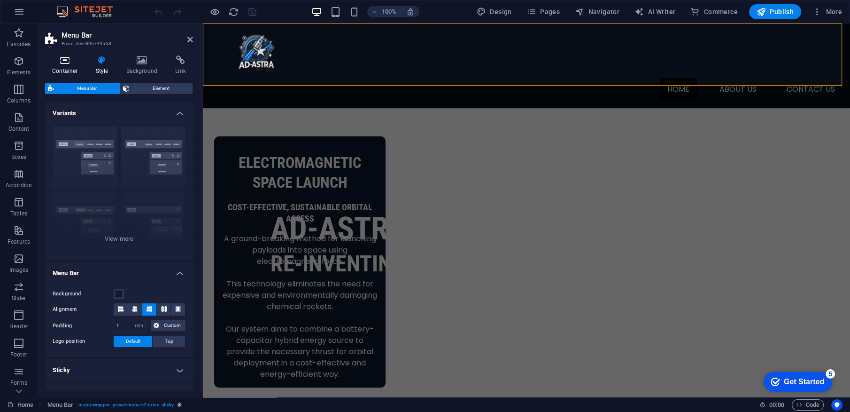
click at [69, 73] on h4 "Container" at bounding box center [67, 65] width 44 height 20
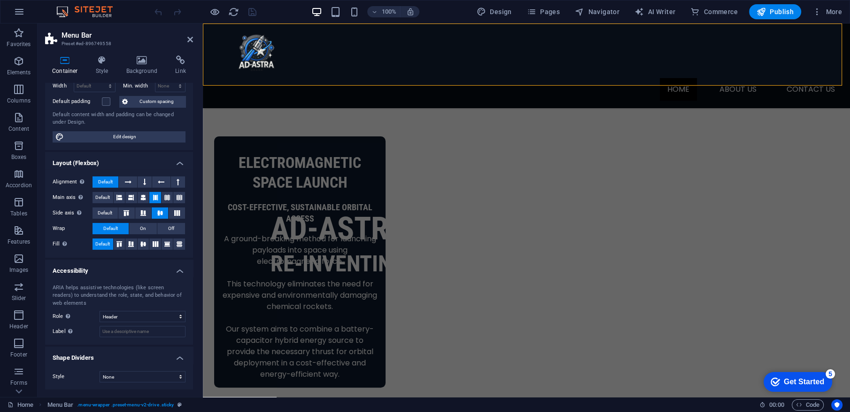
scroll to position [6, 0]
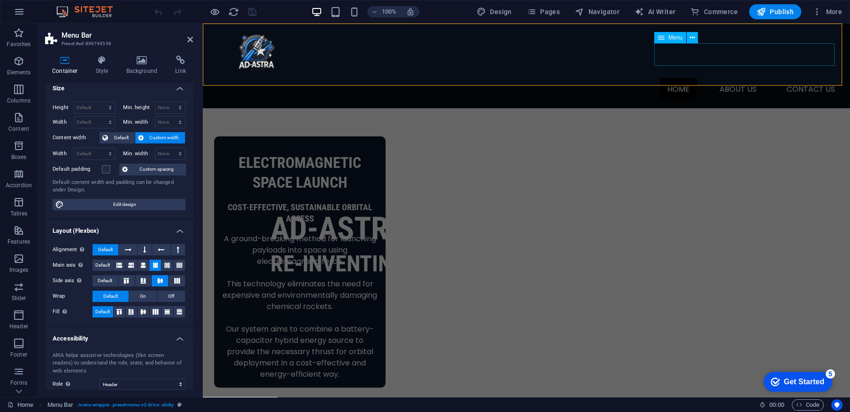
click at [770, 78] on nav "Home about us contact US" at bounding box center [526, 89] width 632 height 23
select select
select select "1"
select select
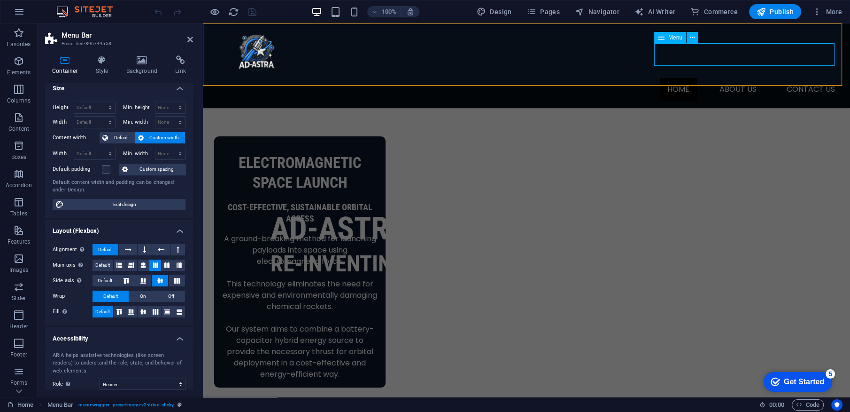
select select "2"
select select
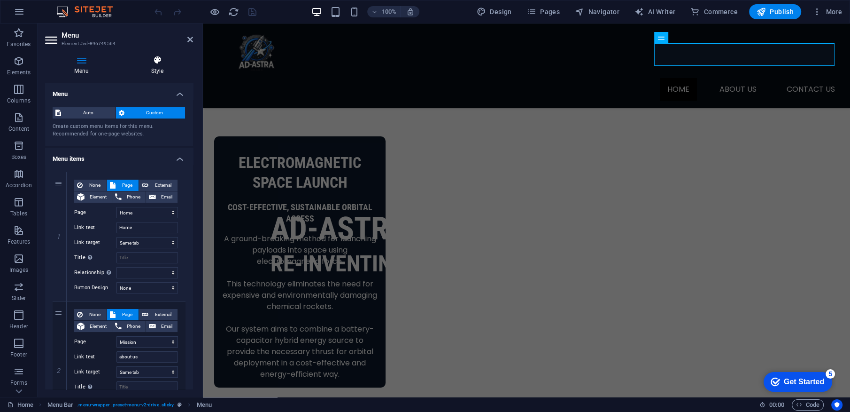
click at [145, 58] on icon at bounding box center [157, 59] width 71 height 9
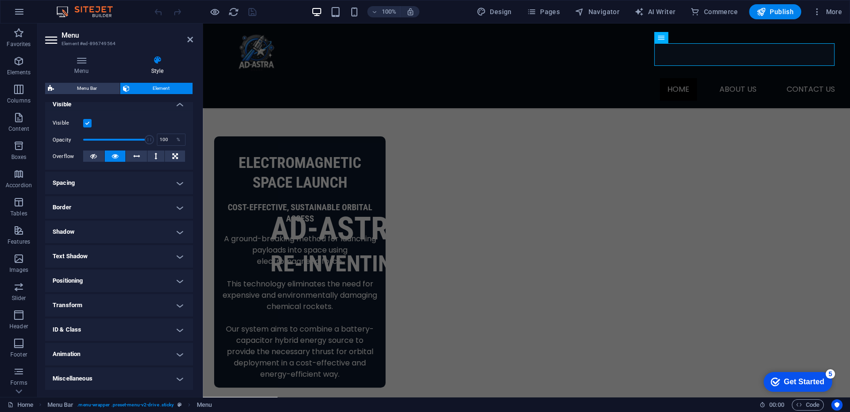
scroll to position [0, 0]
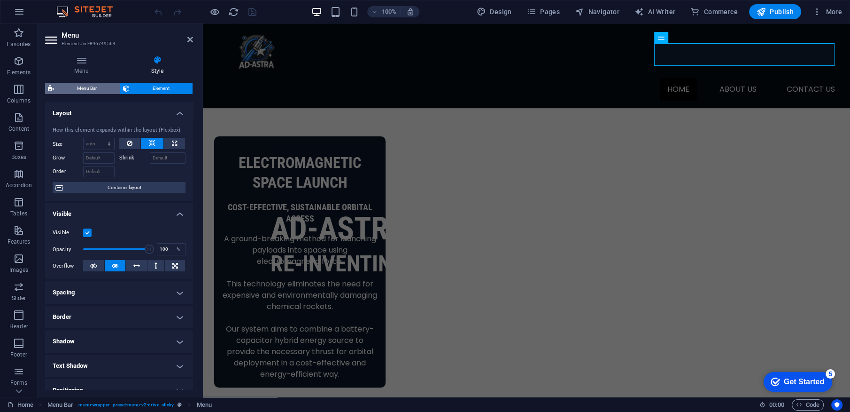
drag, startPoint x: 95, startPoint y: 79, endPoint x: 89, endPoint y: 88, distance: 11.0
click at [89, 88] on div "Menu Style Menu Auto Custom Create custom menu items for this menu. Recommended…" at bounding box center [119, 222] width 148 height 334
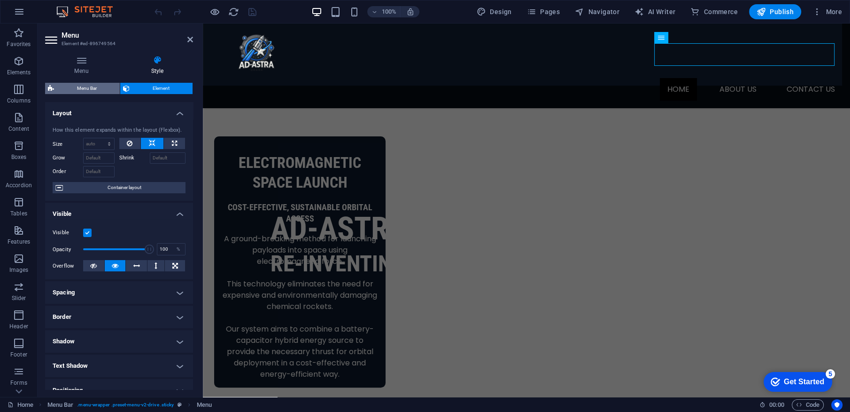
click at [89, 88] on span "Menu Bar" at bounding box center [87, 88] width 60 height 11
select select "rem"
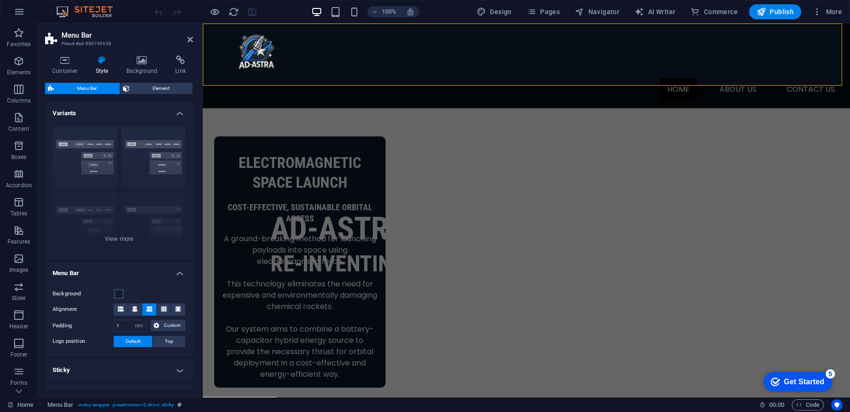
click at [124, 365] on h4 "Sticky" at bounding box center [119, 369] width 148 height 23
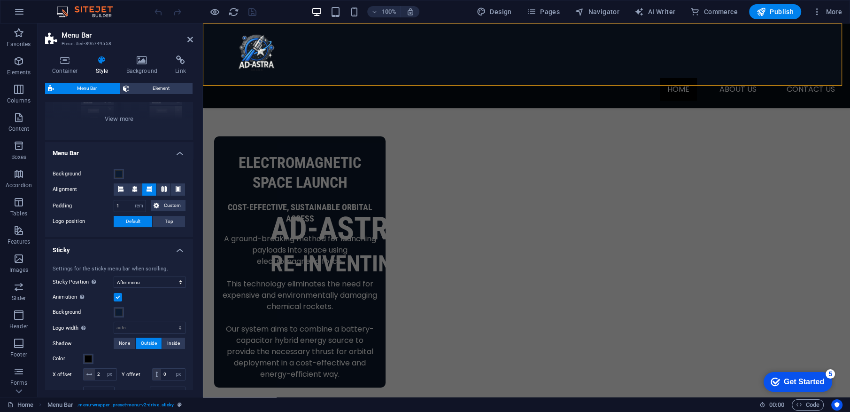
scroll to position [121, 0]
click at [88, 358] on span at bounding box center [89, 358] width 8 height 8
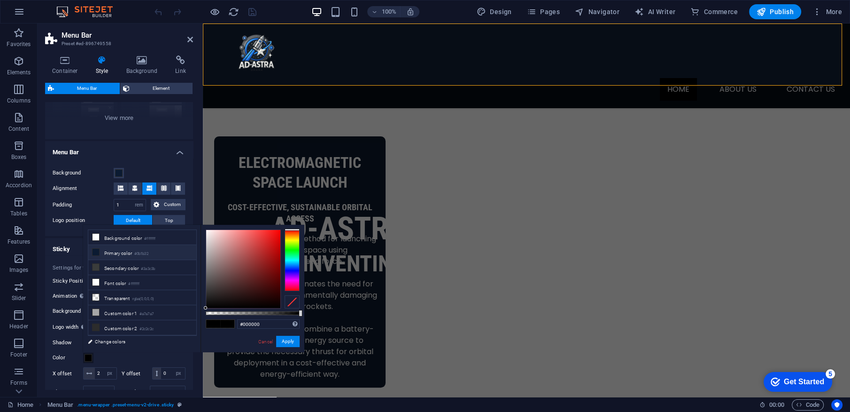
click at [121, 250] on li "Primary color #0b1b32" at bounding box center [142, 252] width 108 height 15
type input "#0b1b32"
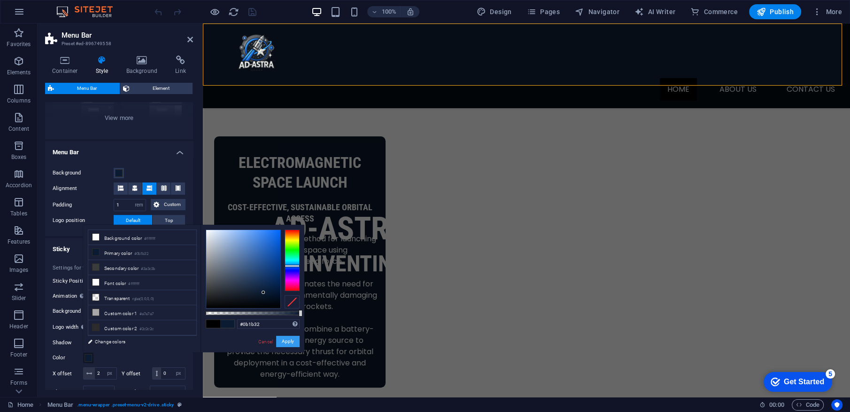
click at [282, 340] on button "Apply" at bounding box center [287, 340] width 23 height 11
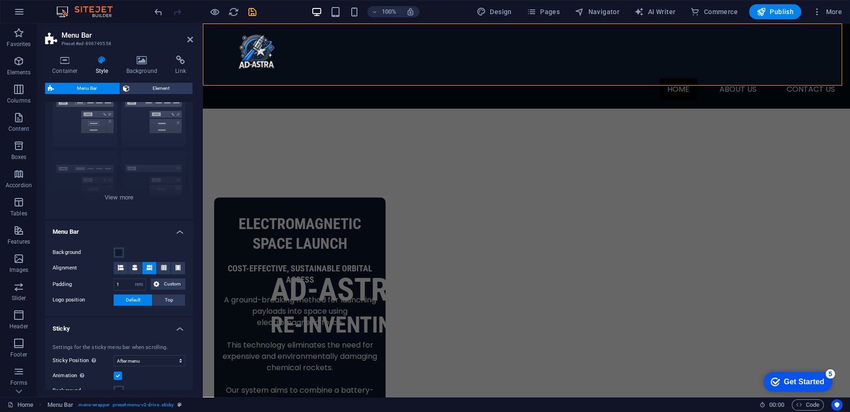
scroll to position [0, 0]
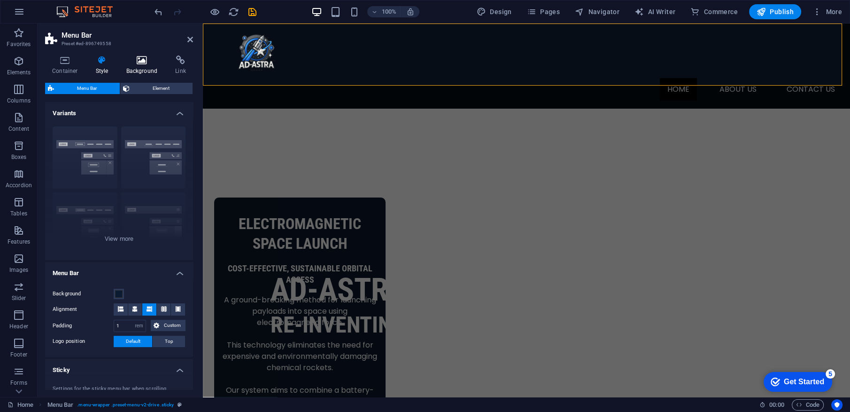
click at [144, 65] on h4 "Background" at bounding box center [143, 65] width 49 height 20
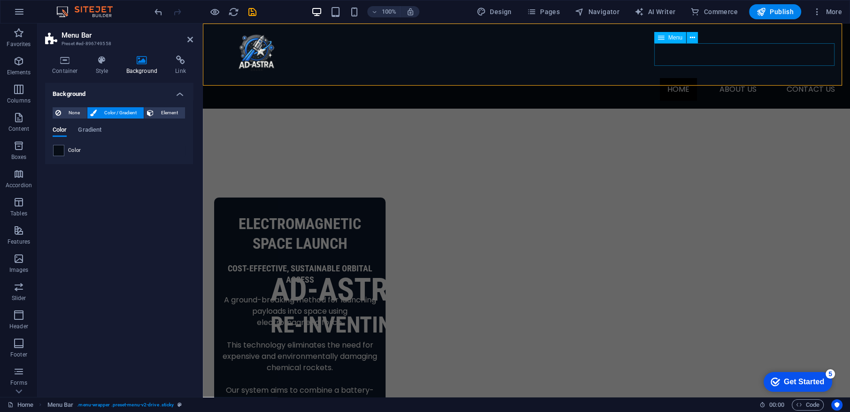
click at [705, 78] on nav "Home about us contact US" at bounding box center [526, 89] width 632 height 23
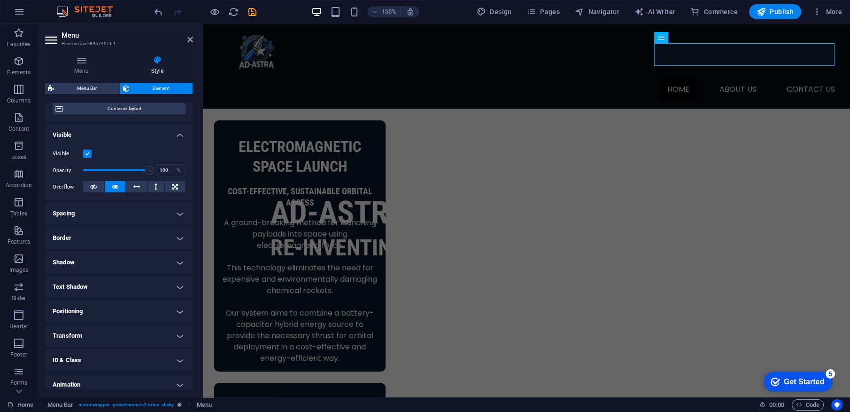
scroll to position [109, 0]
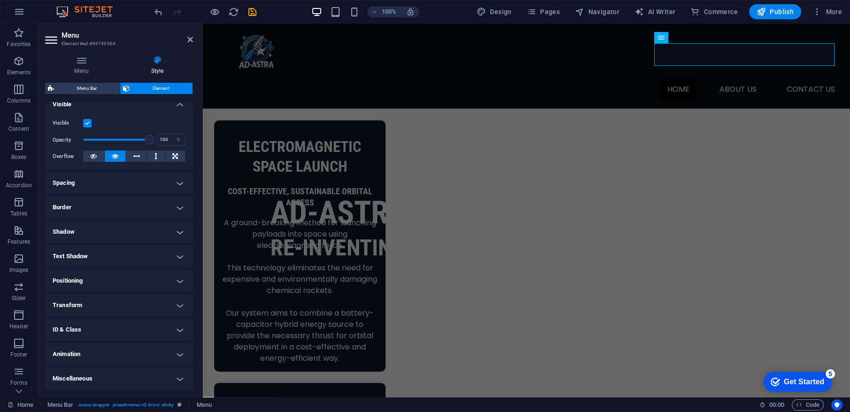
click at [118, 294] on h4 "Transform" at bounding box center [119, 305] width 148 height 23
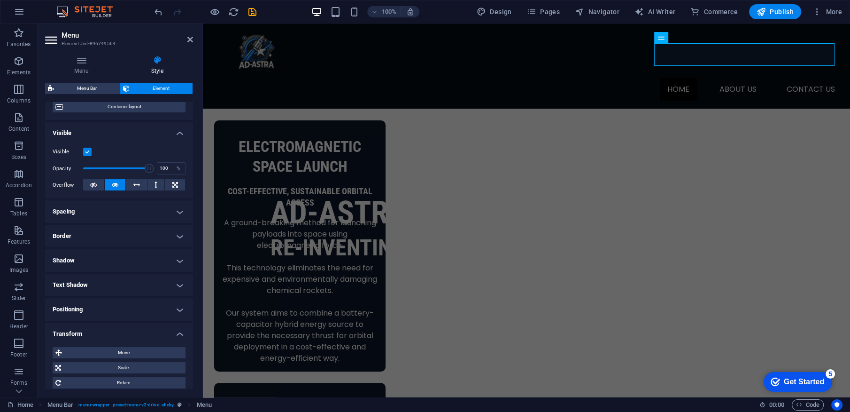
scroll to position [0, 0]
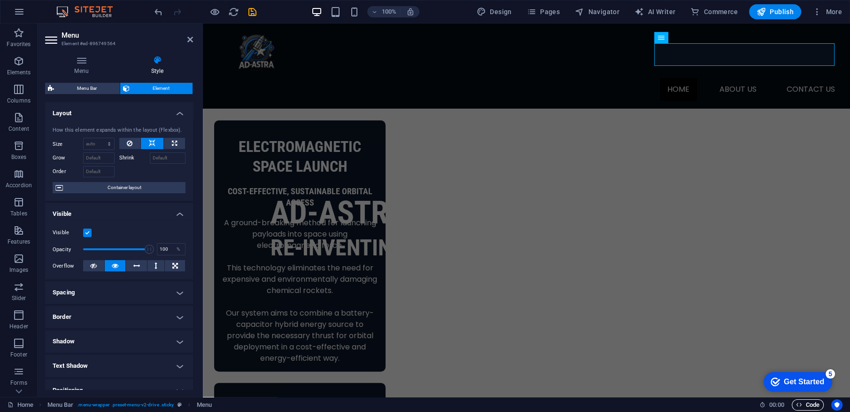
click at [800, 405] on icon "button" at bounding box center [799, 404] width 6 height 6
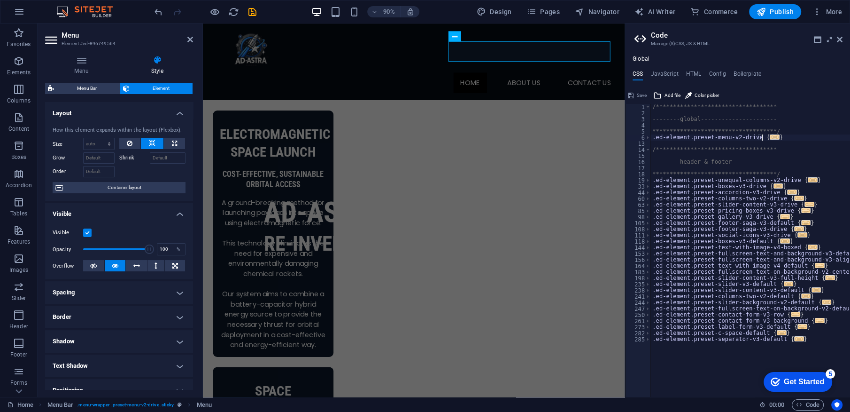
click at [770, 137] on span "..." at bounding box center [775, 136] width 10 height 5
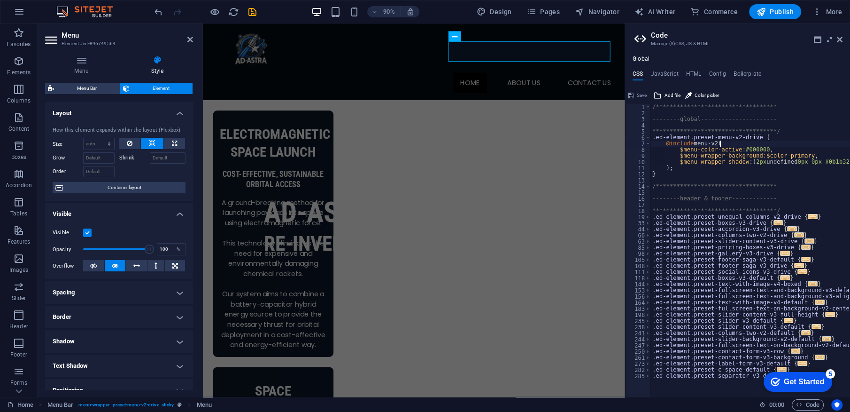
click at [758, 146] on div "**********" at bounding box center [767, 252] width 233 height 297
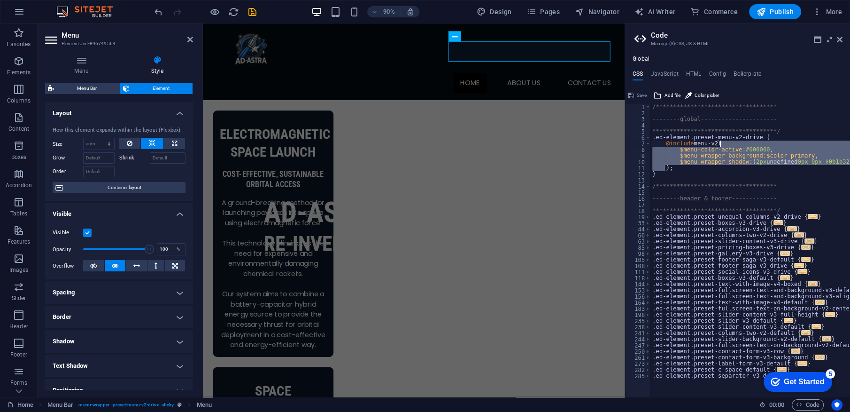
click at [758, 146] on div "**********" at bounding box center [767, 252] width 233 height 297
click at [758, 146] on div "**********" at bounding box center [751, 250] width 200 height 293
click at [758, 146] on div "**********" at bounding box center [767, 252] width 233 height 297
click at [754, 149] on div "**********" at bounding box center [751, 250] width 200 height 293
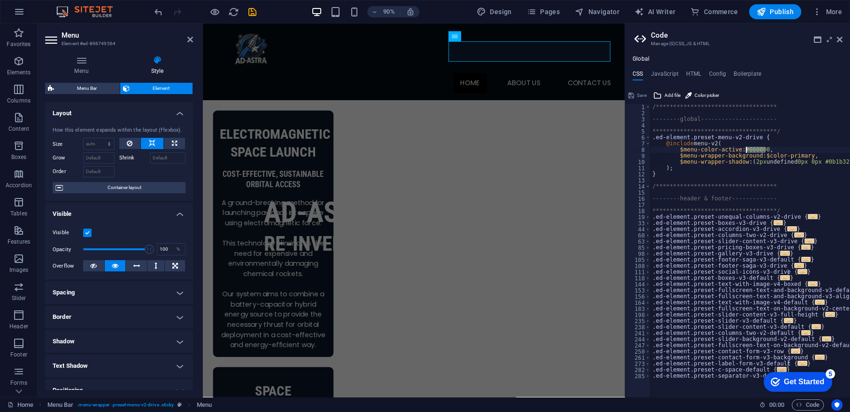
click at [754, 149] on div "**********" at bounding box center [767, 252] width 233 height 297
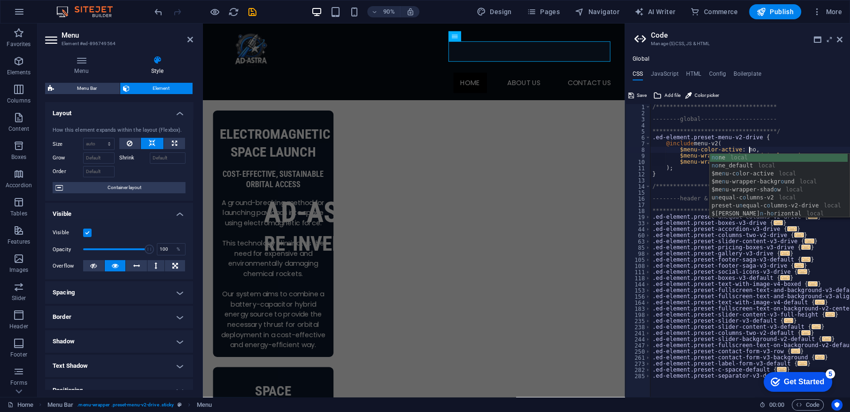
scroll to position [0, 10]
type textarea "$menu-color-active: none,"
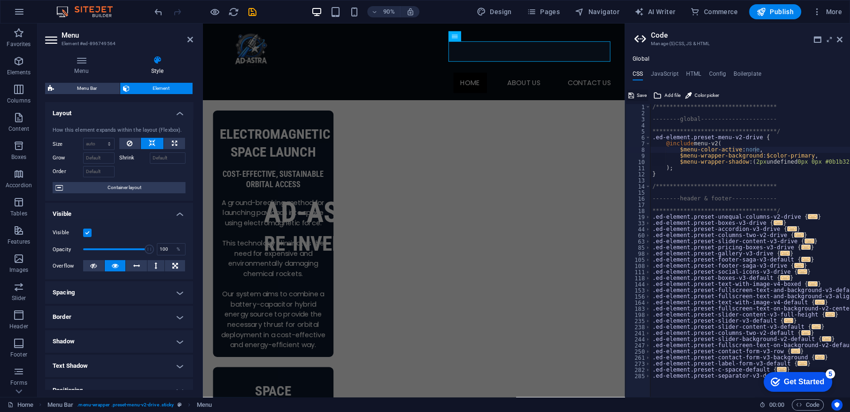
click at [643, 92] on span "Save" at bounding box center [642, 95] width 10 height 11
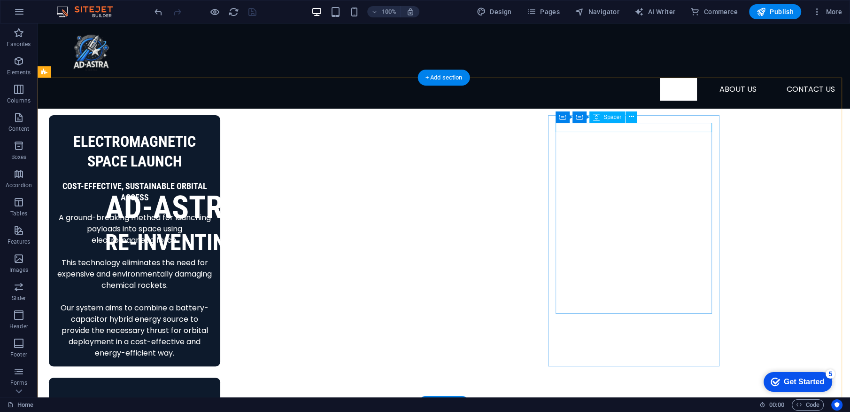
scroll to position [286, 0]
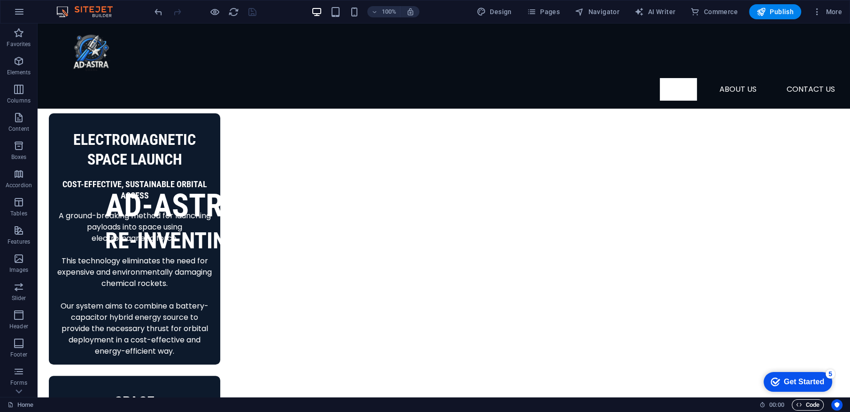
click at [807, 405] on span "Code" at bounding box center [807, 404] width 23 height 11
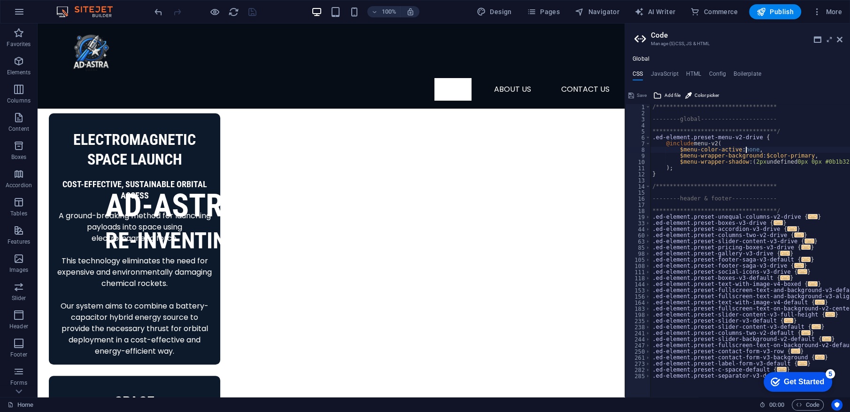
click at [746, 148] on div "**********" at bounding box center [767, 252] width 233 height 297
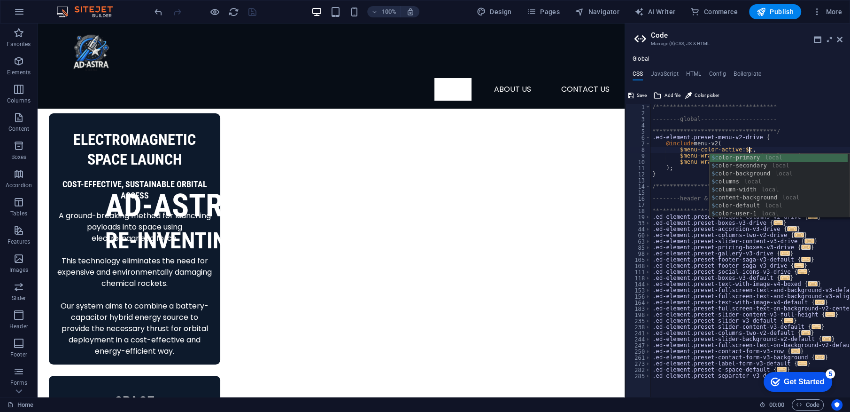
scroll to position [0, 10]
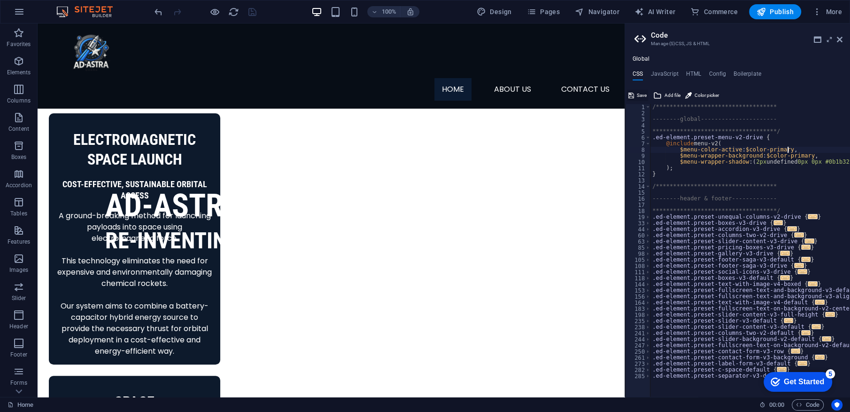
type textarea "$menu-color-active: $color-primary,"
click at [630, 98] on icon at bounding box center [632, 95] width 6 height 11
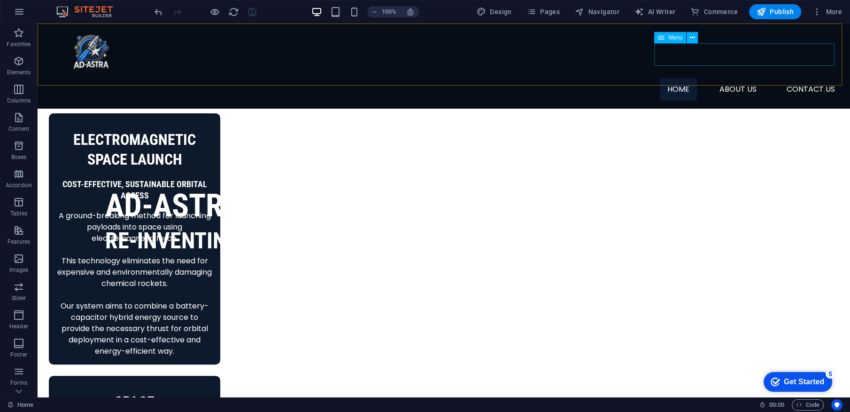
click at [683, 78] on nav "Home about us contact US" at bounding box center [444, 89] width 798 height 23
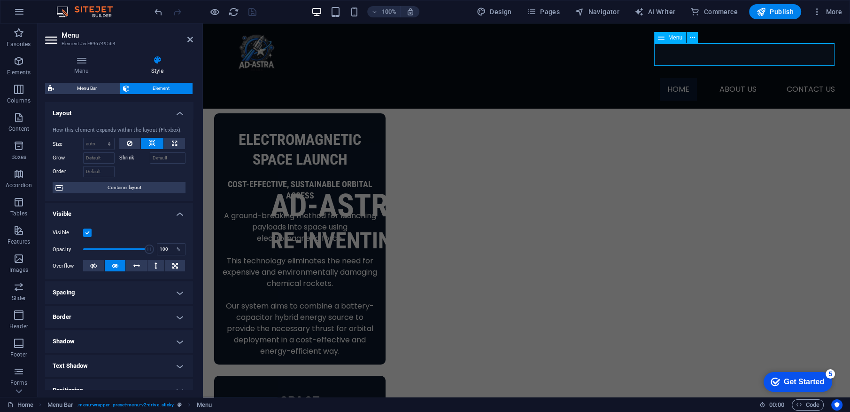
click at [687, 78] on nav "Home about us contact US" at bounding box center [526, 89] width 632 height 23
click at [807, 399] on span "Code" at bounding box center [807, 404] width 23 height 11
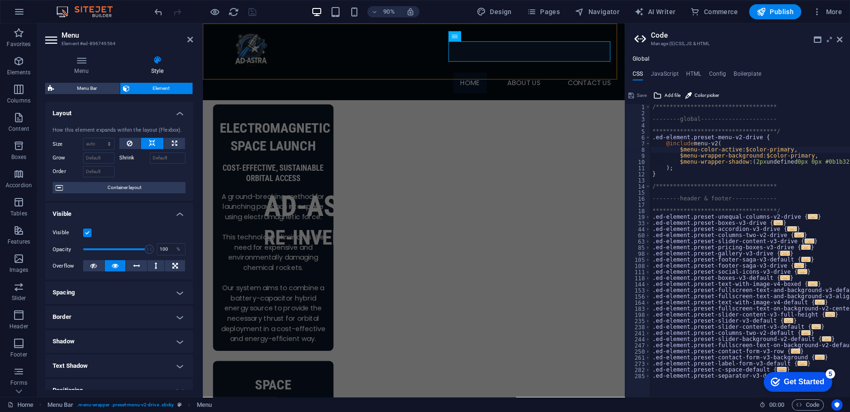
click at [448, 65] on div "Home about us contact US" at bounding box center [437, 65] width 469 height 85
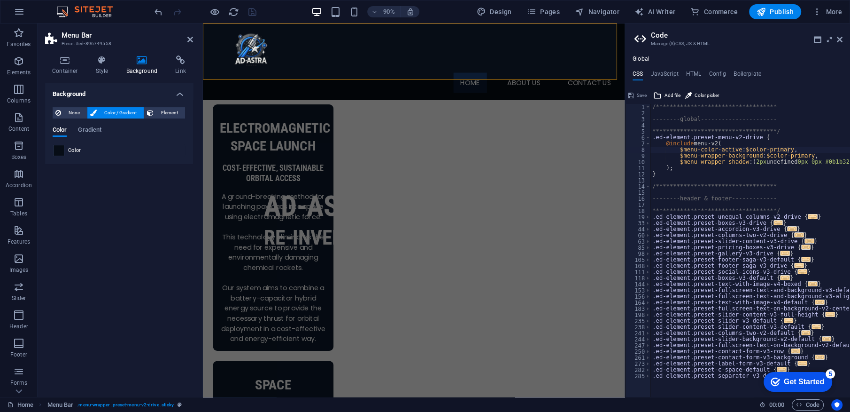
click at [59, 153] on span at bounding box center [59, 150] width 10 height 10
type input "#070d16"
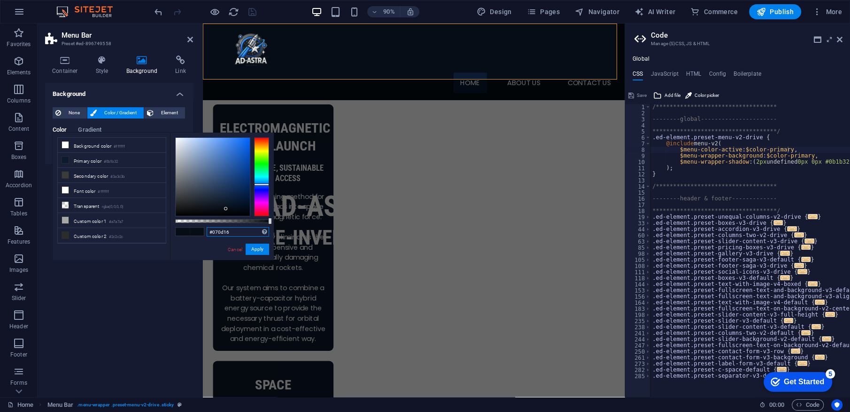
click at [225, 230] on input "#070d16" at bounding box center [238, 231] width 62 height 9
click at [752, 145] on div "**********" at bounding box center [767, 252] width 233 height 297
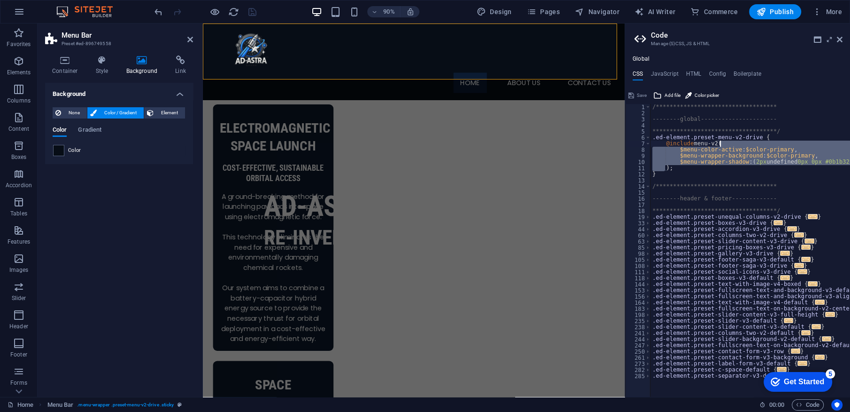
click at [752, 145] on div "**********" at bounding box center [767, 252] width 233 height 297
click at [743, 148] on div "**********" at bounding box center [751, 250] width 200 height 293
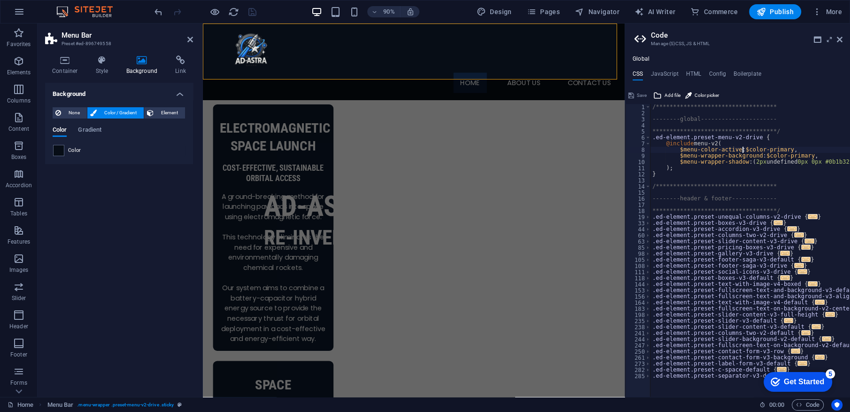
paste textarea "#070d16"
click at [743, 148] on div "**********" at bounding box center [767, 252] width 233 height 297
type textarea "$menu-color-active: #070d16,"
click at [638, 90] on span "Save" at bounding box center [642, 95] width 10 height 11
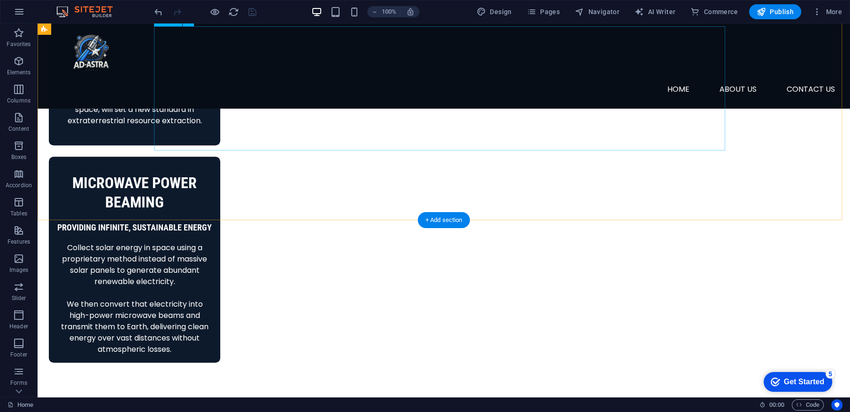
scroll to position [770, 0]
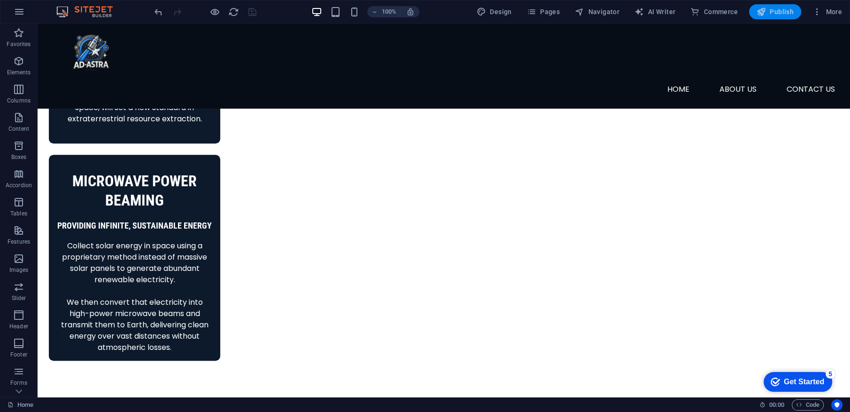
click at [785, 8] on span "Publish" at bounding box center [775, 11] width 37 height 9
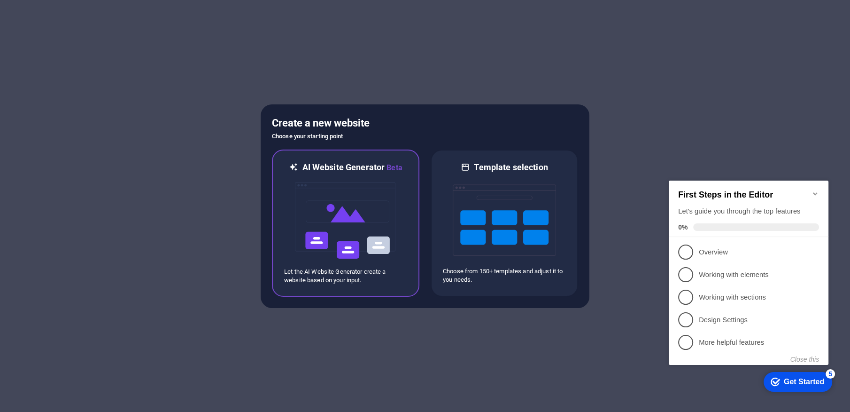
click at [332, 265] on img at bounding box center [345, 220] width 103 height 94
